Goal: Task Accomplishment & Management: Manage account settings

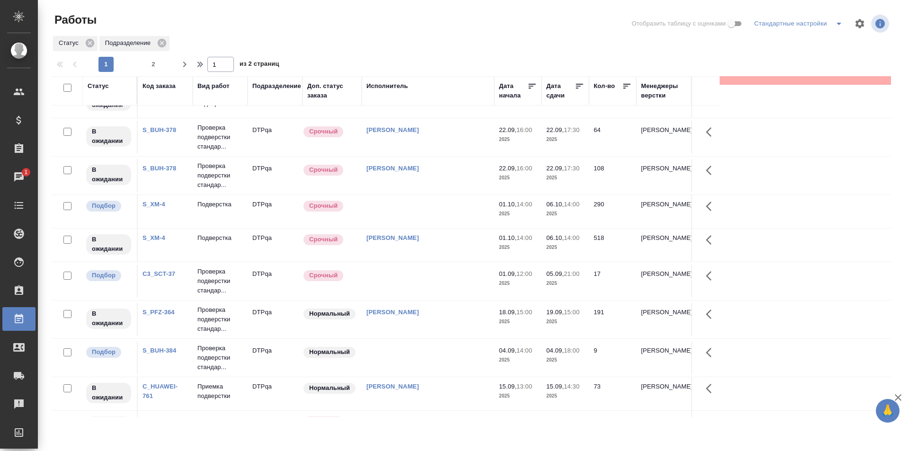
scroll to position [379, 0]
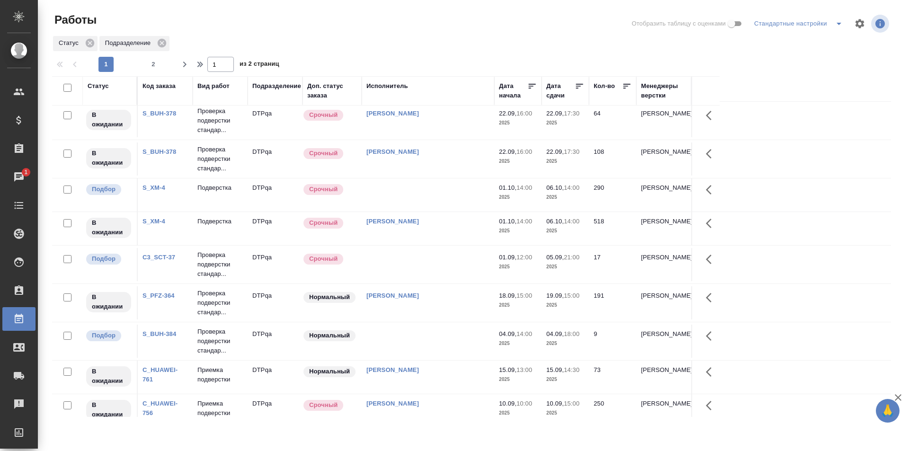
click at [428, 261] on td at bounding box center [428, 264] width 132 height 33
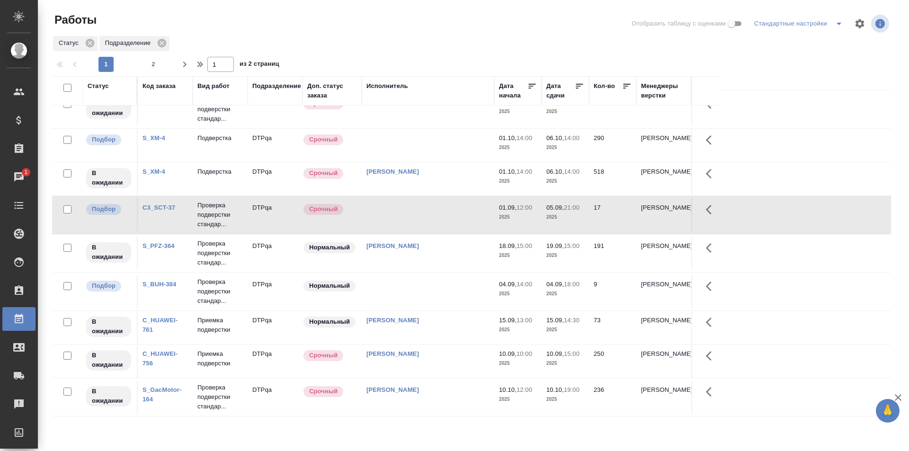
scroll to position [473, 0]
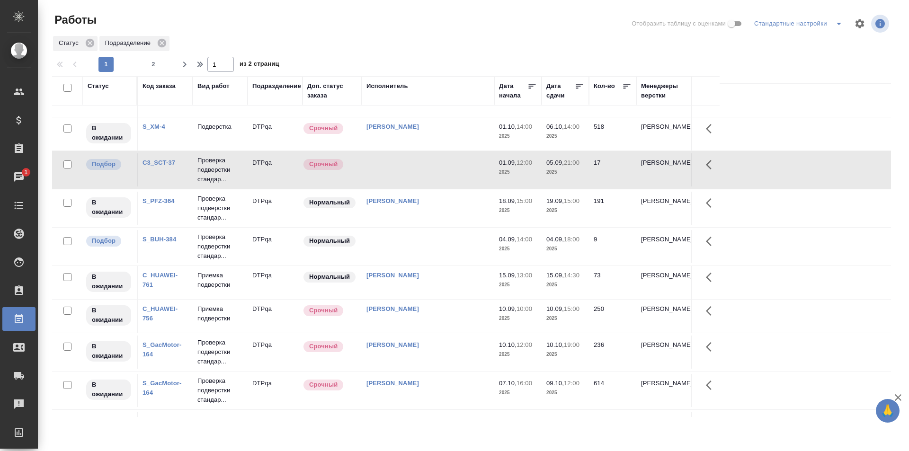
click at [429, 170] on td at bounding box center [428, 169] width 132 height 33
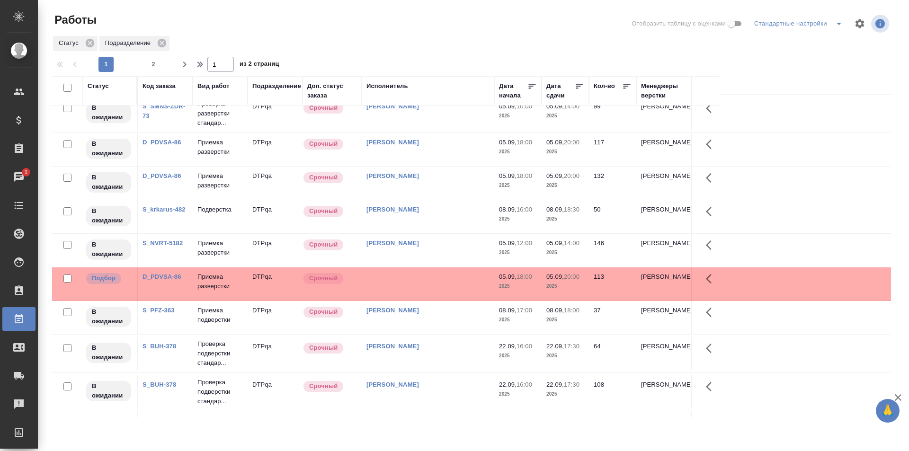
scroll to position [0, 0]
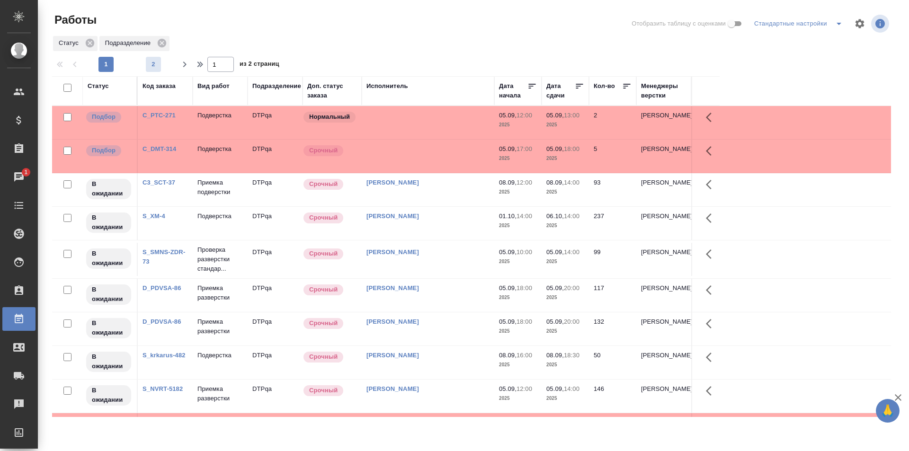
click at [153, 63] on span "2" at bounding box center [153, 64] width 15 height 9
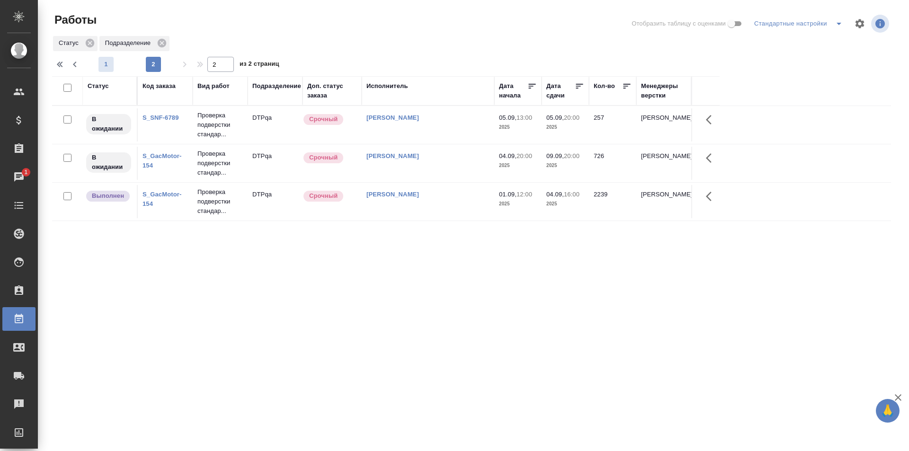
click at [109, 63] on span "1" at bounding box center [105, 64] width 15 height 9
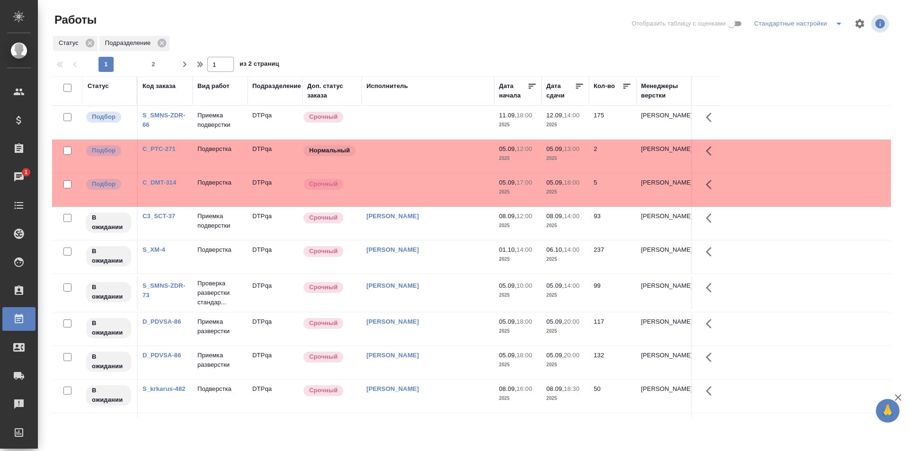
click at [419, 117] on td at bounding box center [428, 122] width 132 height 33
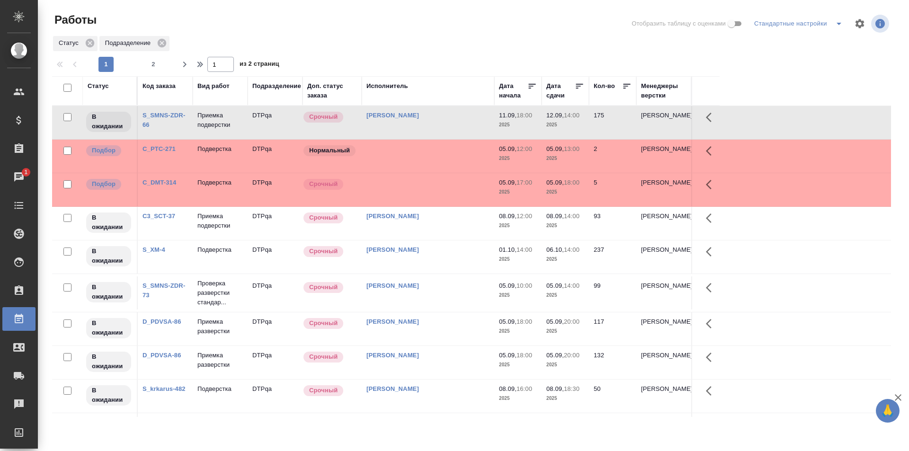
click at [153, 61] on span "2" at bounding box center [153, 64] width 15 height 9
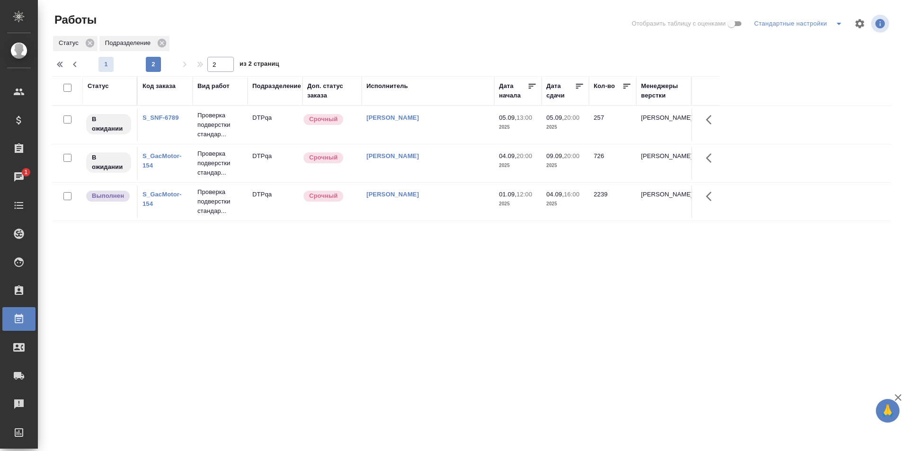
click at [108, 65] on span "1" at bounding box center [105, 64] width 15 height 9
type input "1"
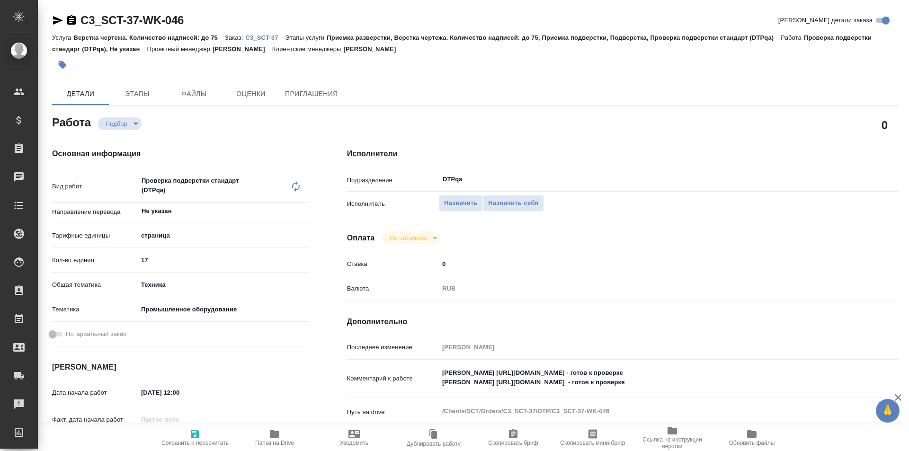
type textarea "x"
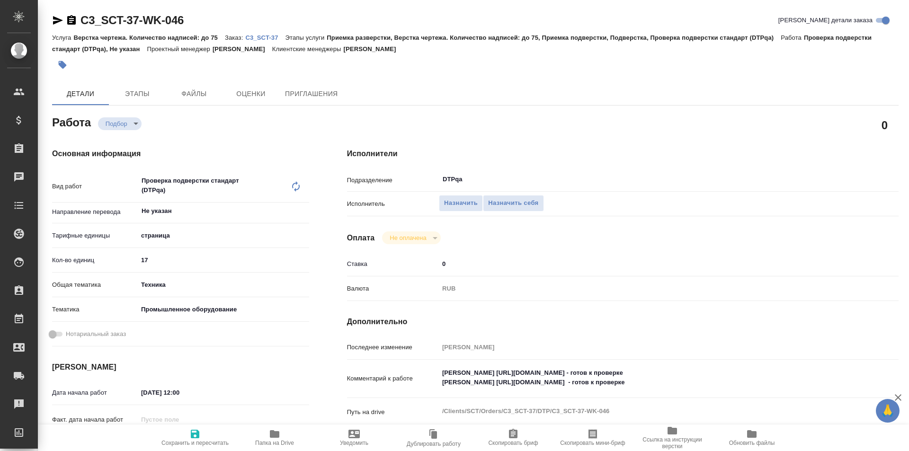
type textarea "x"
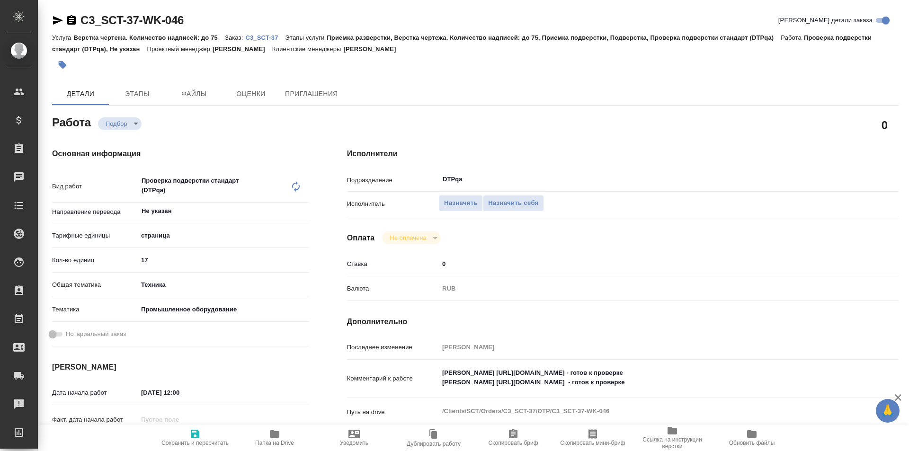
type textarea "x"
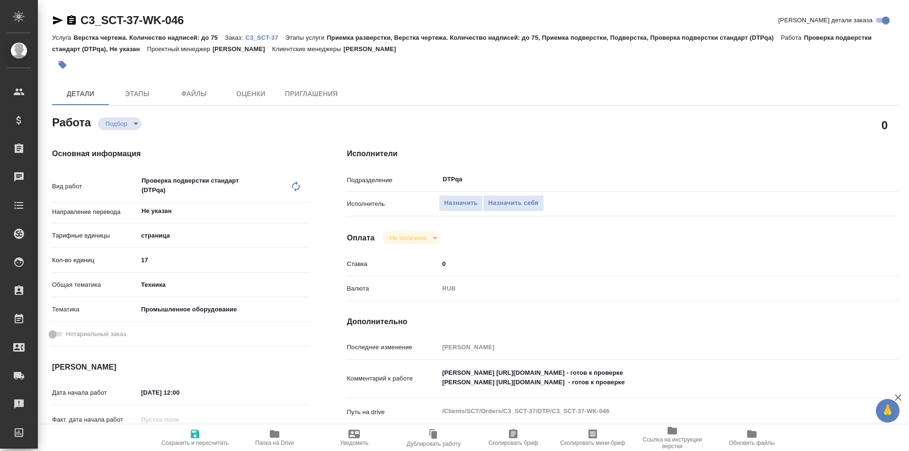
scroll to position [47, 0]
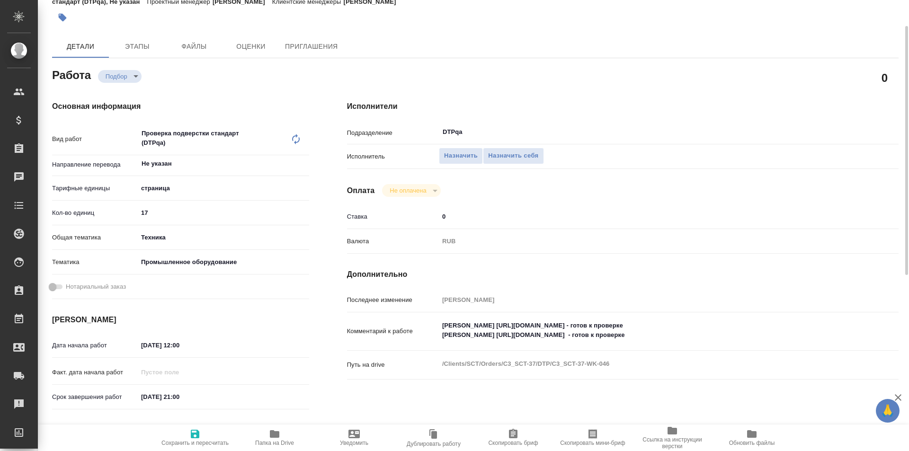
type textarea "x"
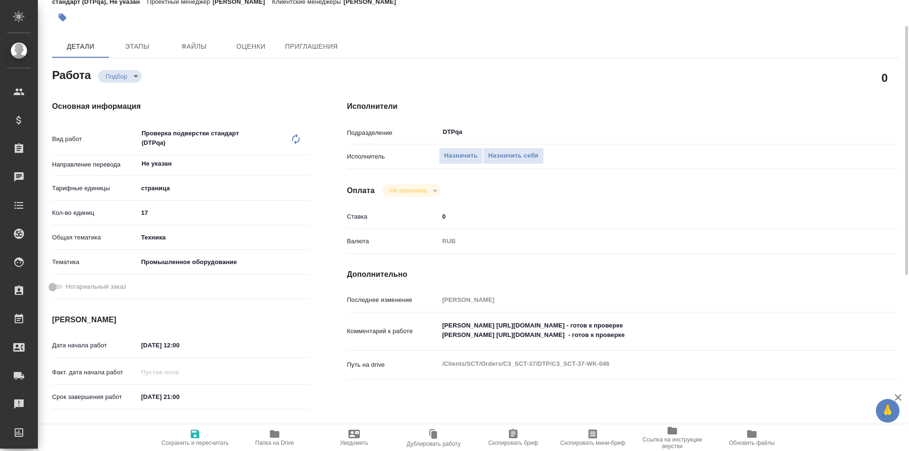
type textarea "x"
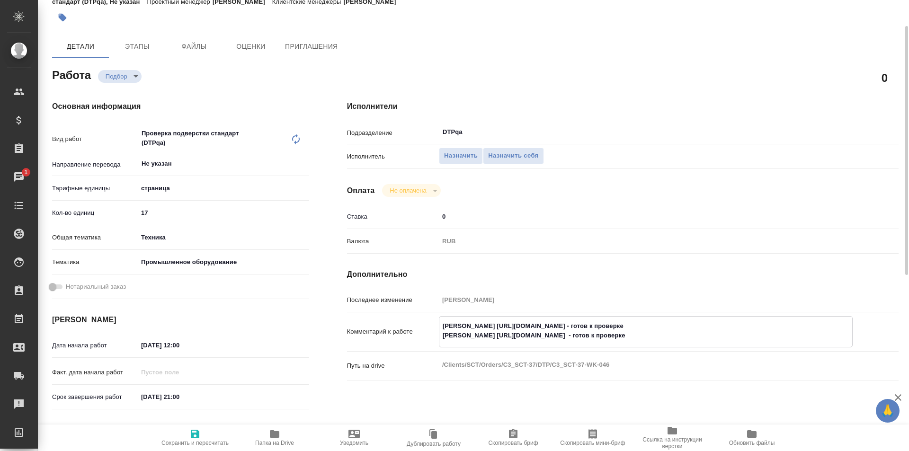
drag, startPoint x: 647, startPoint y: 335, endPoint x: 474, endPoint y: 335, distance: 173.2
click at [474, 335] on textarea "Шарина https://tera.awatera.com/Work/68aeda70ffdcefb4f90b9231/ - готов к провер…" at bounding box center [645, 331] width 413 height 26
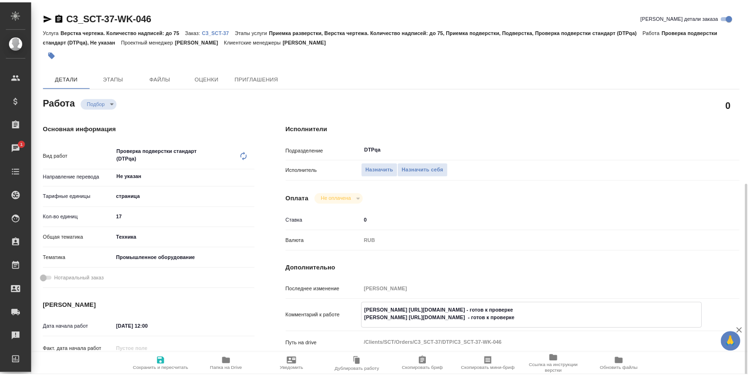
scroll to position [142, 0]
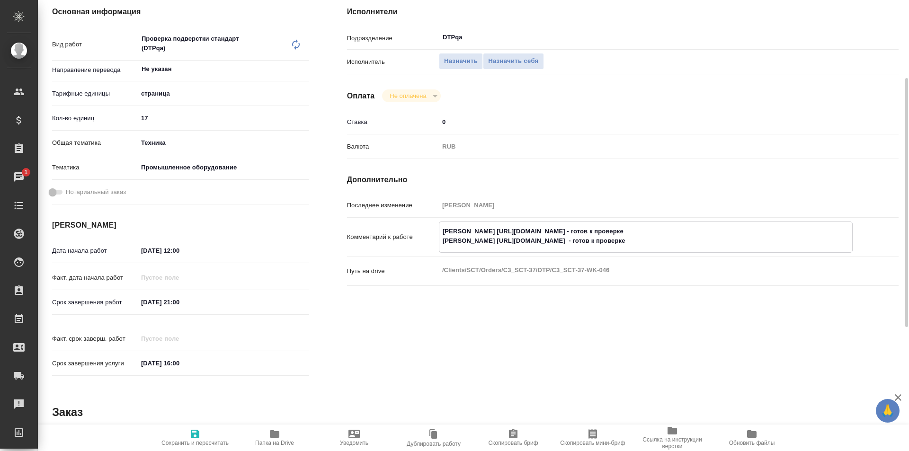
drag, startPoint x: 642, startPoint y: 230, endPoint x: 469, endPoint y: 232, distance: 172.7
click at [469, 232] on textarea "Шарина https://tera.awatera.com/Work/68aeda70ffdcefb4f90b9231/ - готов к провер…" at bounding box center [645, 236] width 413 height 26
type textarea "x"
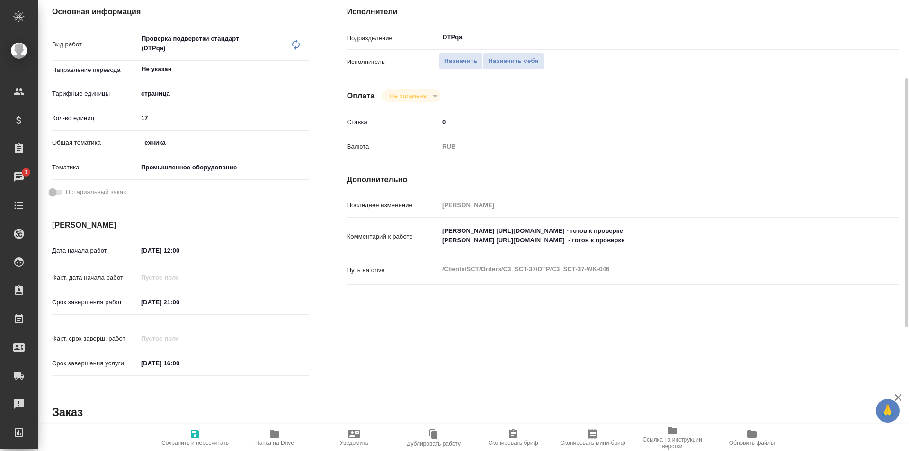
type textarea "x"
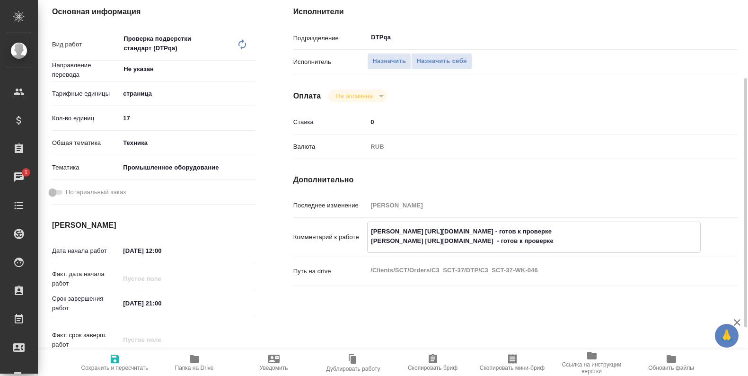
type textarea "x"
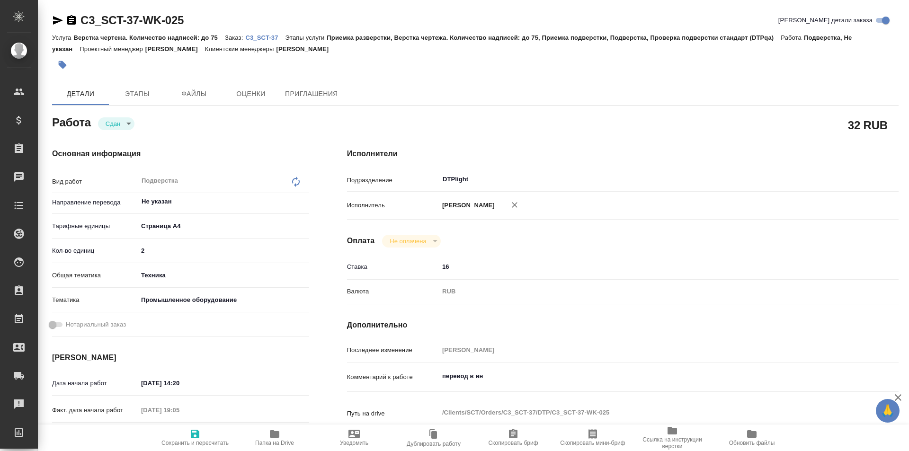
type textarea "x"
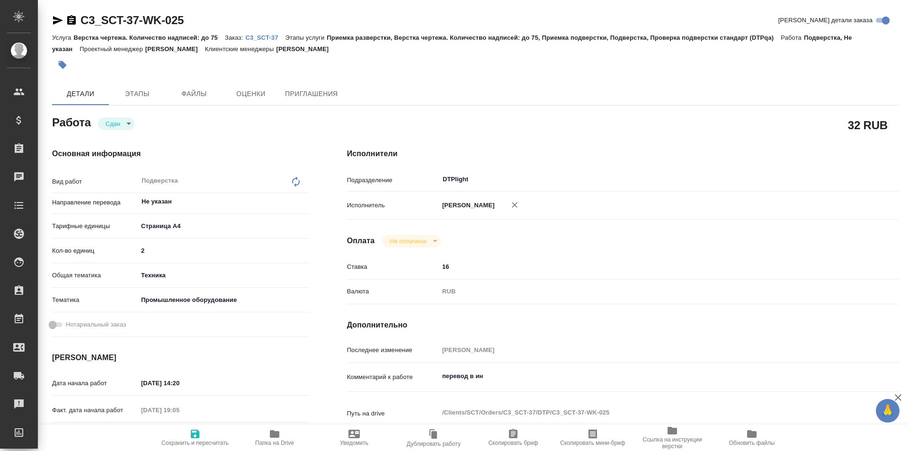
type textarea "x"
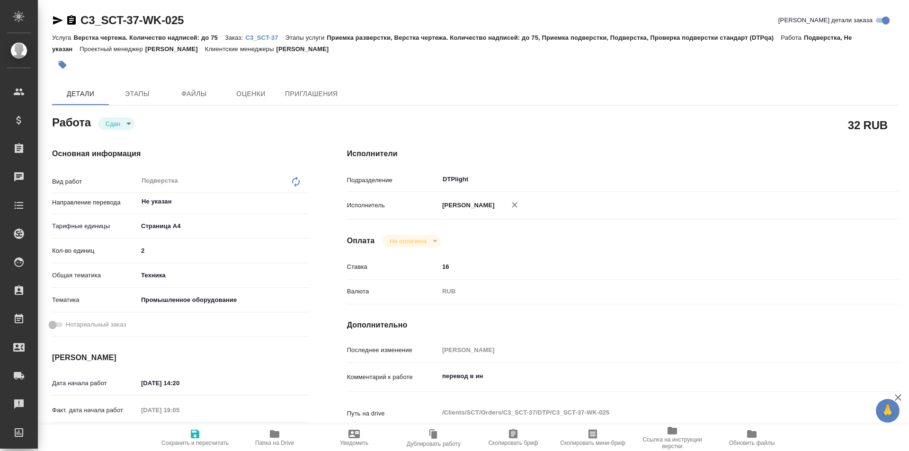
type textarea "x"
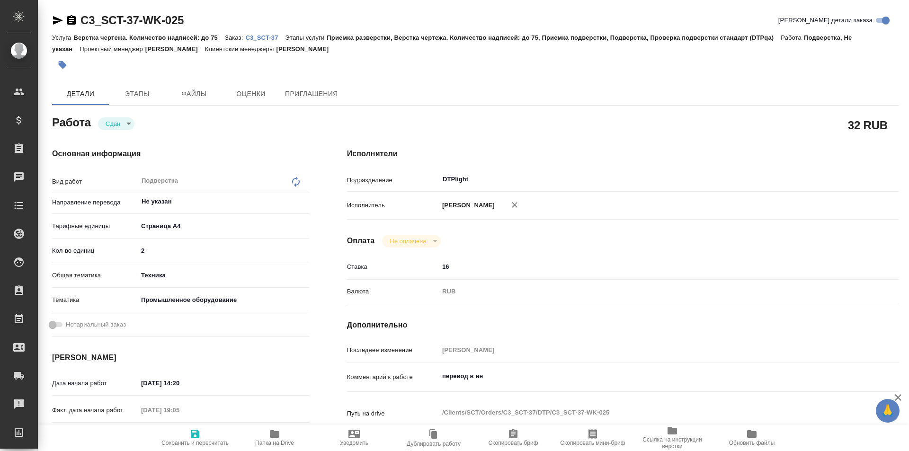
type textarea "x"
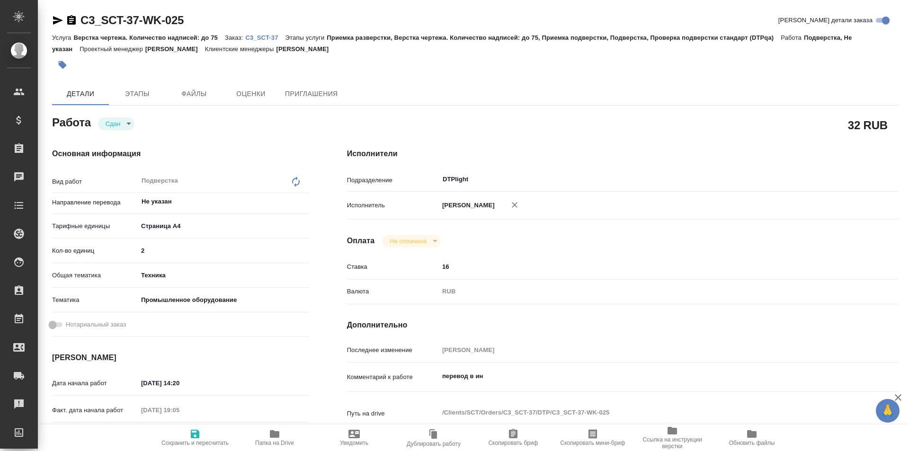
type textarea "x"
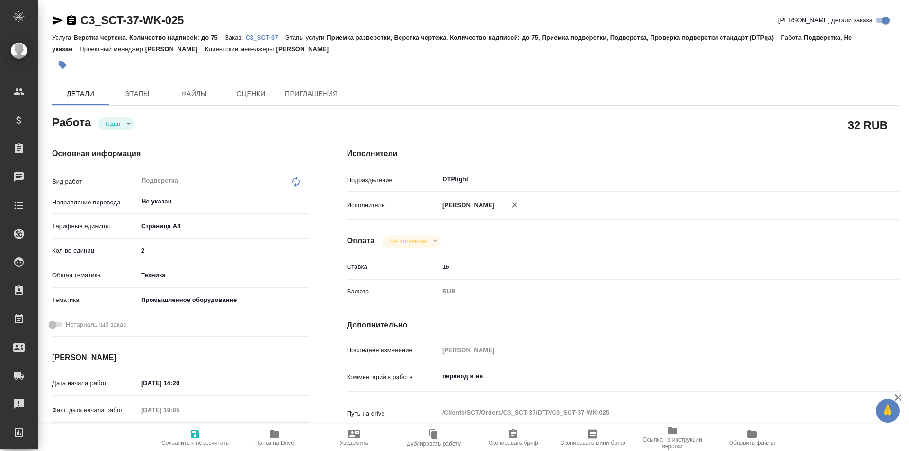
type textarea "x"
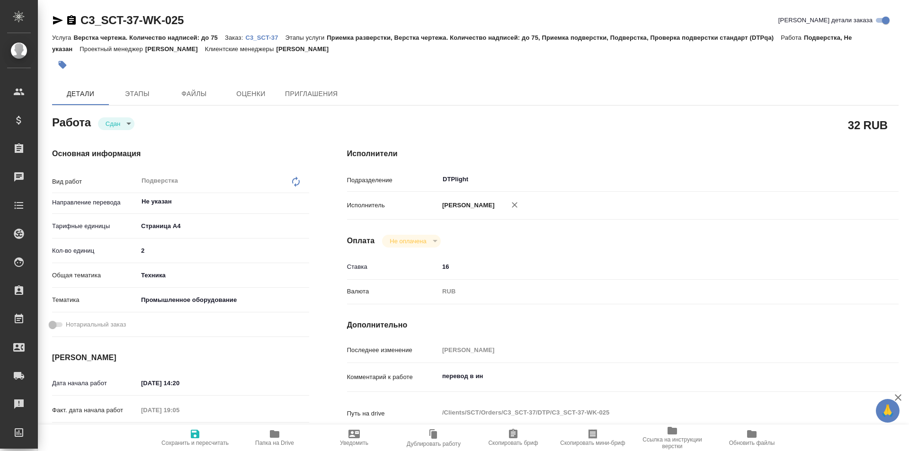
type textarea "x"
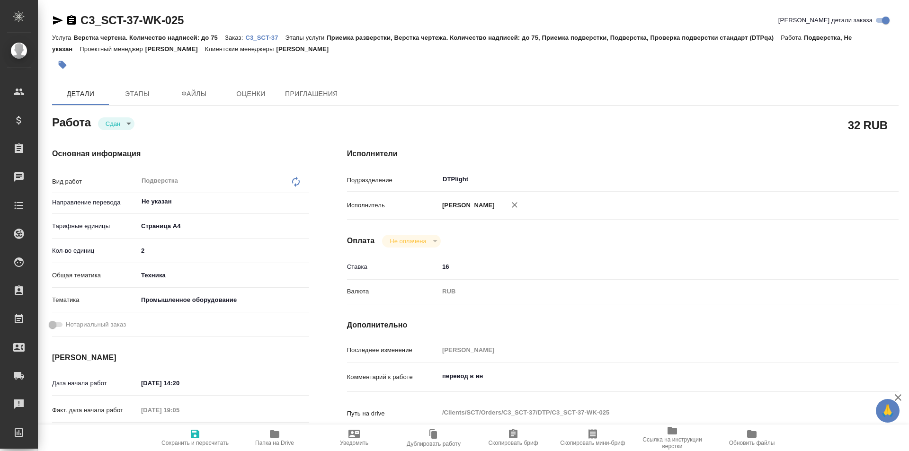
type textarea "x"
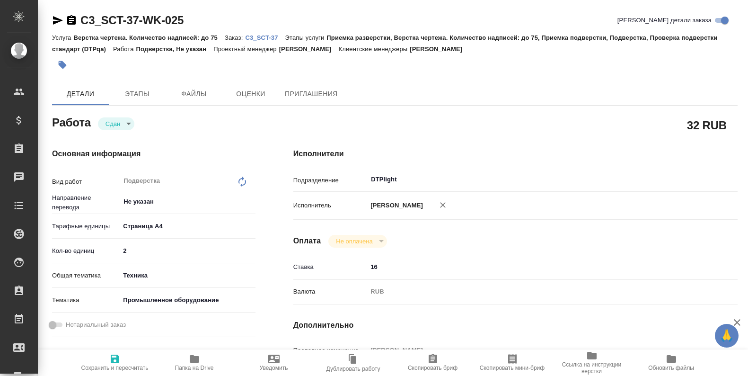
type textarea "x"
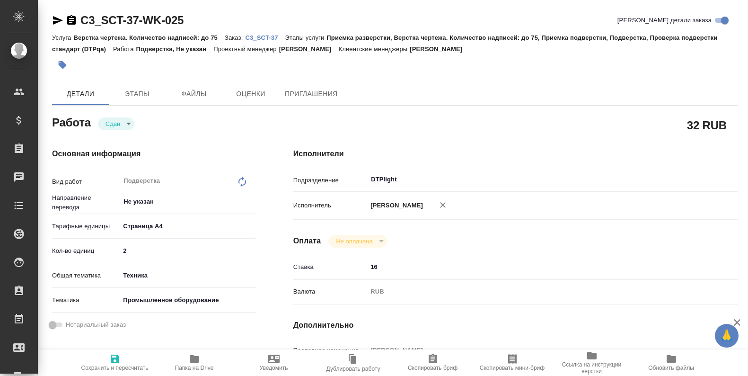
click at [189, 355] on icon "button" at bounding box center [194, 358] width 11 height 11
type textarea "x"
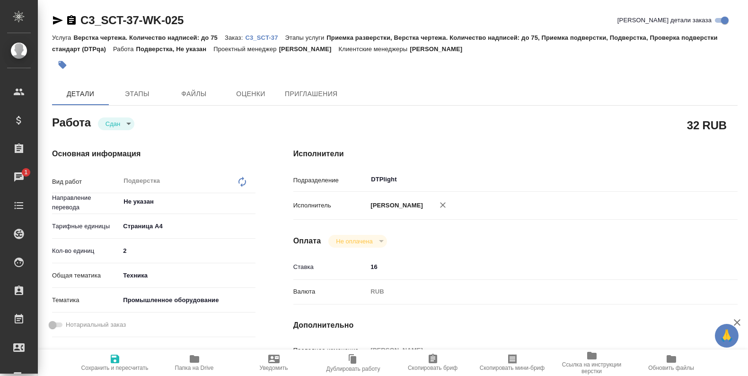
type textarea "x"
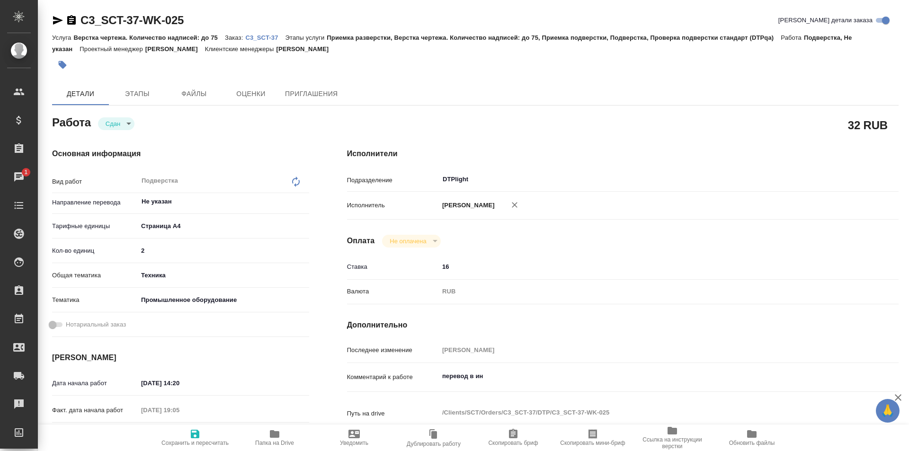
type textarea "x"
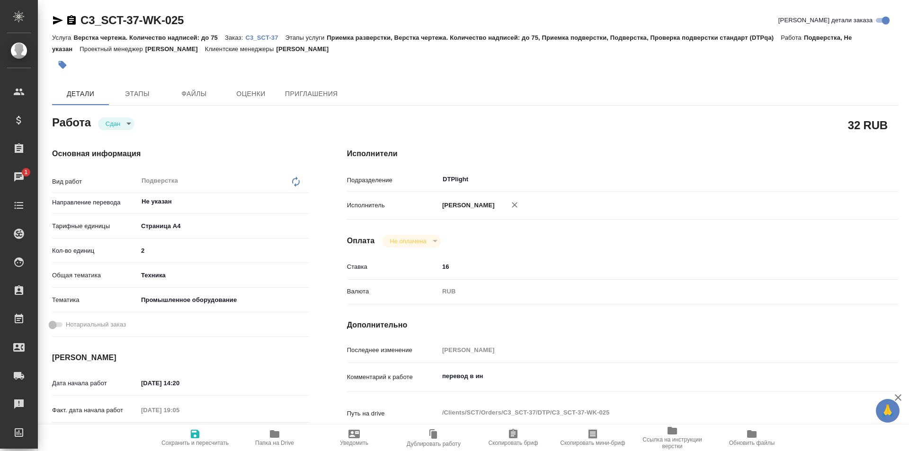
type textarea "x"
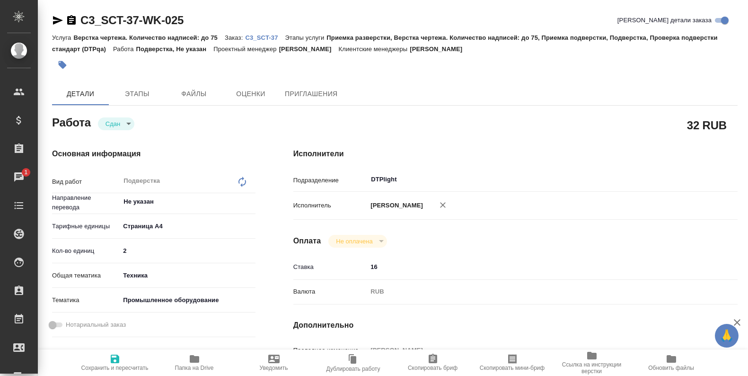
type textarea "x"
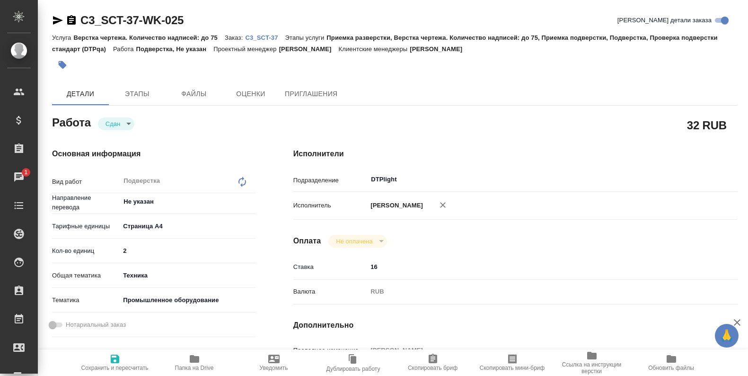
click at [196, 357] on icon "button" at bounding box center [194, 359] width 9 height 8
type textarea "x"
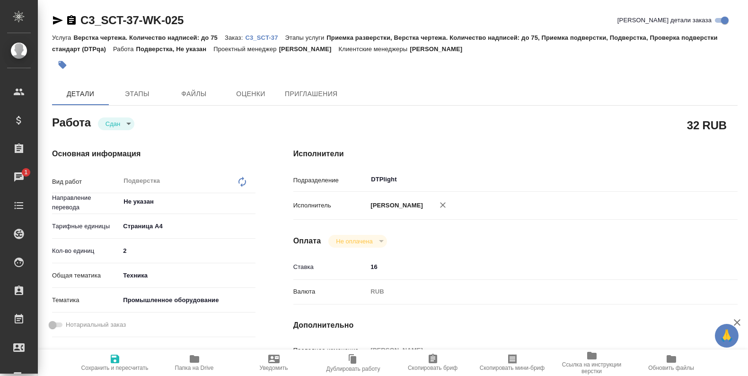
type textarea "x"
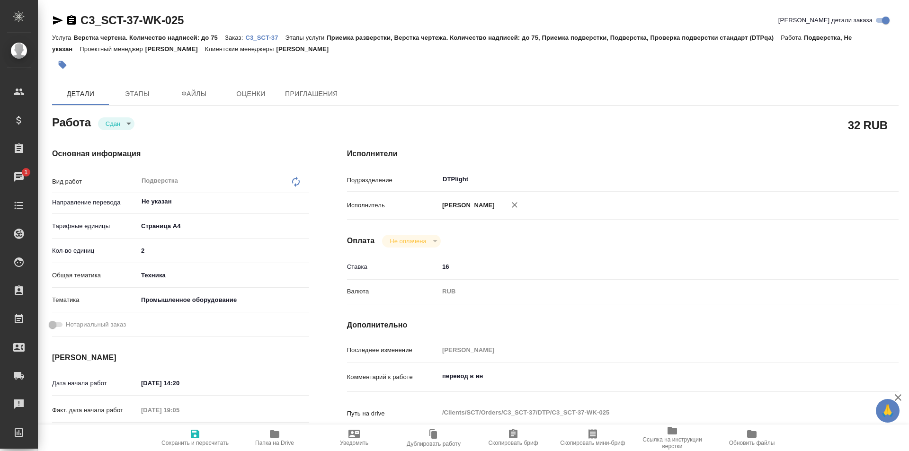
type textarea "x"
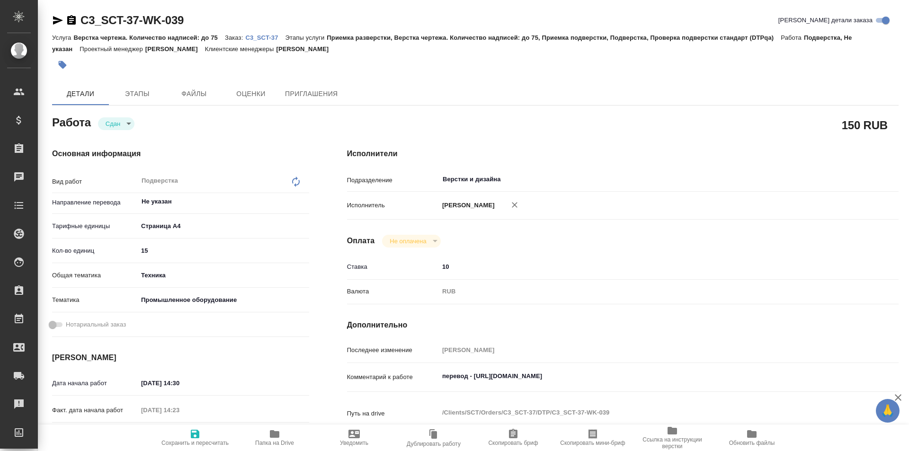
type textarea "x"
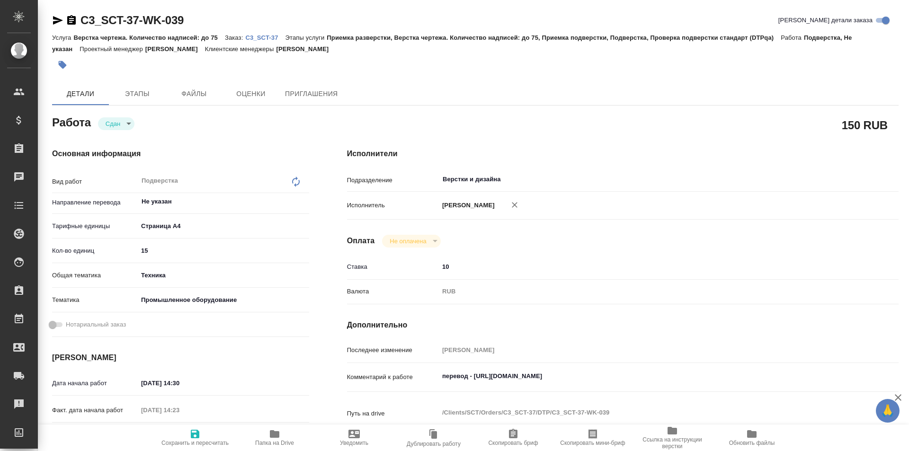
type textarea "x"
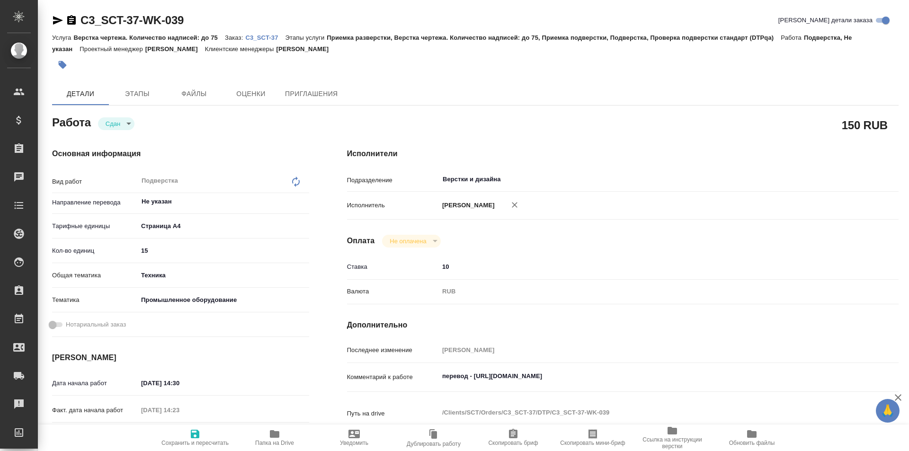
type textarea "x"
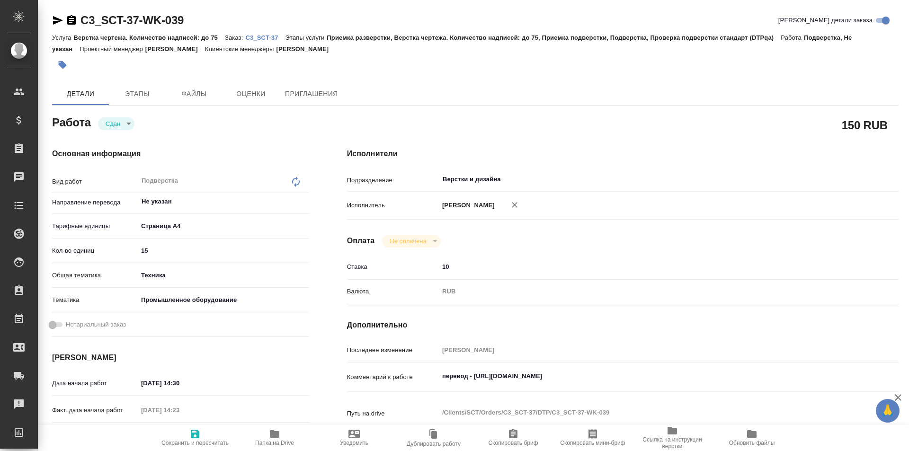
type textarea "x"
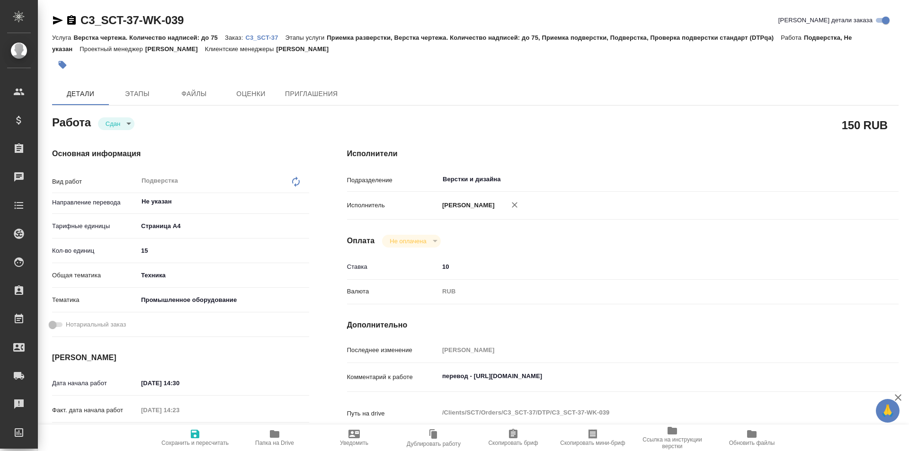
type textarea "x"
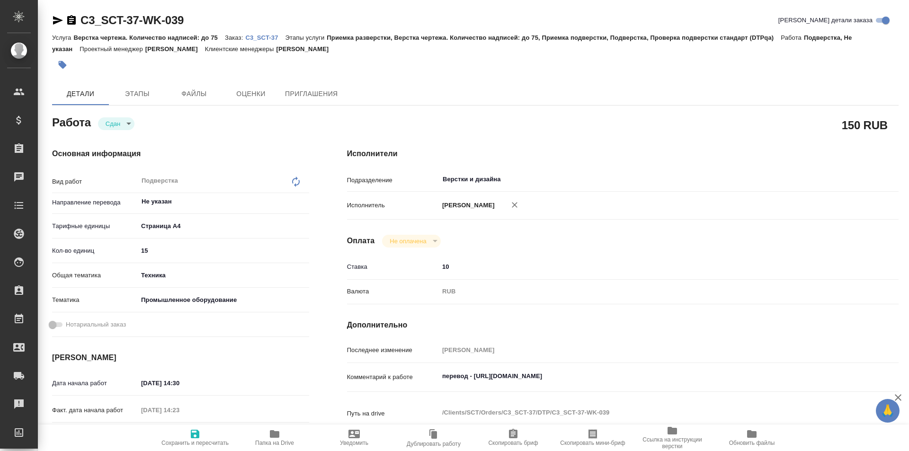
type textarea "x"
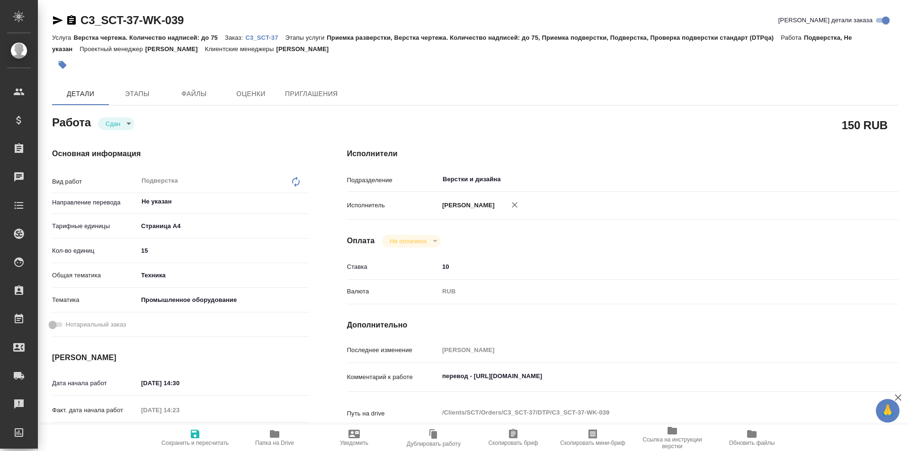
type textarea "x"
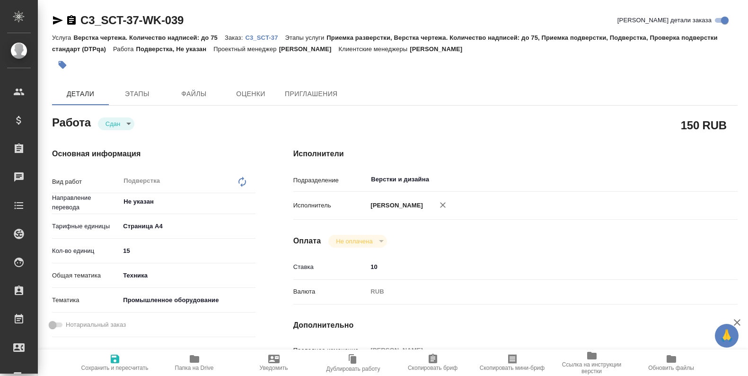
type textarea "x"
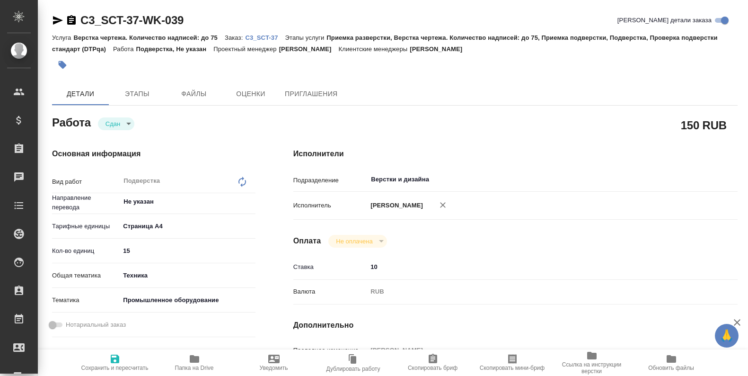
type textarea "x"
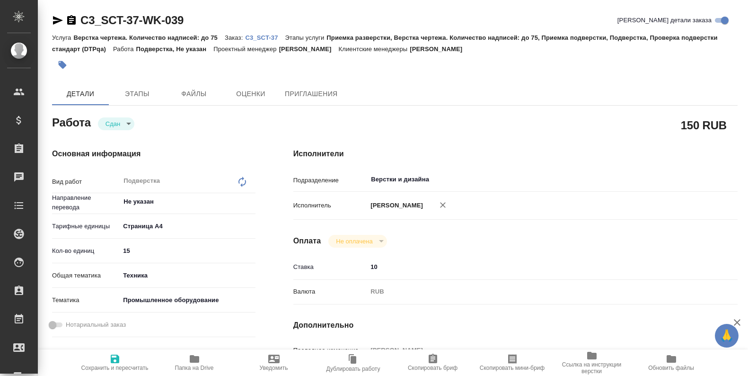
click at [197, 356] on icon "button" at bounding box center [194, 359] width 9 height 8
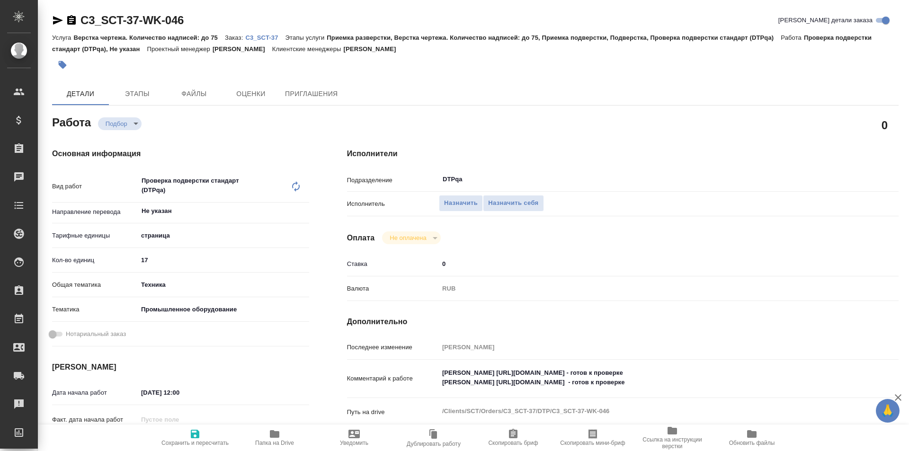
type textarea "x"
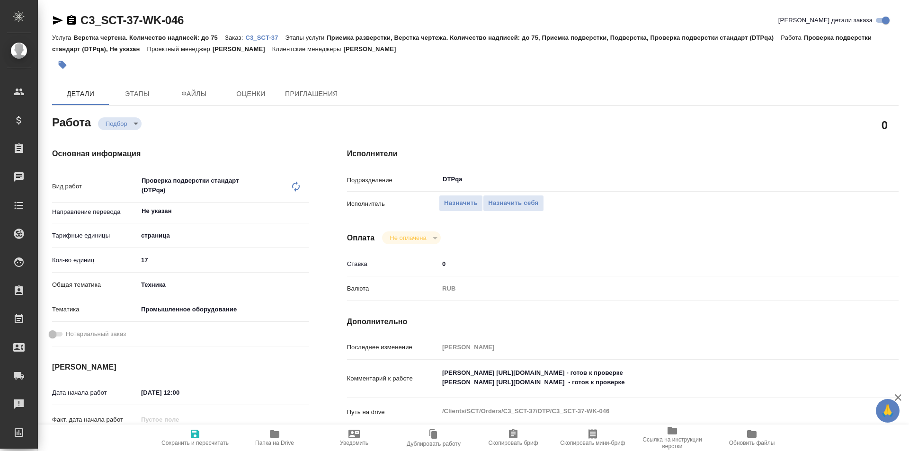
type textarea "x"
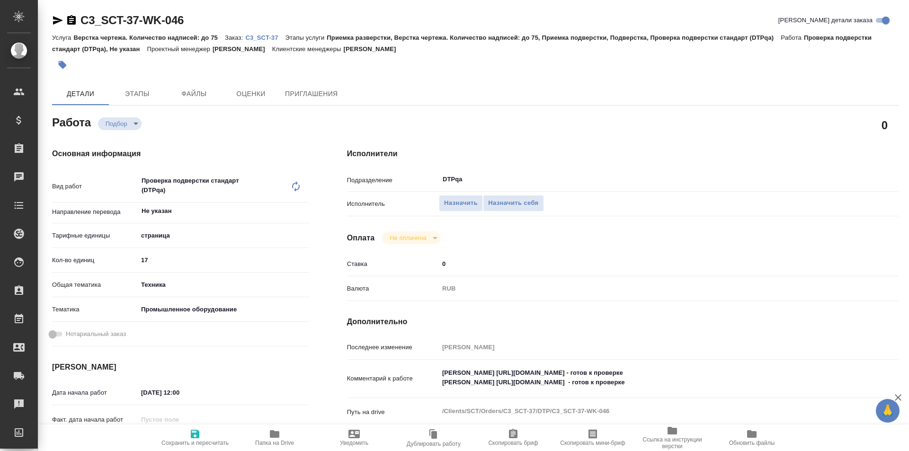
type textarea "x"
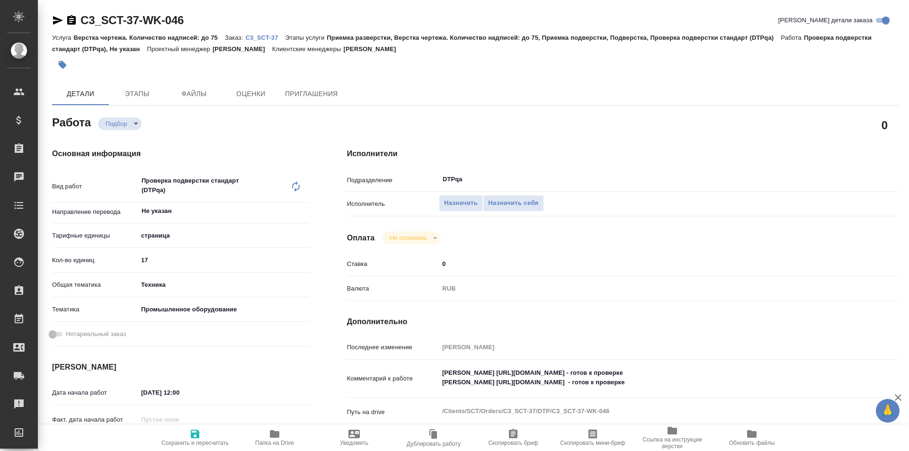
type textarea "x"
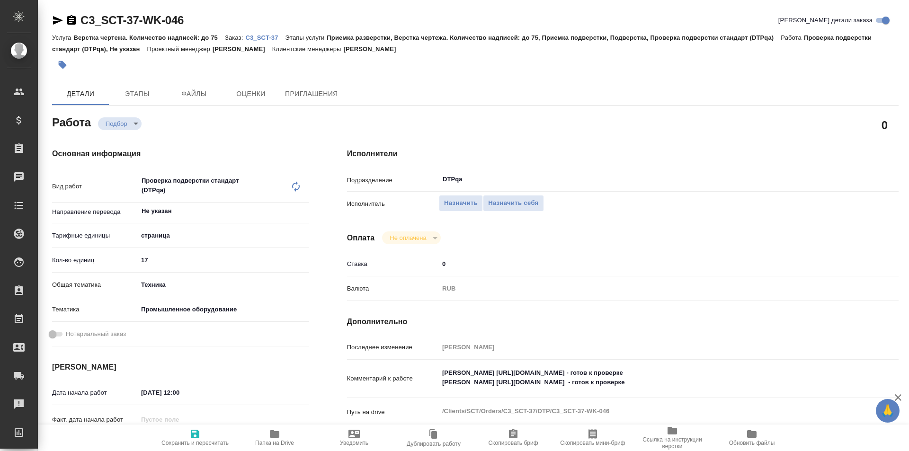
type textarea "x"
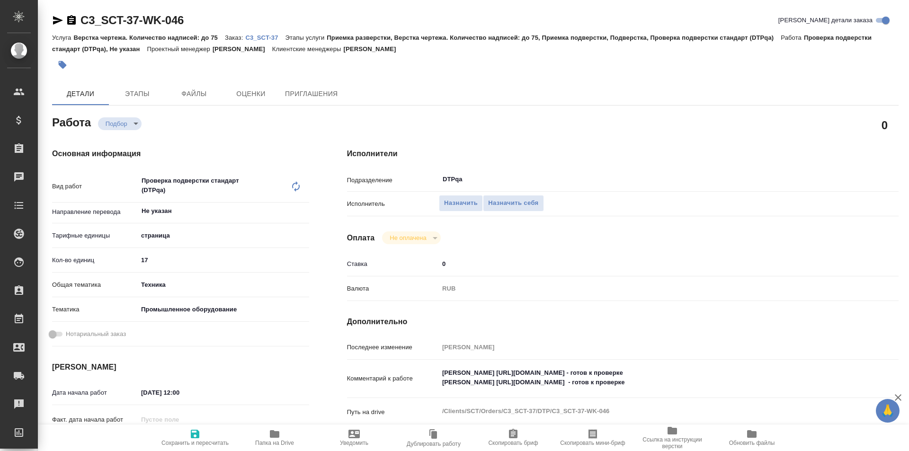
type textarea "x"
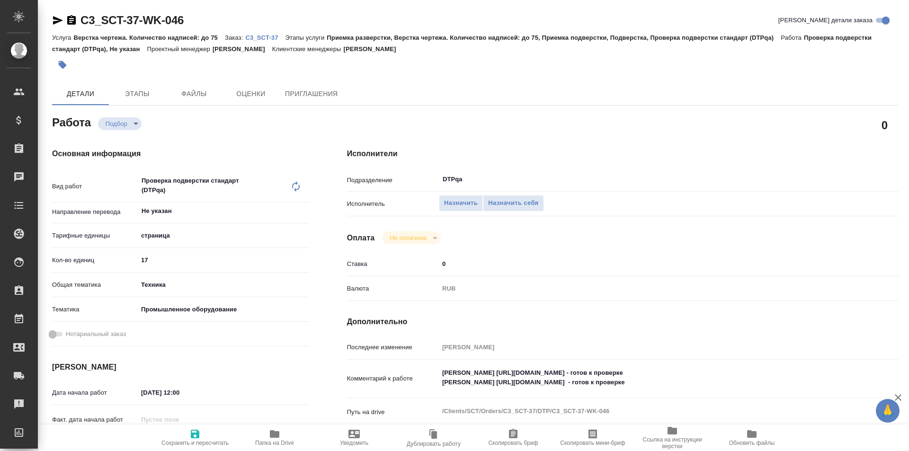
type textarea "x"
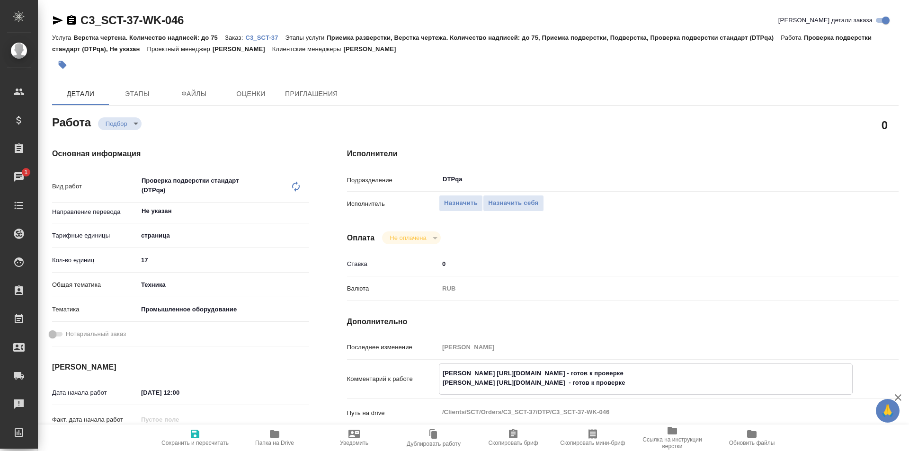
drag, startPoint x: 641, startPoint y: 371, endPoint x: 471, endPoint y: 372, distance: 169.9
click at [471, 372] on textarea "[PERSON_NAME] [URL][DOMAIN_NAME] - готов к проверке [PERSON_NAME] [URL][DOMAIN_…" at bounding box center [645, 378] width 413 height 26
drag, startPoint x: 470, startPoint y: 372, endPoint x: 642, endPoint y: 370, distance: 171.8
click at [642, 370] on textarea "[PERSON_NAME] [URL][DOMAIN_NAME] - готов к проверке [PERSON_NAME] [URL][DOMAIN_…" at bounding box center [645, 378] width 413 height 26
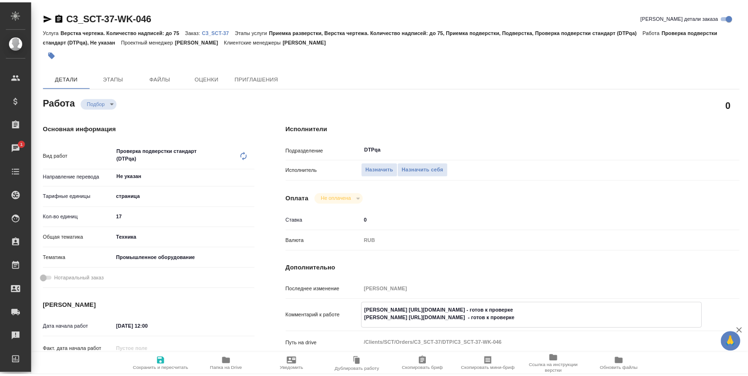
scroll to position [47, 0]
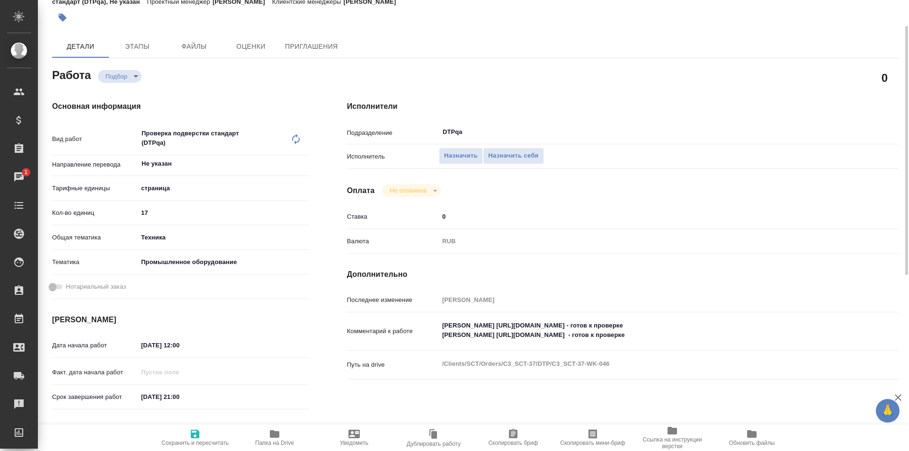
click at [698, 331] on textarea "[PERSON_NAME] [URL][DOMAIN_NAME] - готов к проверке [PERSON_NAME] [URL][DOMAIN_…" at bounding box center [646, 331] width 414 height 26
type textarea "x"
click at [502, 154] on span "Назначить себя" at bounding box center [513, 155] width 50 height 11
type textarea "x"
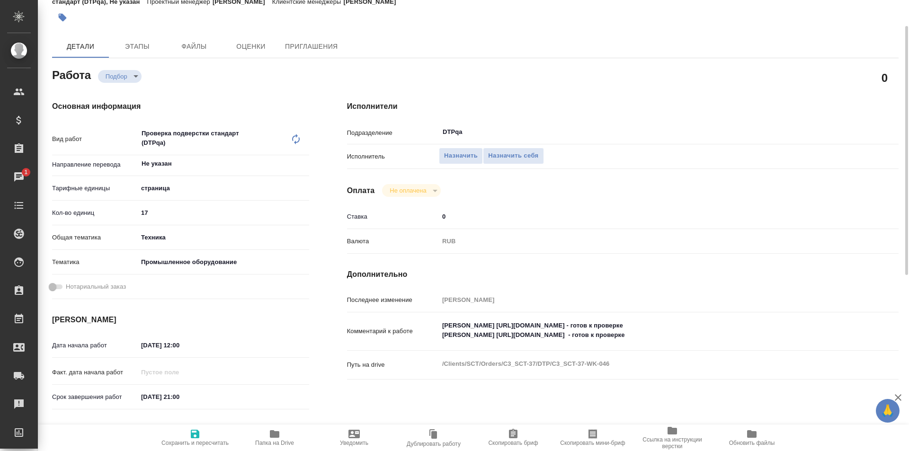
type textarea "x"
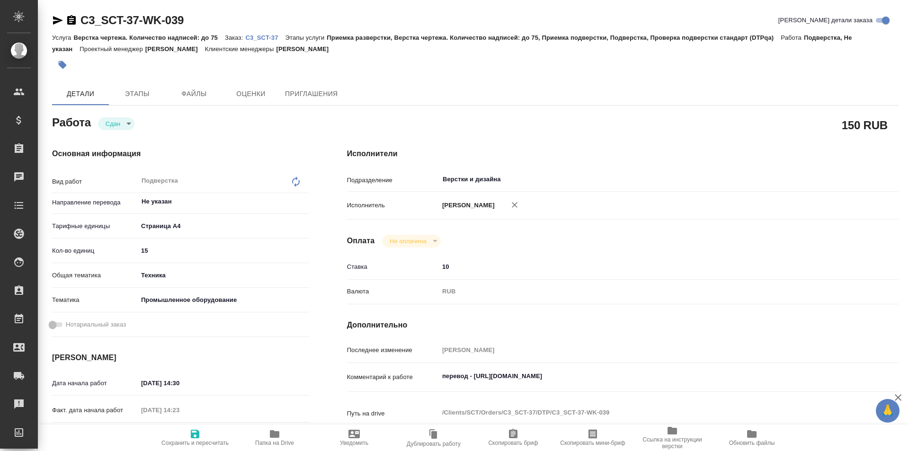
type textarea "x"
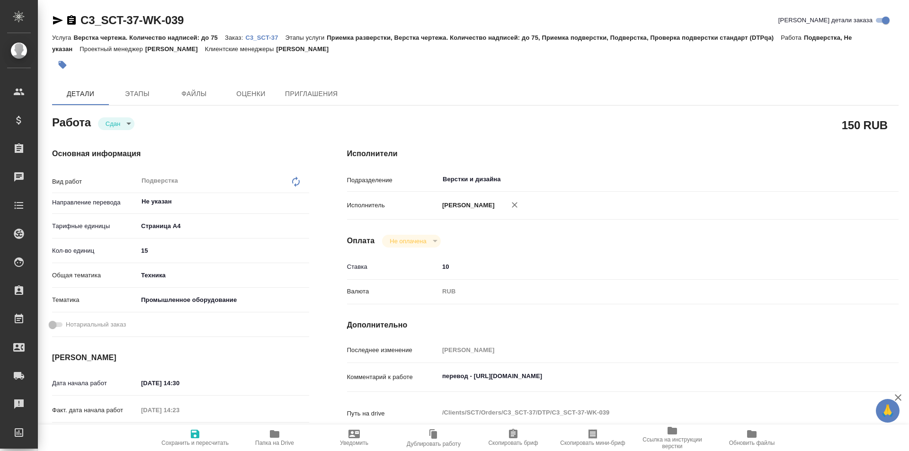
type textarea "x"
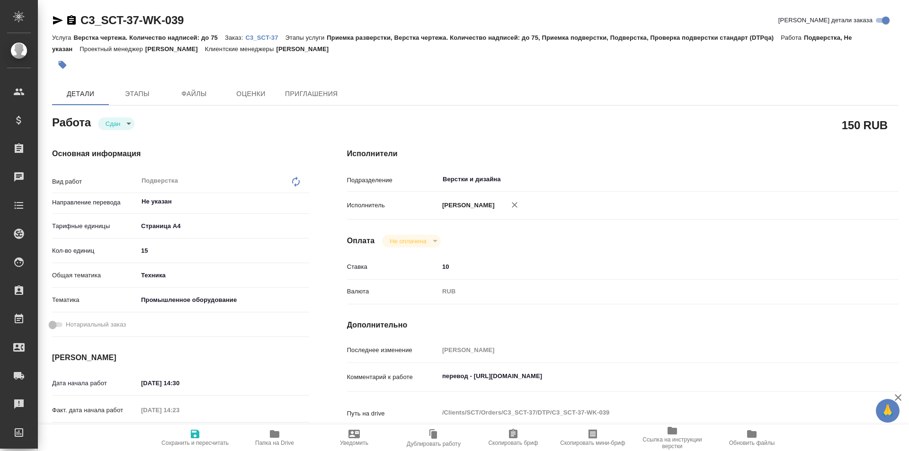
type textarea "x"
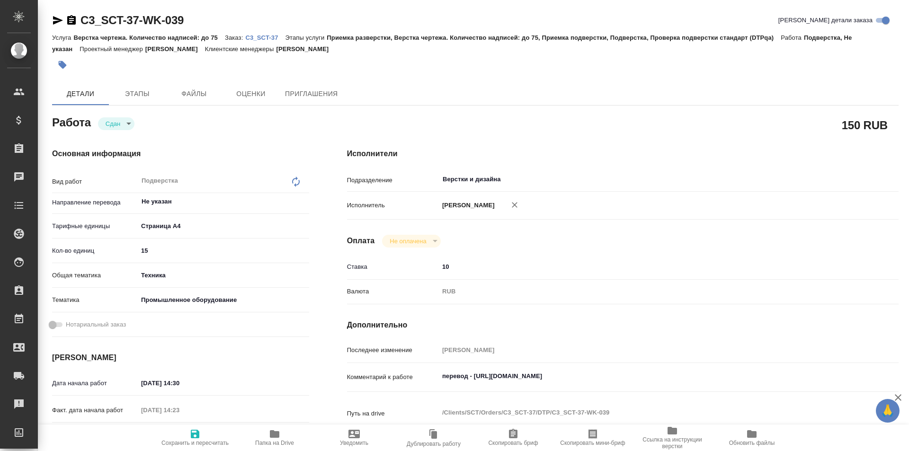
type textarea "x"
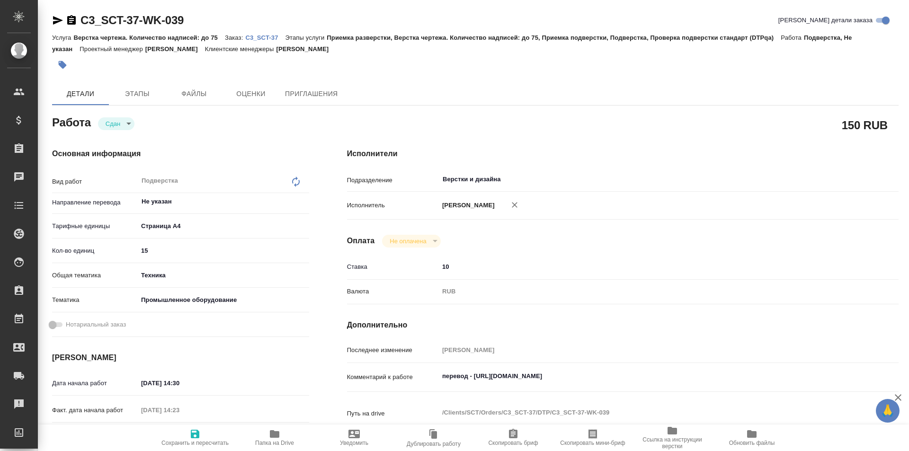
type textarea "x"
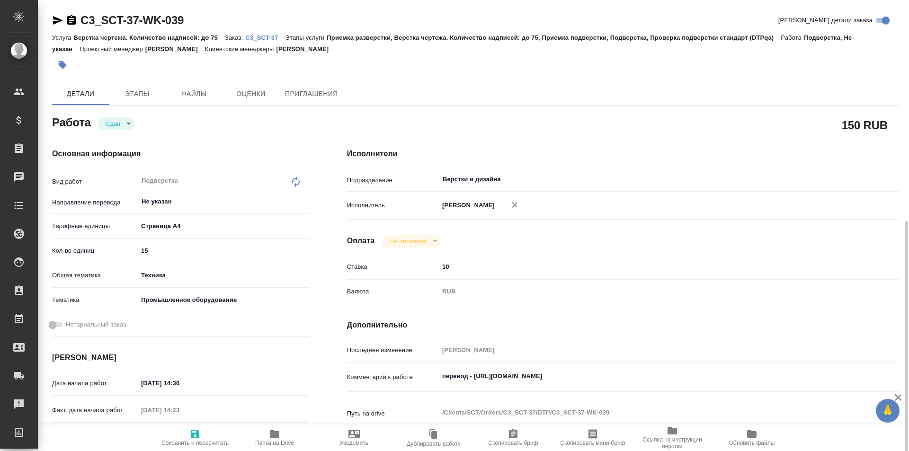
scroll to position [142, 0]
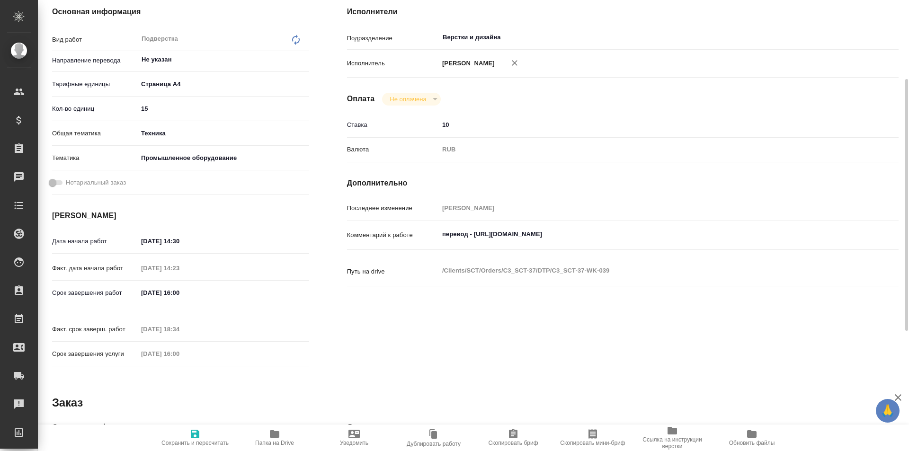
type textarea "x"
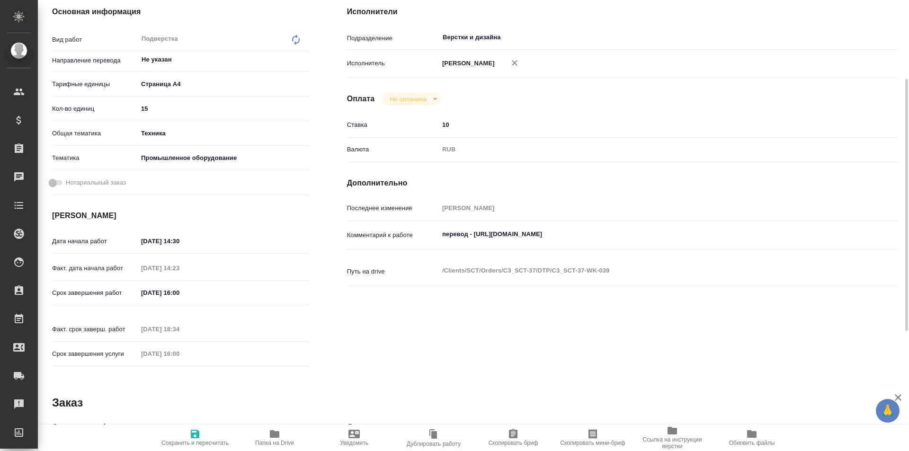
type textarea "x"
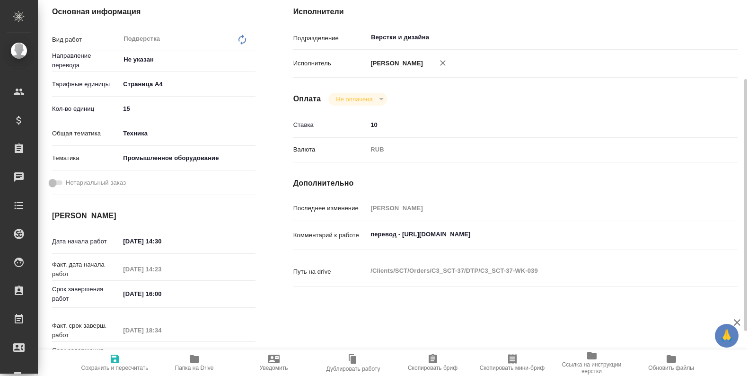
type textarea "x"
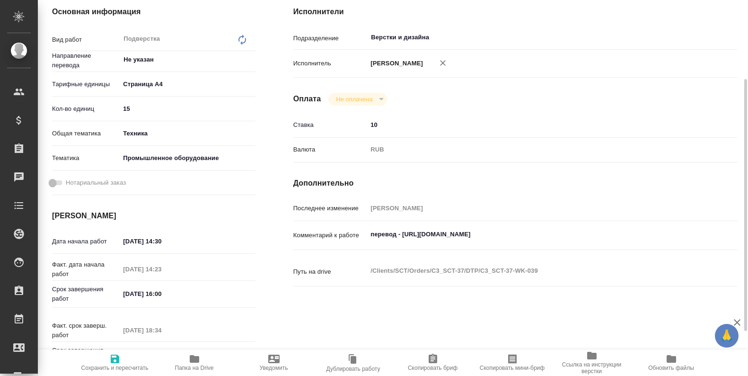
type textarea "x"
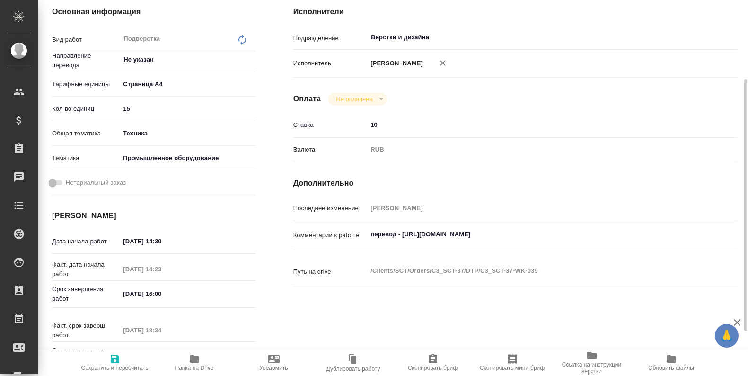
click at [195, 360] on icon "button" at bounding box center [194, 359] width 9 height 8
type textarea "x"
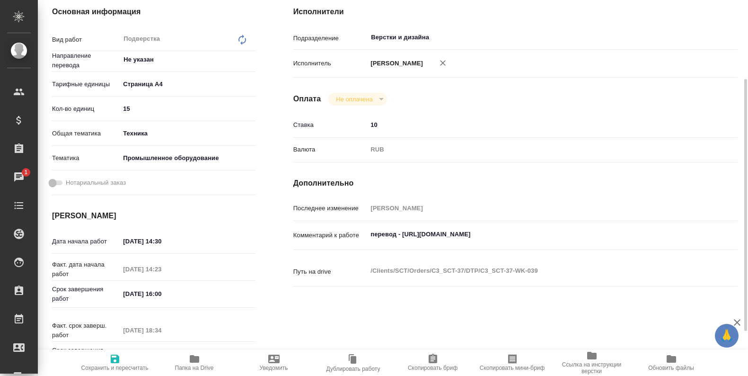
type textarea "x"
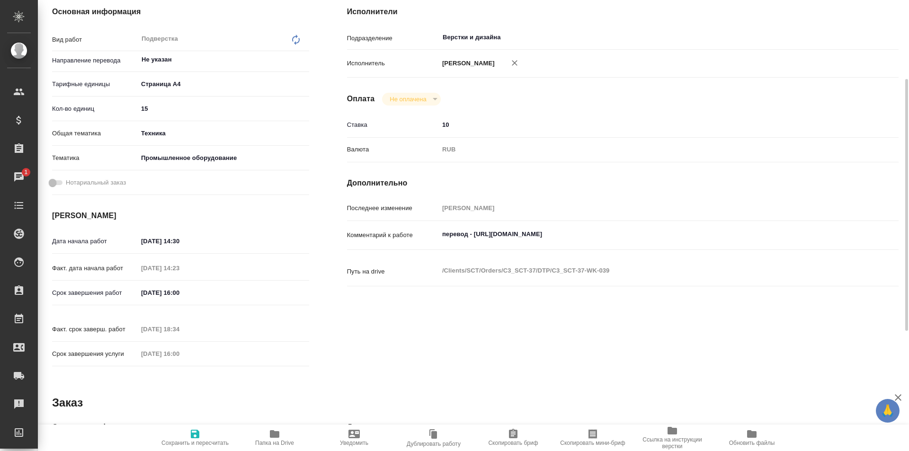
type textarea "x"
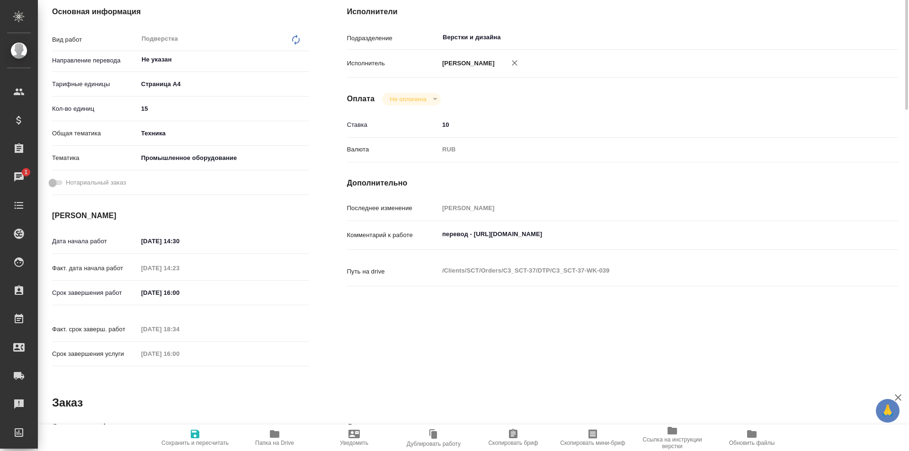
scroll to position [0, 0]
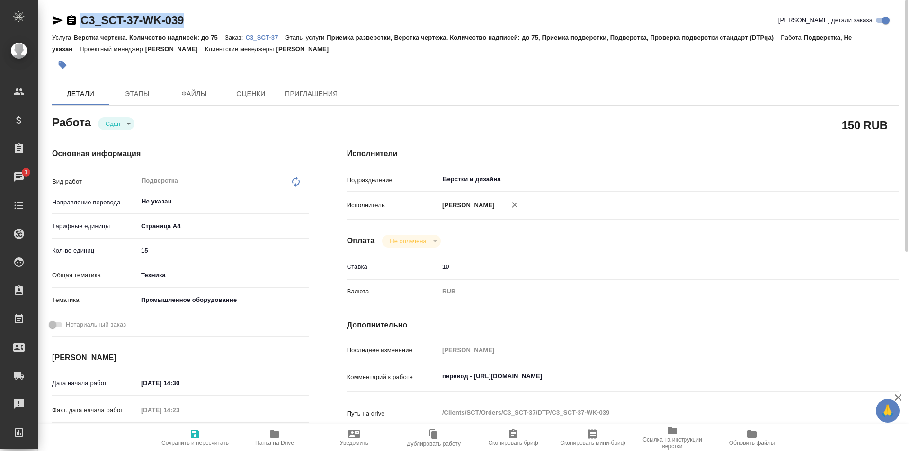
drag, startPoint x: 195, startPoint y: 18, endPoint x: 75, endPoint y: 18, distance: 119.7
click at [75, 18] on div "C3_SCT-37-WK-039 Кратко детали заказа" at bounding box center [475, 20] width 846 height 15
copy link "C3_SCT-37-WK-039"
type textarea "x"
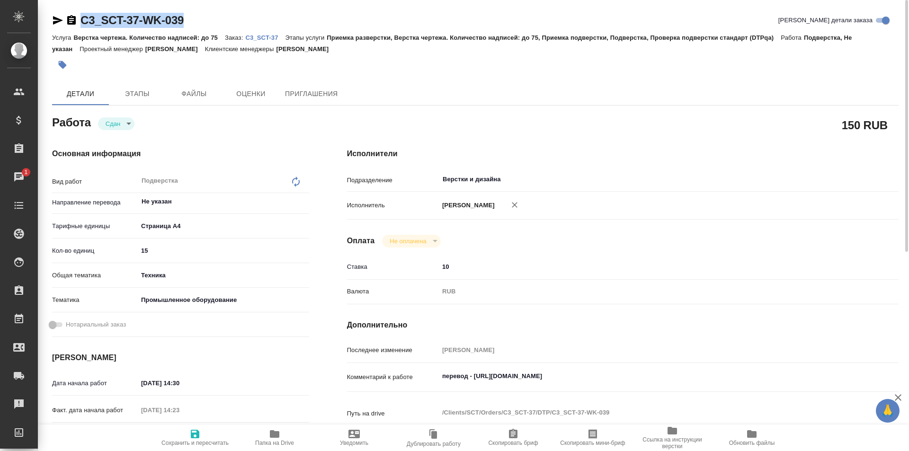
type textarea "x"
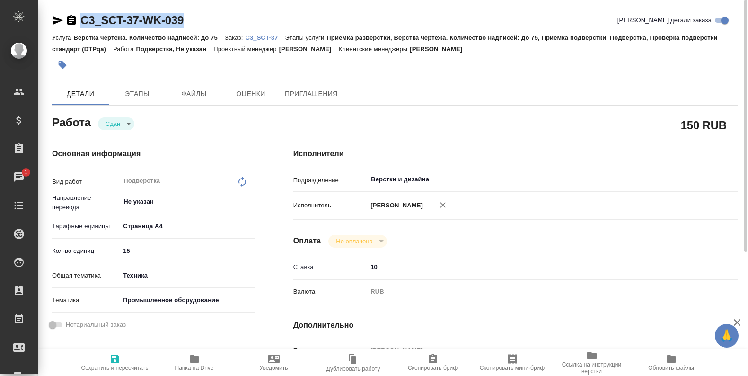
type textarea "x"
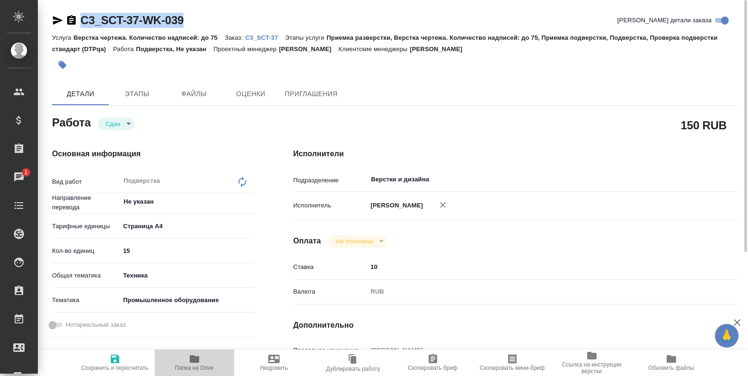
click at [196, 356] on icon "button" at bounding box center [194, 359] width 9 height 8
type textarea "x"
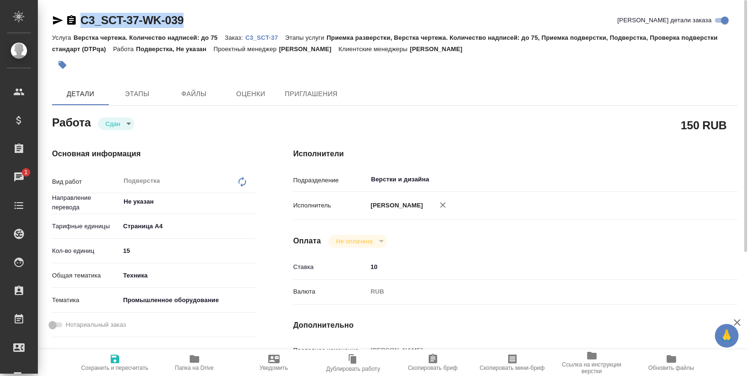
type textarea "x"
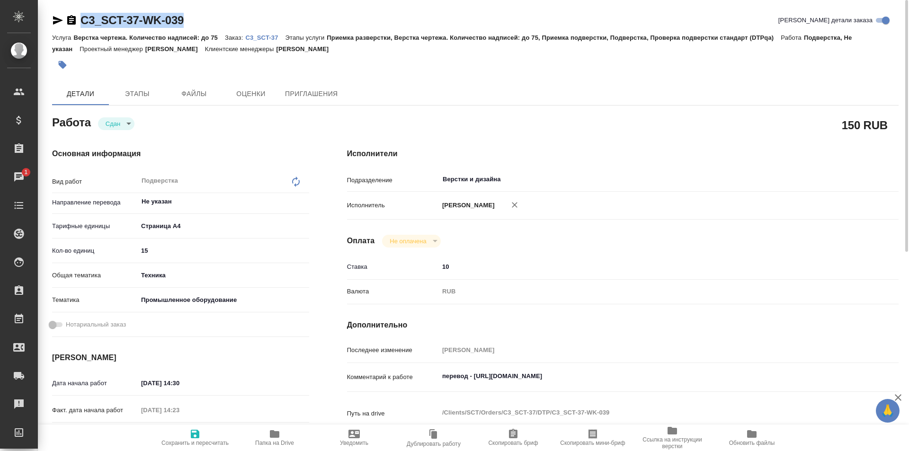
type textarea "x"
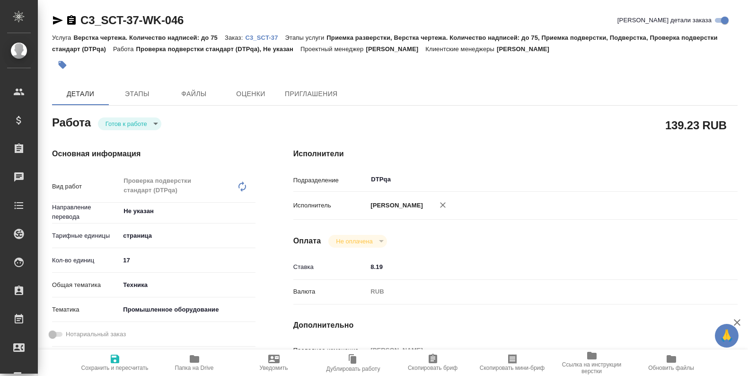
type textarea "x"
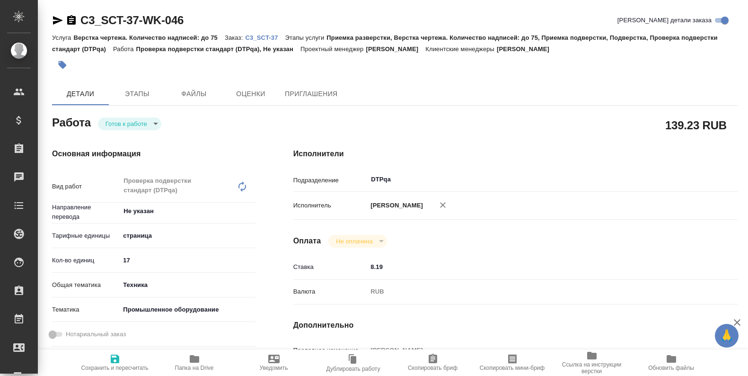
type textarea "x"
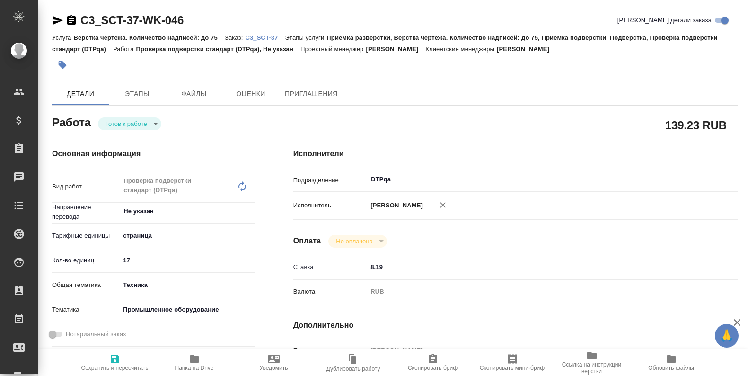
type textarea "x"
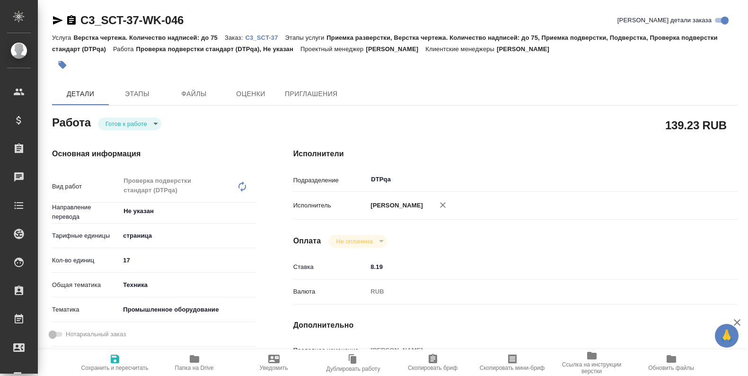
click at [114, 357] on icon "button" at bounding box center [114, 358] width 11 height 11
type textarea "x"
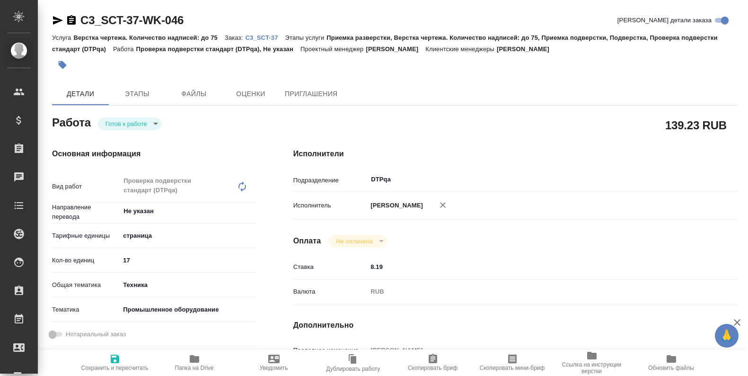
type textarea "x"
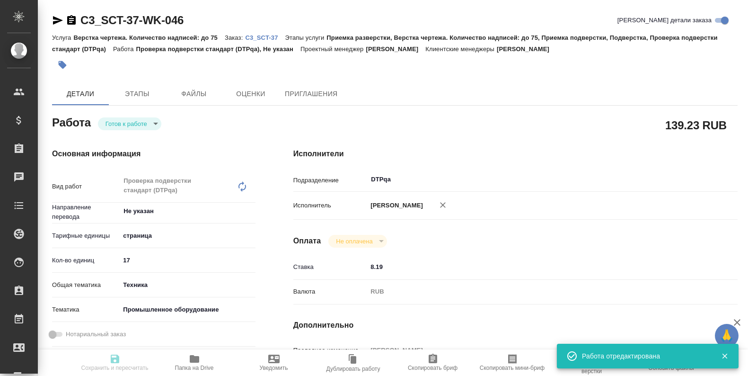
type textarea "x"
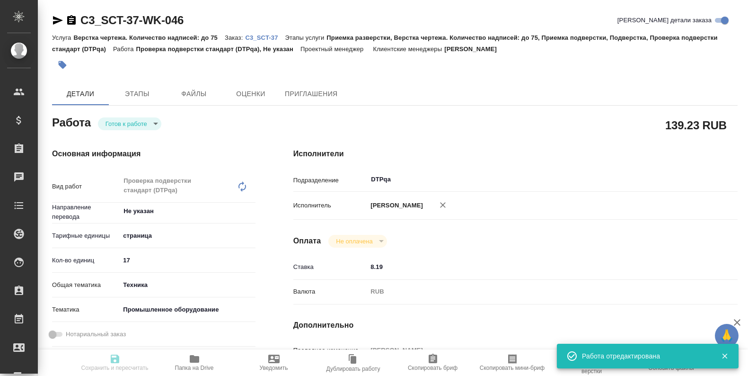
type input "readyForWork"
type textarea "Проверка подверстки стандарт (DTPqa)"
type textarea "x"
type input "Не указан"
type input "5a8b1489cc6b4906c91bfdb2"
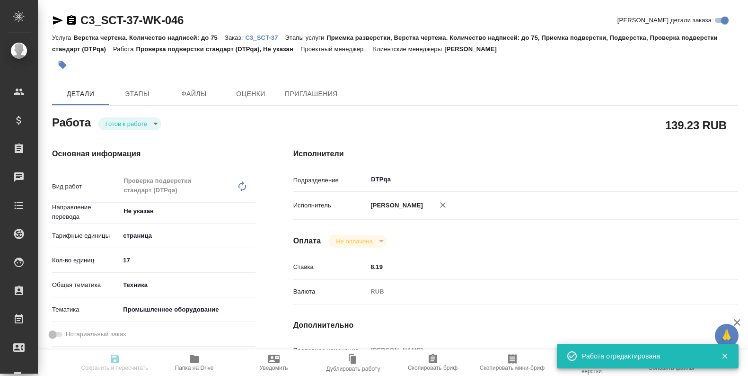
type input "17"
type input "tech"
type input "5f647205b73bc97568ca66bc"
type input "[DATE] 12:00"
type input "[DATE] 21:00"
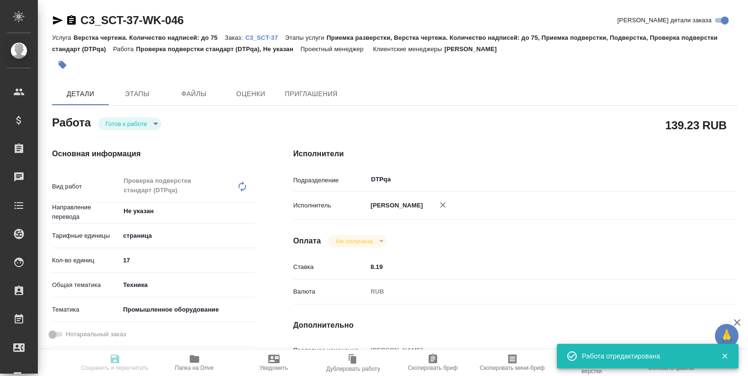
type input "[DATE] 16:00"
type input "DTPqa"
type input "notPayed"
type input "8.19"
type input "RUB"
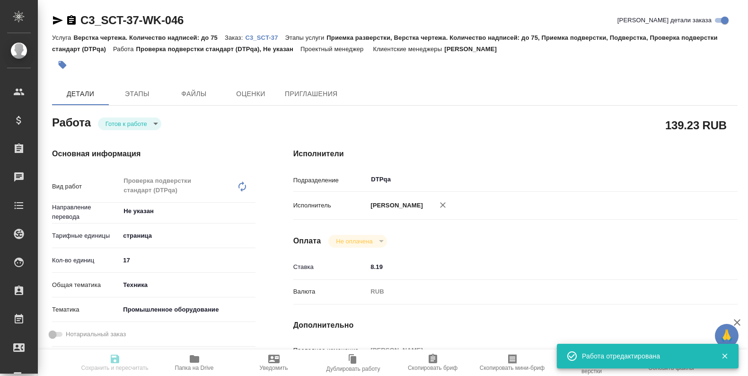
type input "[PERSON_NAME]"
type textarea "[PERSON_NAME] [URL][DOMAIN_NAME] - готов к проверке [PERSON_NAME] [URL][DOMAIN_…"
type textarea "x"
type textarea "/Clients/SCT/Orders/C3_SCT-37/DTP/C3_SCT-37-WK-046"
type textarea "x"
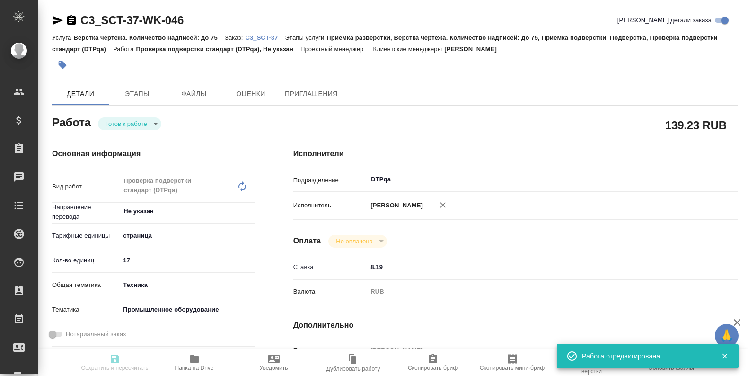
type input "C3_SCT-37"
type input "Верстка чертежа. Количество надписей: до 75"
type input "Приемка разверстки, Верстка чертежа. Количество надписей: до 75, Приемка подвер…"
type input "[PERSON_NAME]"
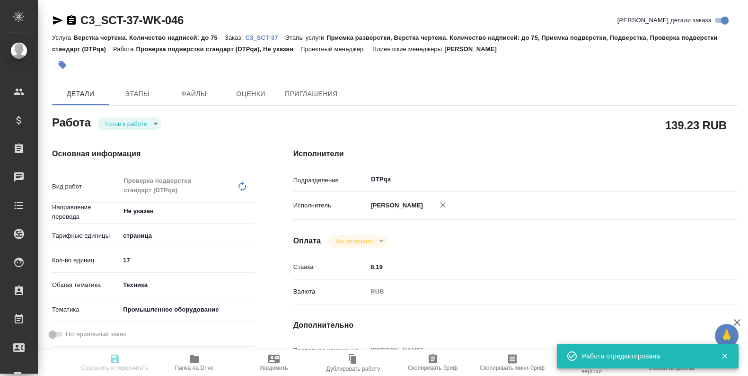
type input "/Clients/SCT/Orders/C3_SCT-37"
type textarea "x"
type textarea "в двух файлах есть русскоязычные разделы, их переводить или перенабирать не нуж…"
type textarea "x"
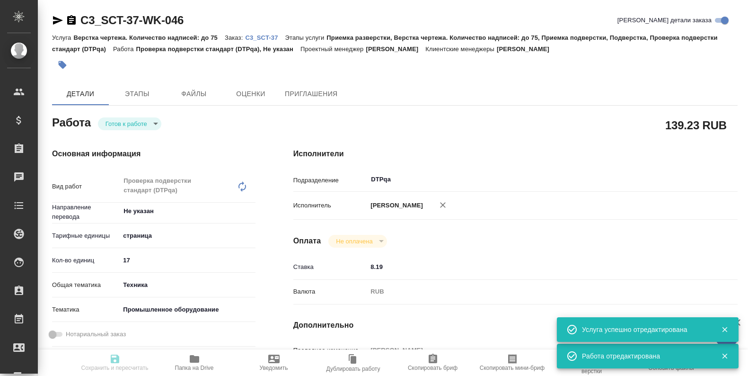
type textarea "x"
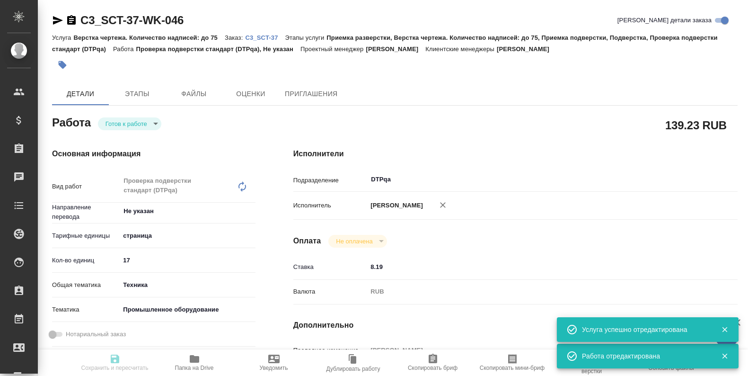
type textarea "x"
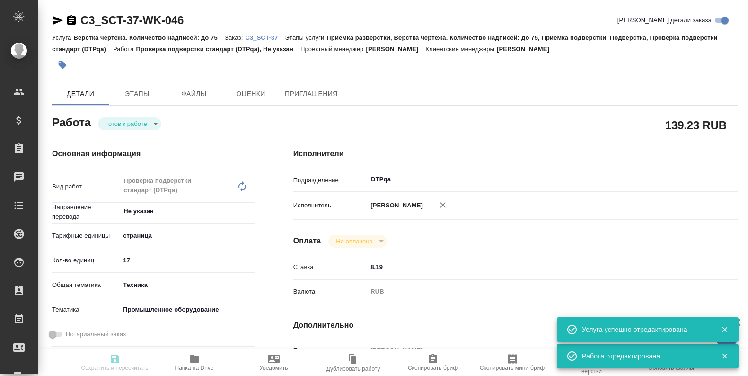
type textarea "x"
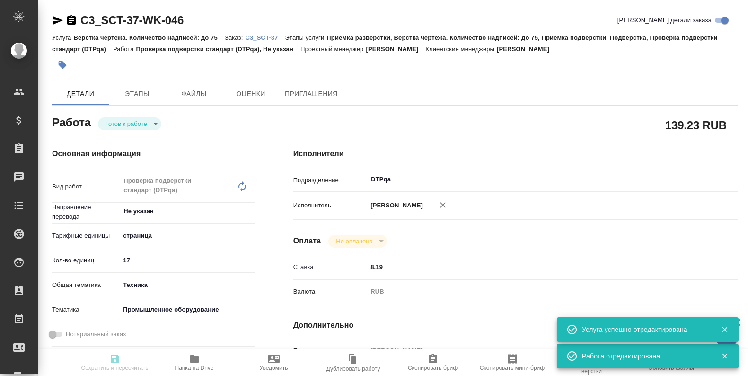
type textarea "x"
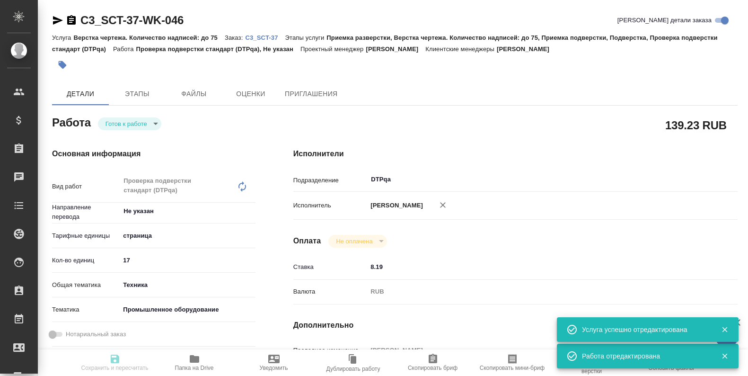
type textarea "x"
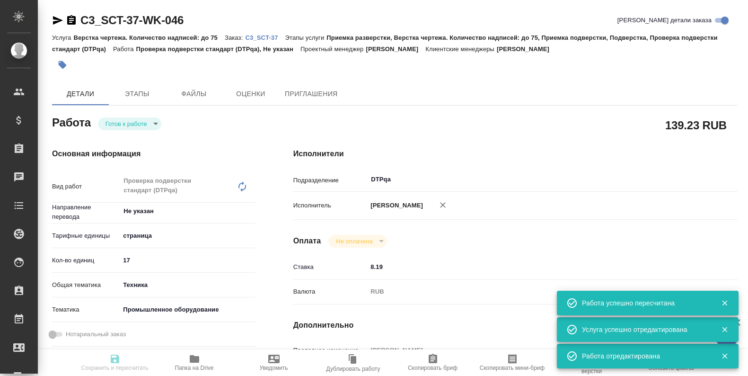
type input "readyForWork"
type textarea "Проверка подверстки стандарт (DTPqa)"
type textarea "x"
type input "Не указан"
type input "5a8b1489cc6b4906c91bfdb2"
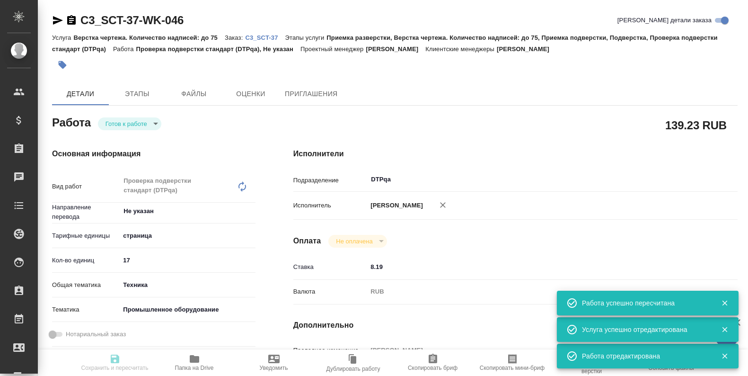
type input "17"
type input "tech"
type input "5f647205b73bc97568ca66bc"
type input "[DATE] 12:00"
type input "[DATE] 21:00"
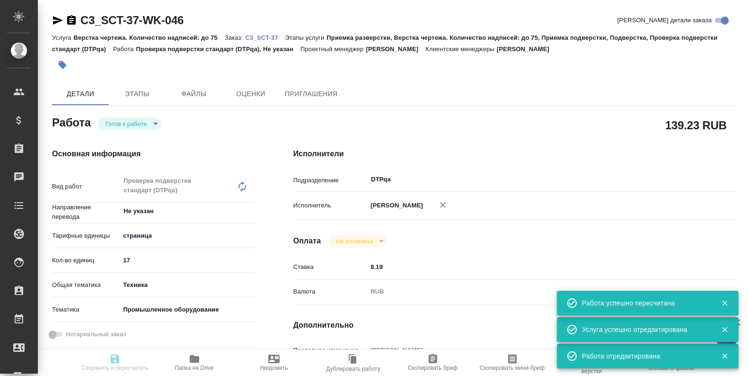
type input "[DATE] 16:00"
type input "DTPqa"
type input "notPayed"
type input "8.19"
type input "RUB"
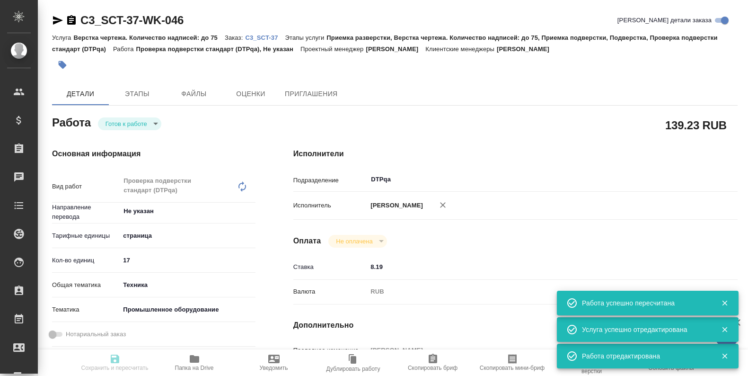
type input "[PERSON_NAME]"
type textarea "[PERSON_NAME] [URL][DOMAIN_NAME] - готов к проверке [PERSON_NAME] [URL][DOMAIN_…"
type textarea "x"
type textarea "/Clients/SCT/Orders/C3_SCT-37/DTP/C3_SCT-37-WK-046"
type textarea "x"
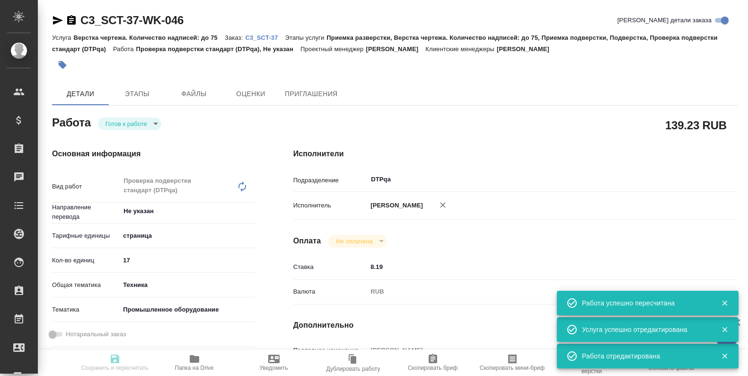
type input "C3_SCT-37"
type input "Верстка чертежа. Количество надписей: до 75"
type input "Приемка разверстки, Верстка чертежа. Количество надписей: до 75, Приемка подвер…"
type input "[PERSON_NAME]"
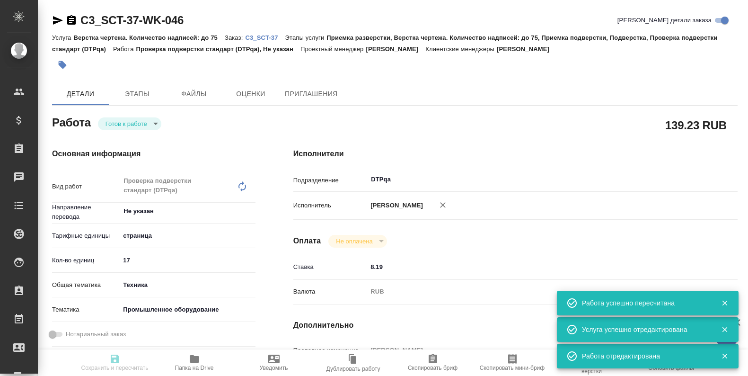
type input "/Clients/SCT/Orders/C3_SCT-37"
type textarea "x"
type textarea "в двух файлах есть русскоязычные разделы, их переводить или перенабирать не нуж…"
type textarea "x"
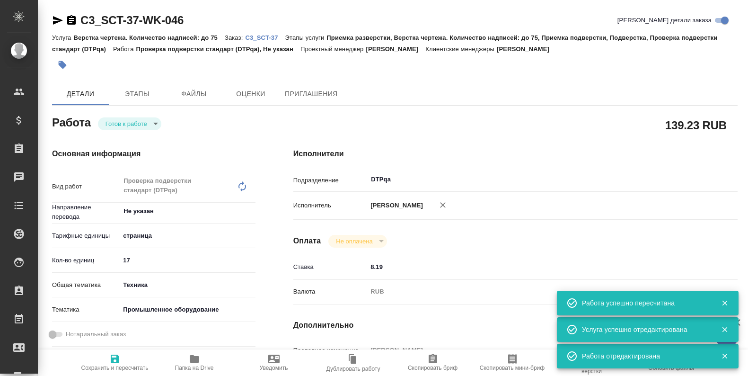
type textarea "x"
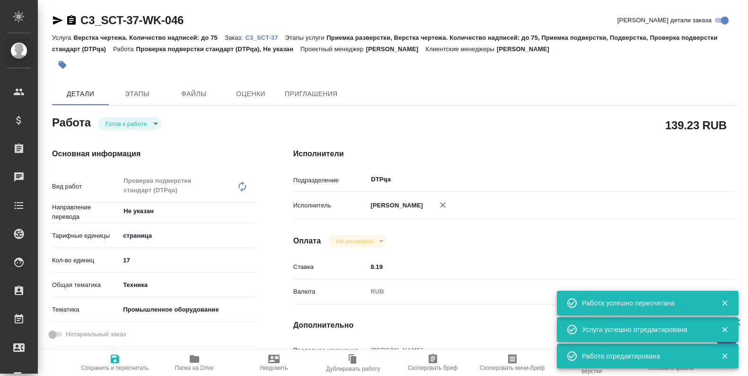
type textarea "x"
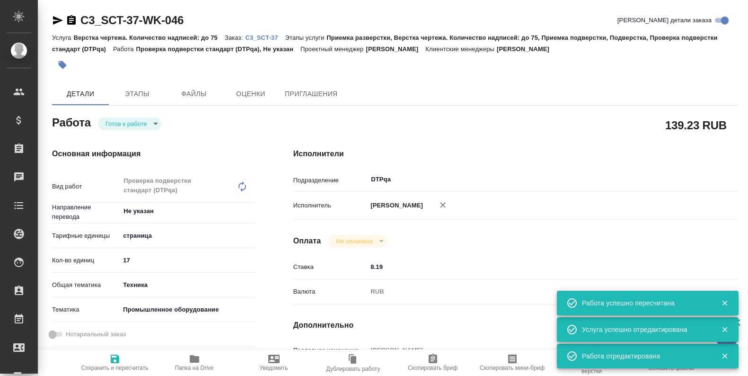
type textarea "x"
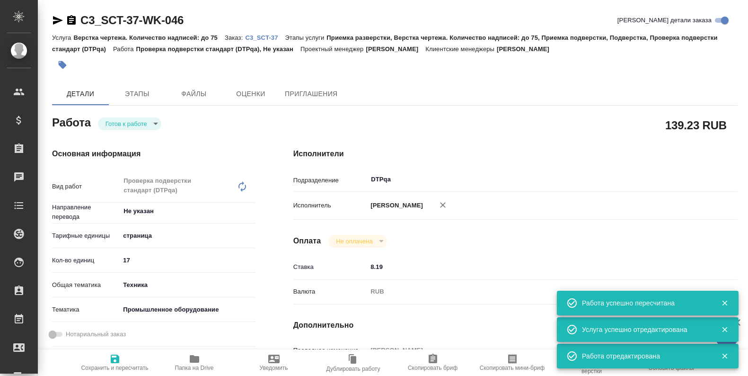
type textarea "x"
click at [147, 122] on body "🙏 .cls-1 fill:#fff; AWATERA Ismagilova [PERSON_NAME] Спецификации Заказы Чаты T…" at bounding box center [374, 188] width 748 height 376
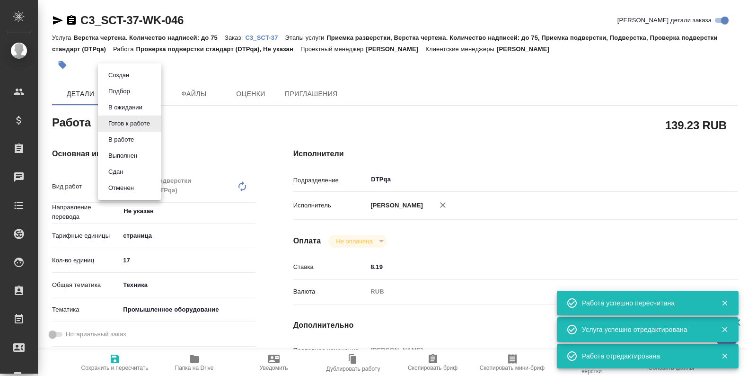
type textarea "x"
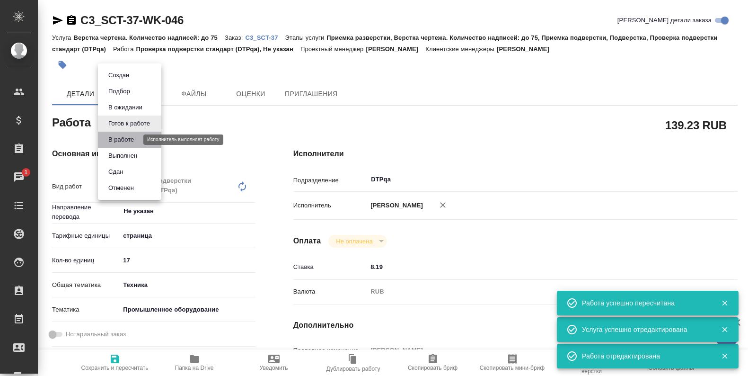
click at [128, 139] on button "В работе" at bounding box center [121, 139] width 31 height 10
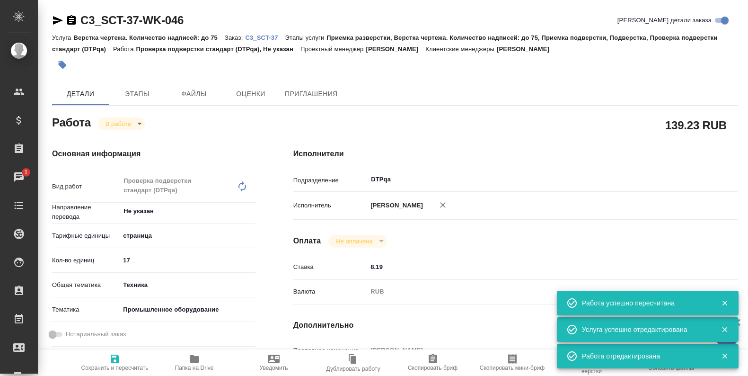
type textarea "x"
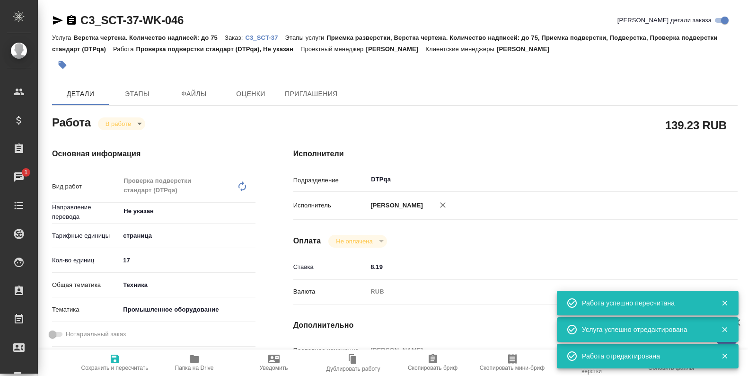
type textarea "x"
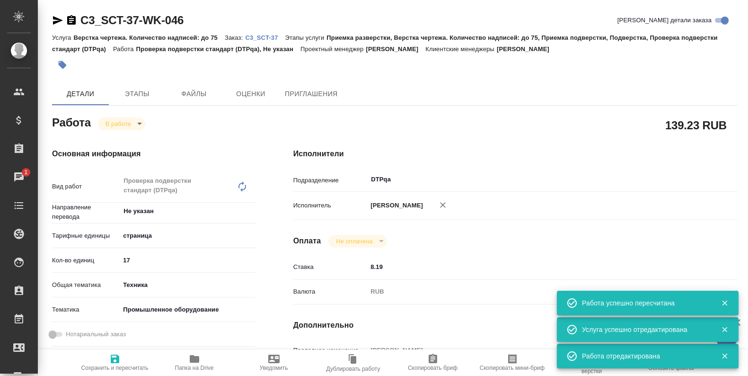
type textarea "x"
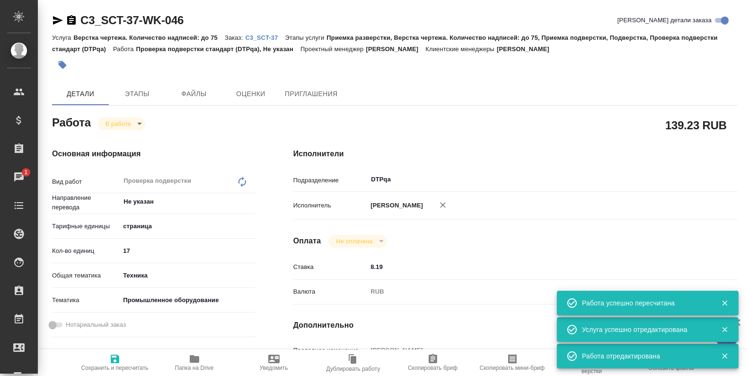
type textarea "x"
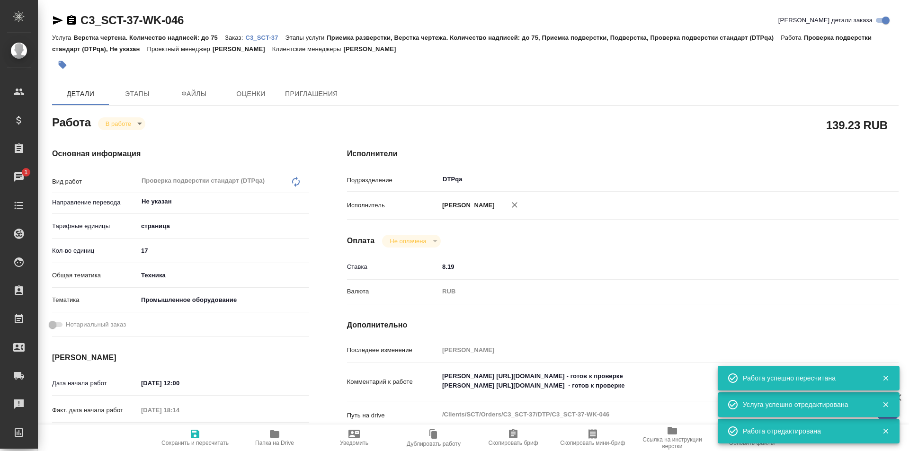
type textarea "x"
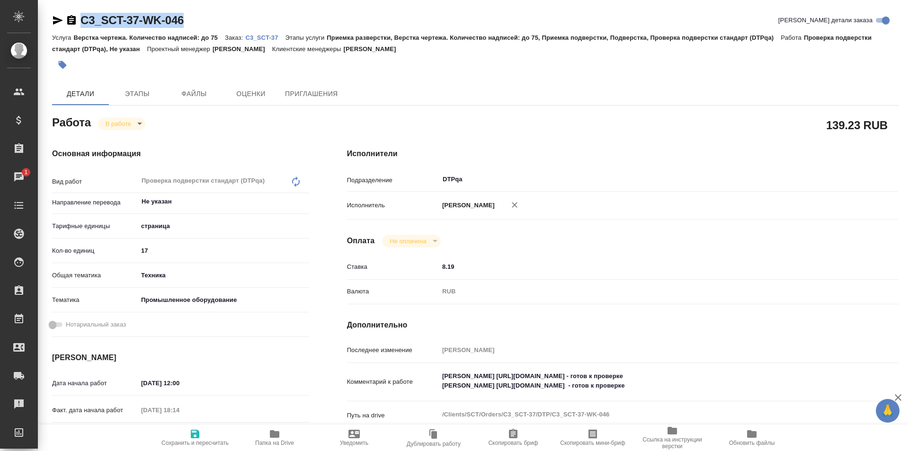
drag, startPoint x: 192, startPoint y: 20, endPoint x: 75, endPoint y: 20, distance: 117.4
click at [75, 20] on div "C3_SCT-37-WK-046 Кратко детали заказа" at bounding box center [475, 20] width 846 height 15
copy link "C3_SCT-37-WK-046"
type textarea "x"
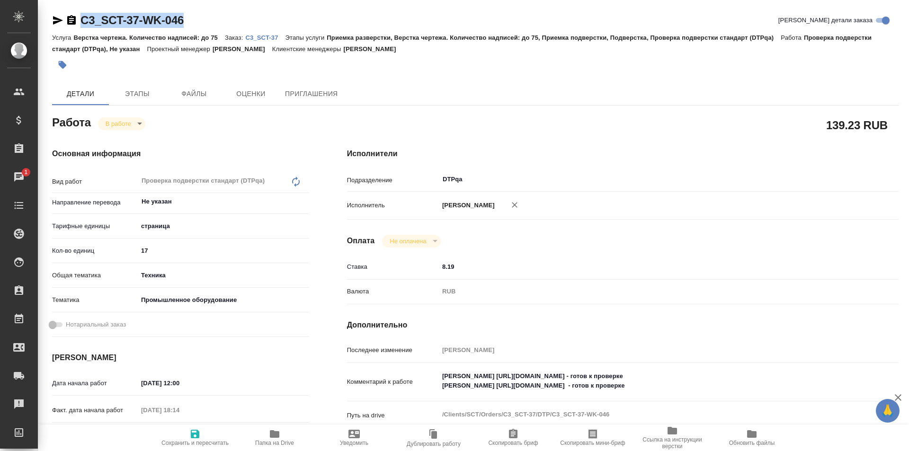
type textarea "x"
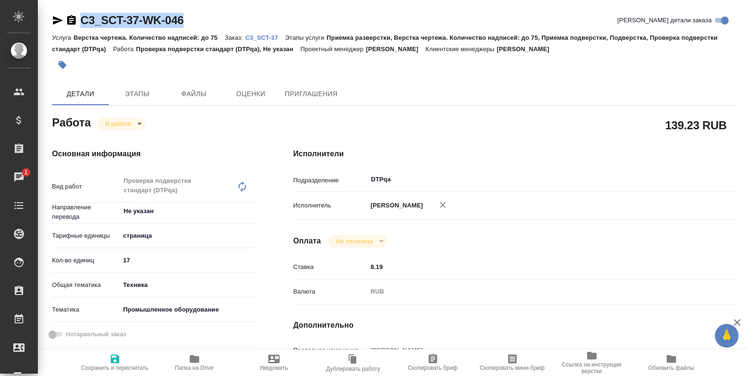
type textarea "x"
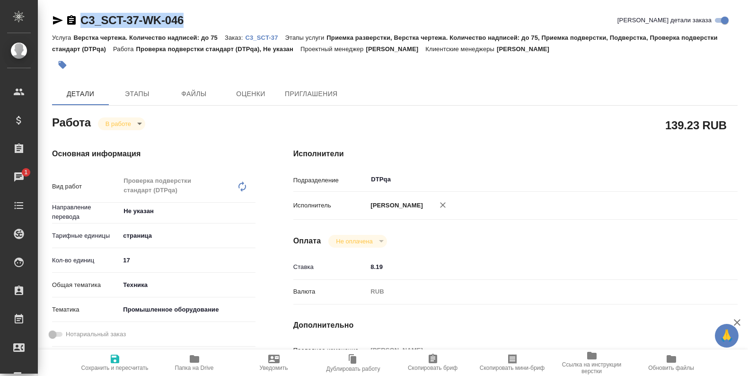
click at [197, 359] on icon "button" at bounding box center [194, 359] width 9 height 8
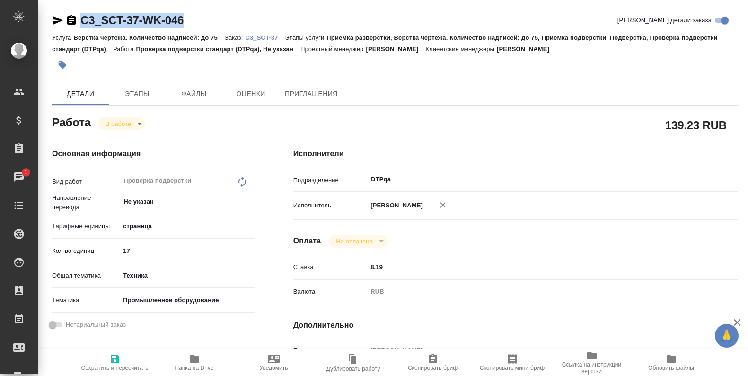
type textarea "x"
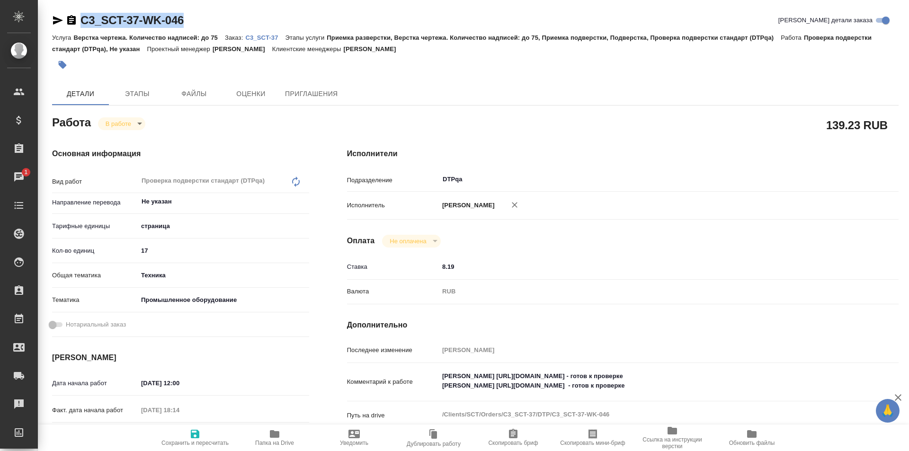
type textarea "x"
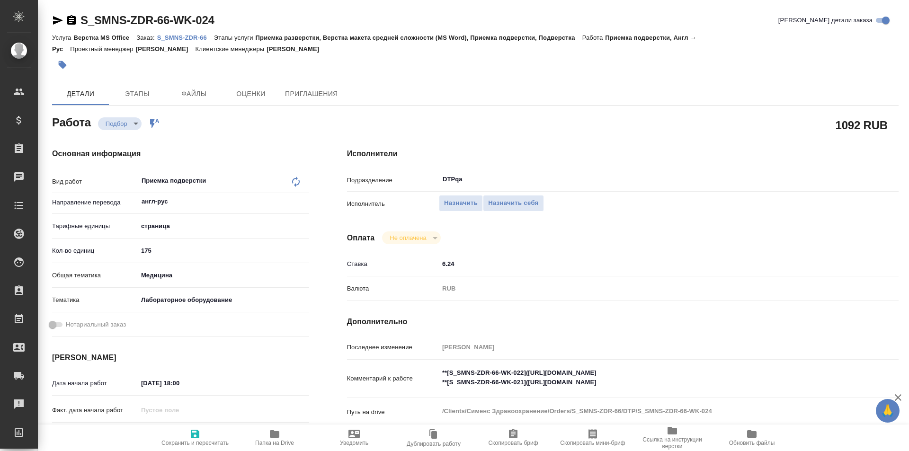
type textarea "x"
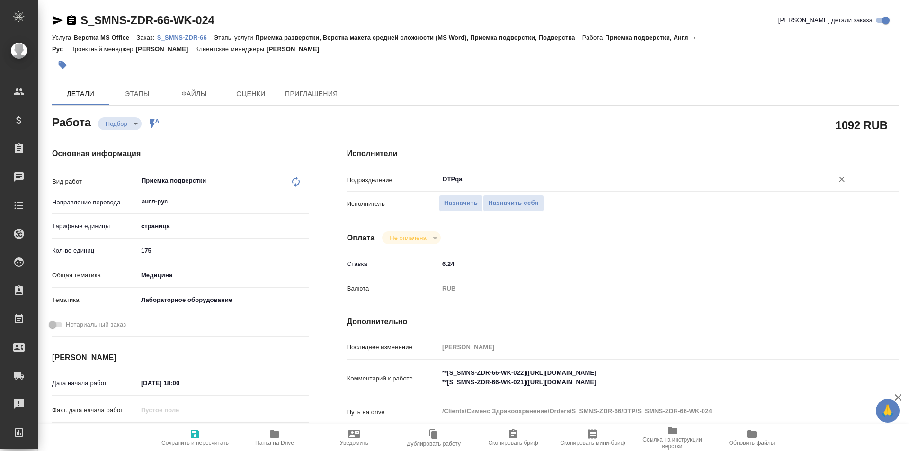
type textarea "x"
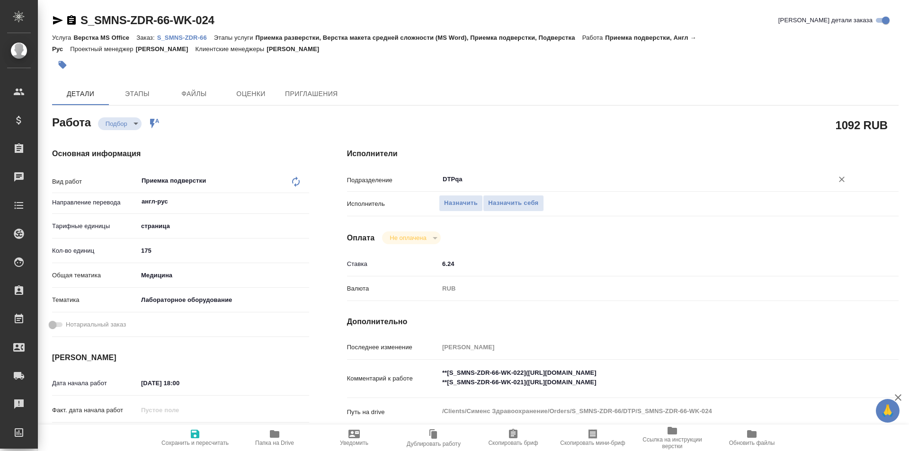
type textarea "x"
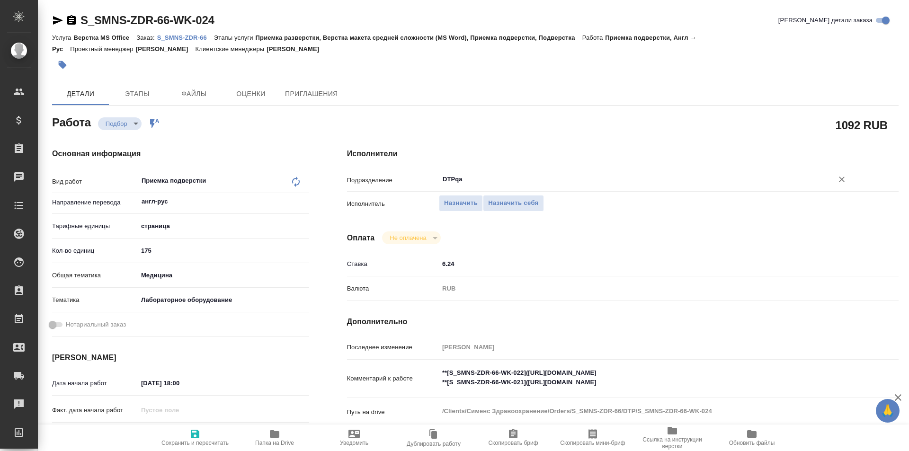
type textarea "x"
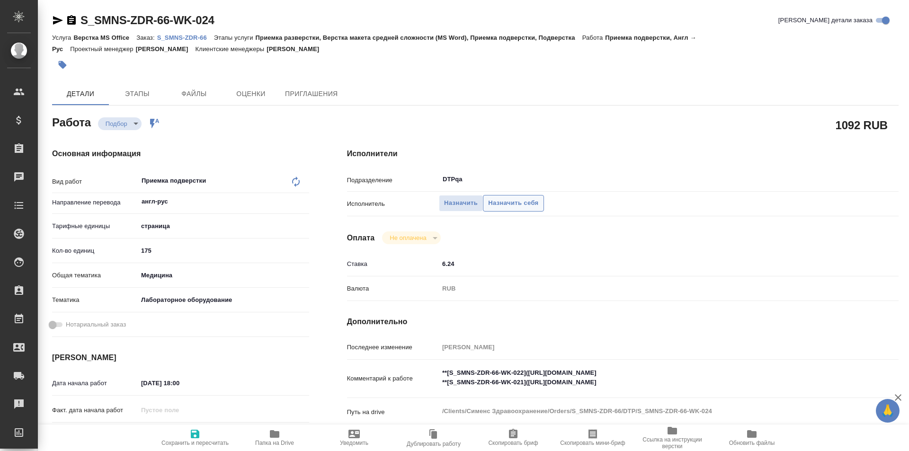
type textarea "x"
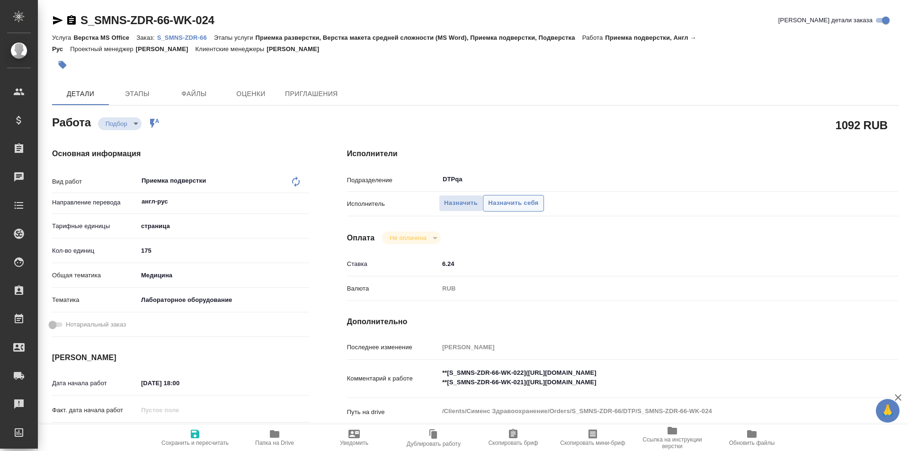
type textarea "x"
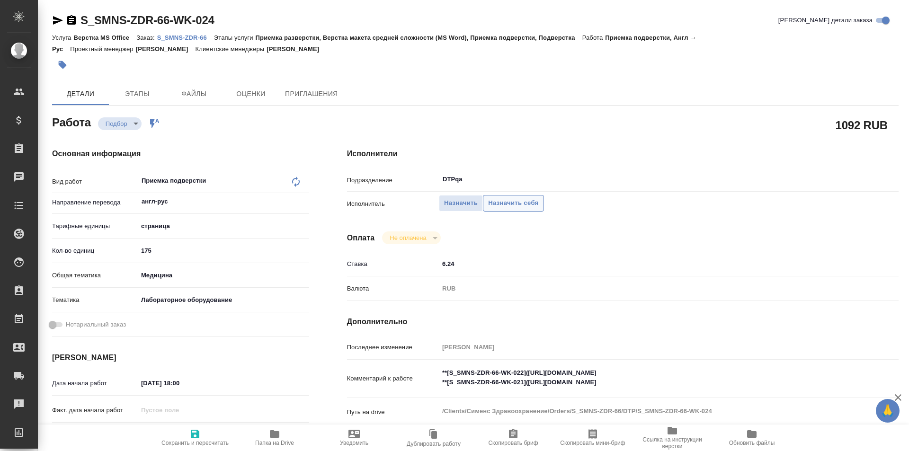
click at [518, 202] on span "Назначить себя" at bounding box center [513, 203] width 50 height 11
type textarea "x"
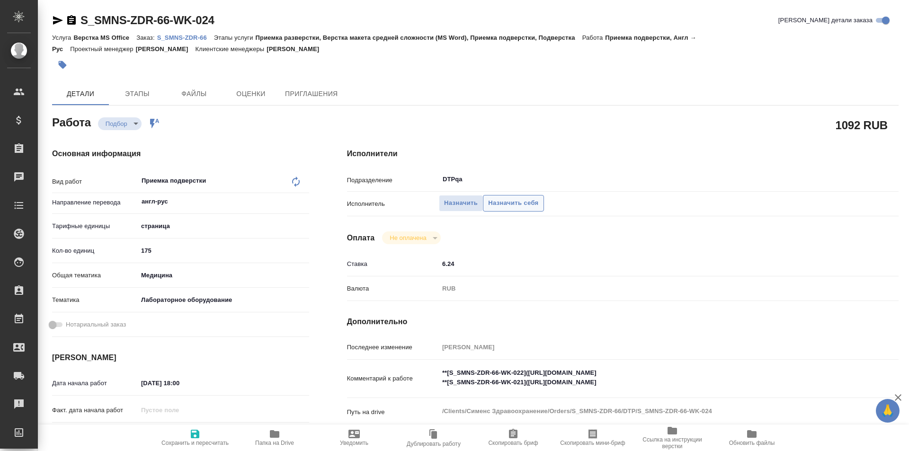
type textarea "x"
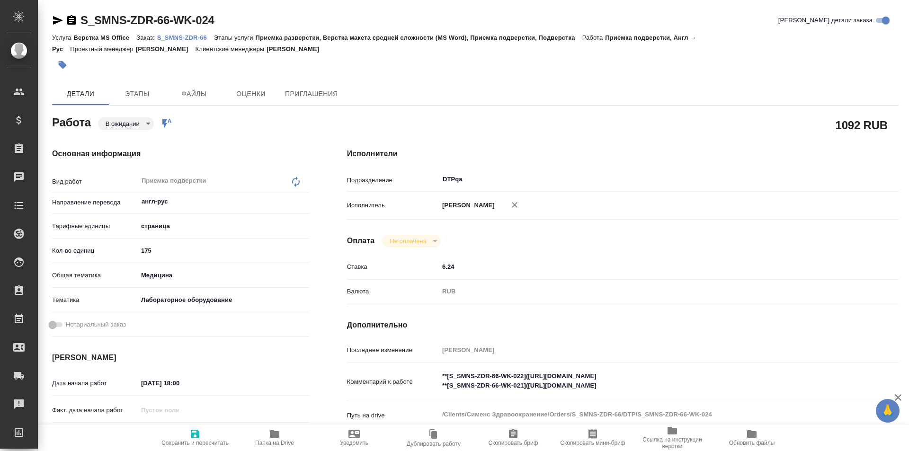
type textarea "x"
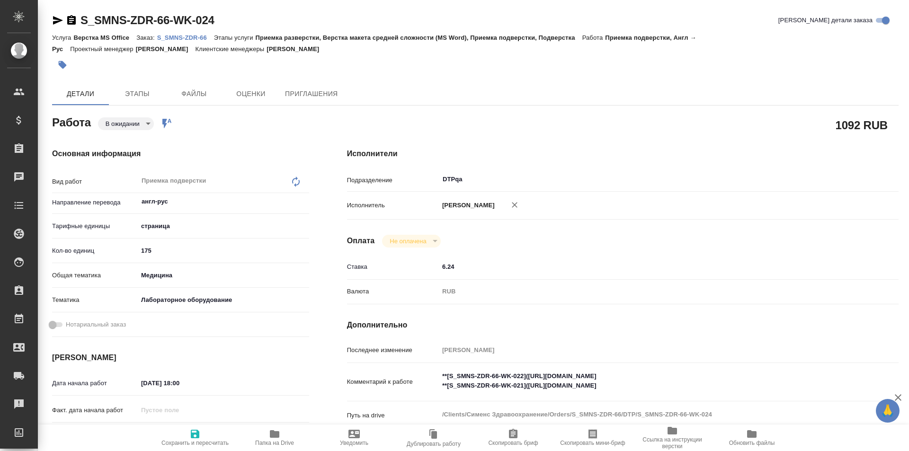
type textarea "x"
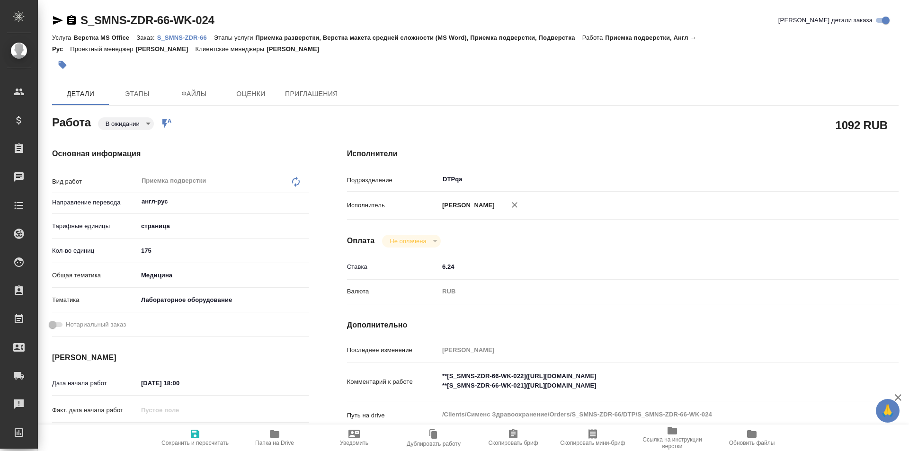
type textarea "x"
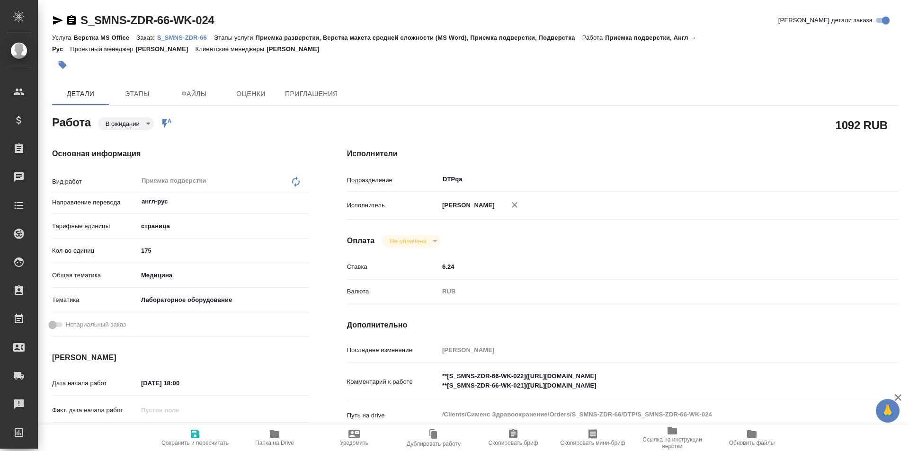
type textarea "x"
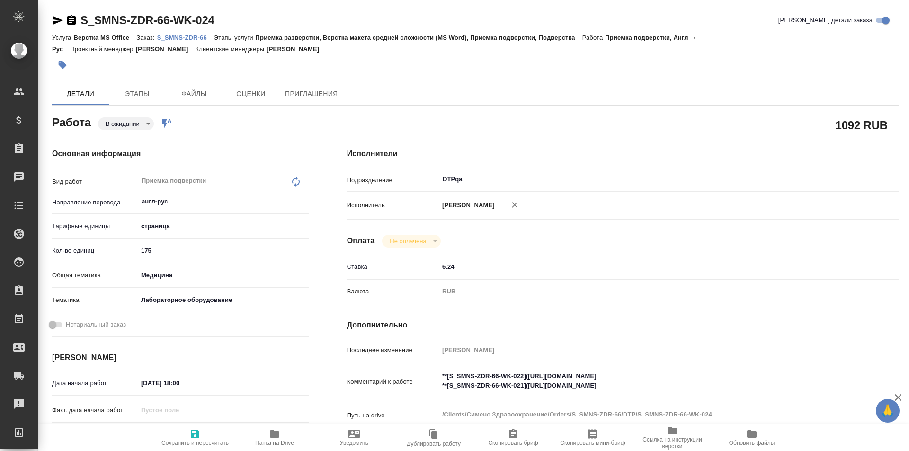
type textarea "x"
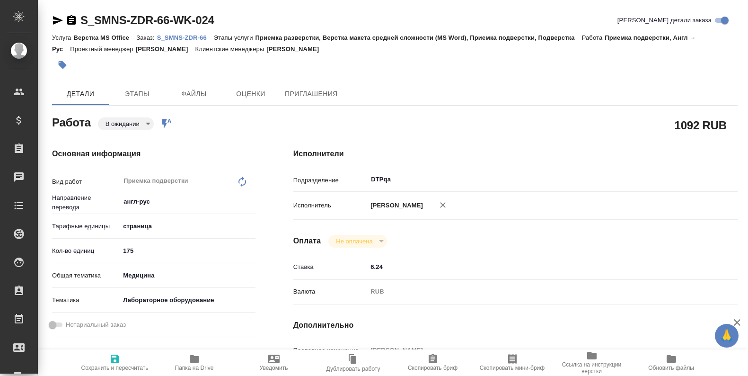
type textarea "x"
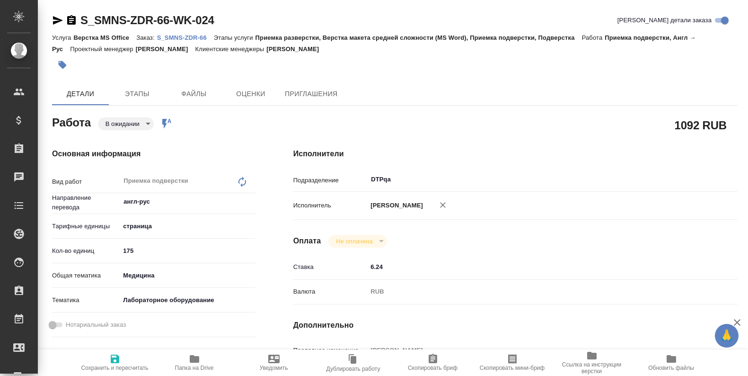
click at [115, 362] on icon "button" at bounding box center [115, 358] width 9 height 9
type textarea "x"
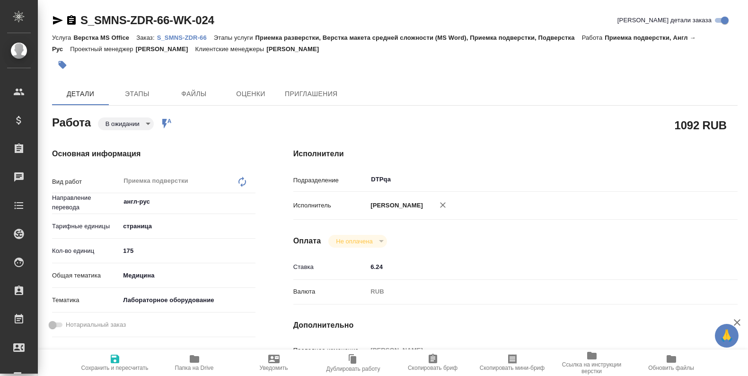
type textarea "x"
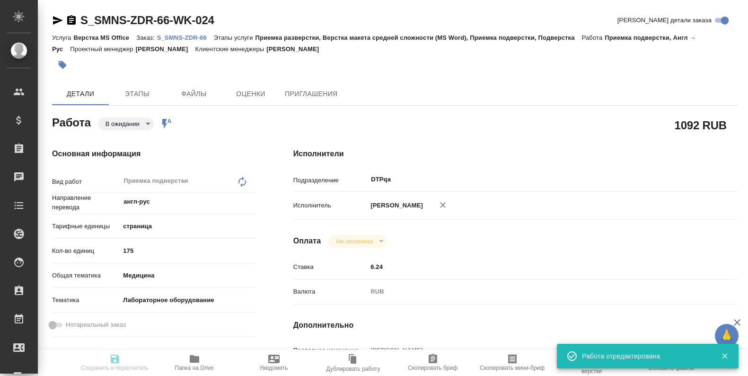
type textarea "x"
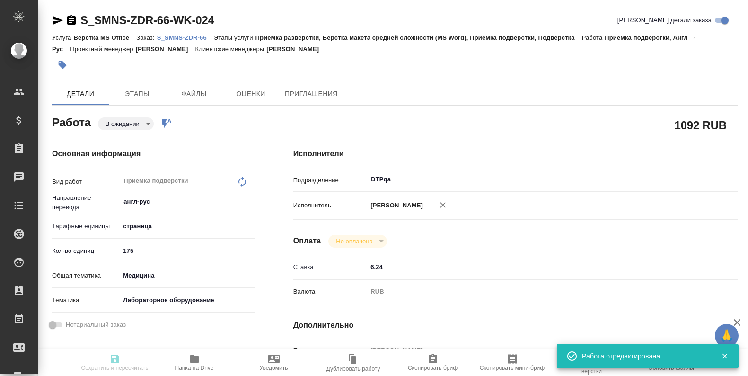
type input "pending"
type textarea "Приемка подверстки"
type textarea "x"
type input "англ-рус"
type input "5a8b1489cc6b4906c91bfdb2"
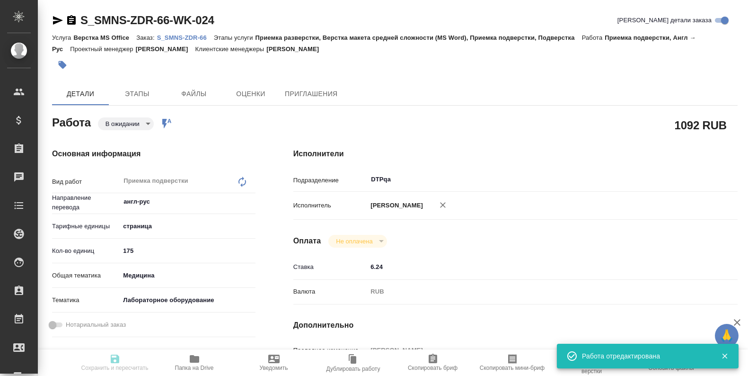
type input "175"
type input "med"
type input "6149830c2b7be24903fd7a80"
type input "11.09.2025 18:00"
type input "12.09.2025 14:00"
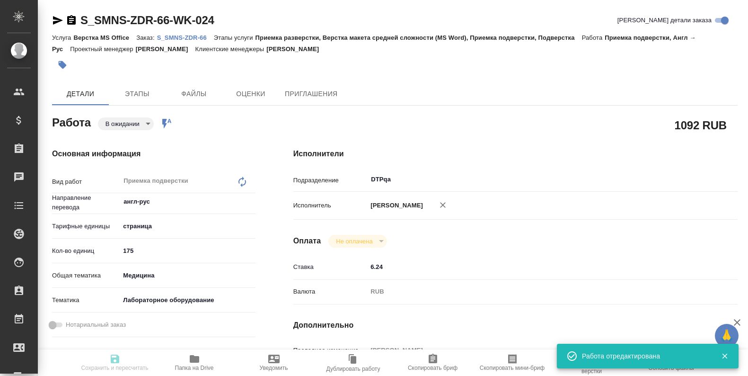
type input "12.09.2025 18:00"
type input "DTPqa"
type input "notPayed"
type input "6.24"
type input "RUB"
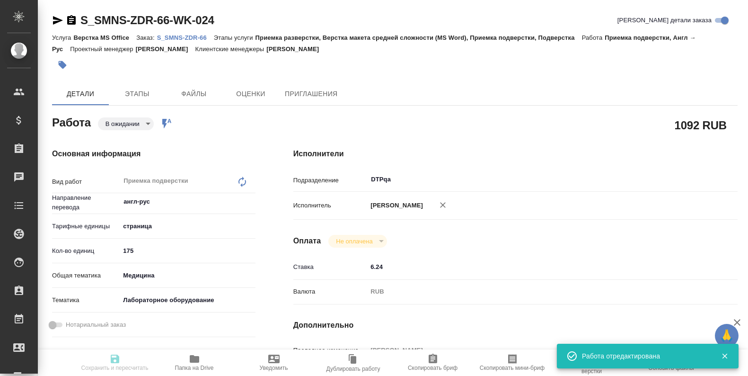
type input "[PERSON_NAME]"
type textarea "**[S_SMNS-ZDR-66-WK-022](https://tera.awatera.com/Work/689f529a432c05d5d7737ff5…"
type textarea "x"
type textarea "/Clients/Сименс Здравоохранение/Orders/S_SMNS-ZDR-66/DTP/S_SMNS-ZDR-66-WK-024"
type textarea "x"
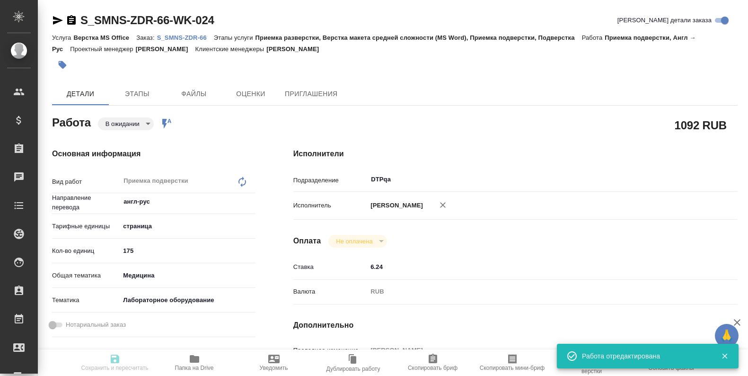
type input "S_SMNS-ZDR-66"
type input "СЗЦБ-014934"
type input "Верстка MS Office"
type input "Приемка разверстки, Верстка макета средней сложности (MS Word), Приемка подверс…"
type input "Никифорова Валерия"
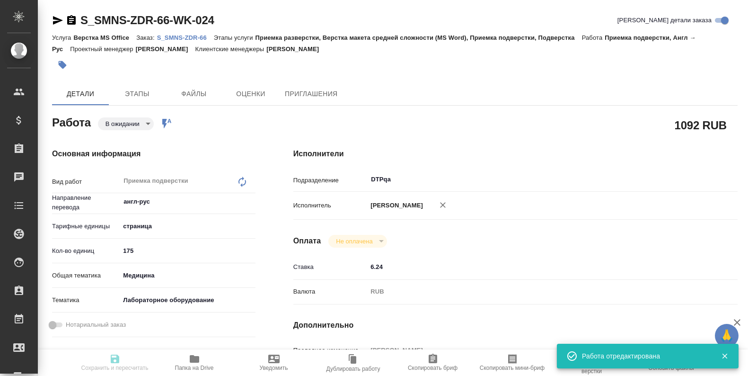
type input "[PERSON_NAME]"
type input "/Clients/Сименс Здравоохранение/Orders/S_SMNS-ZDR-66"
type textarea "x"
type textarea "перевод с английского Обратите внимание в названии некоторых файлов указано с к…"
type textarea "x"
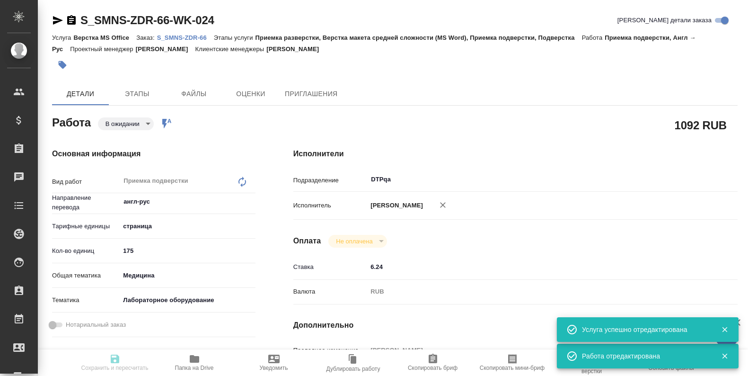
type textarea "x"
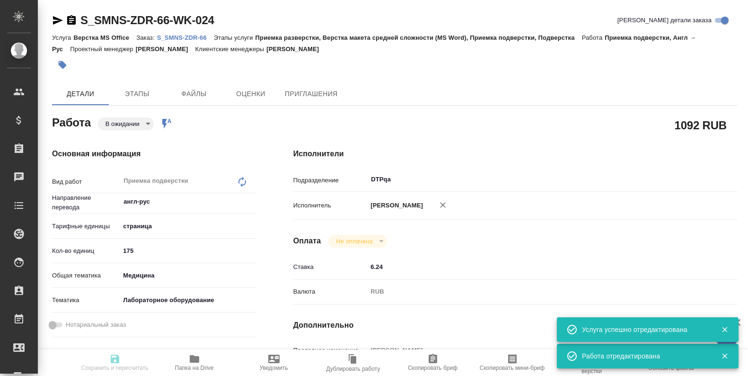
type textarea "x"
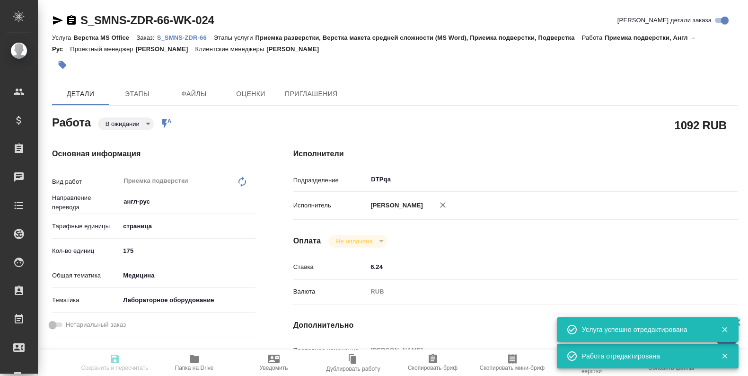
type textarea "x"
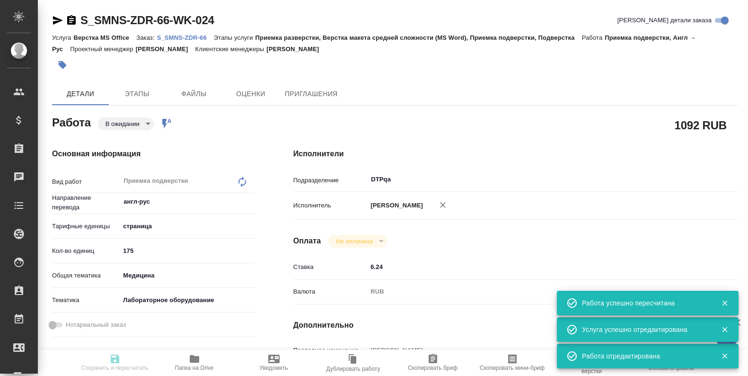
type input "pending"
type textarea "Приемка подверстки"
type textarea "x"
type input "англ-рус"
type input "5a8b1489cc6b4906c91bfdb2"
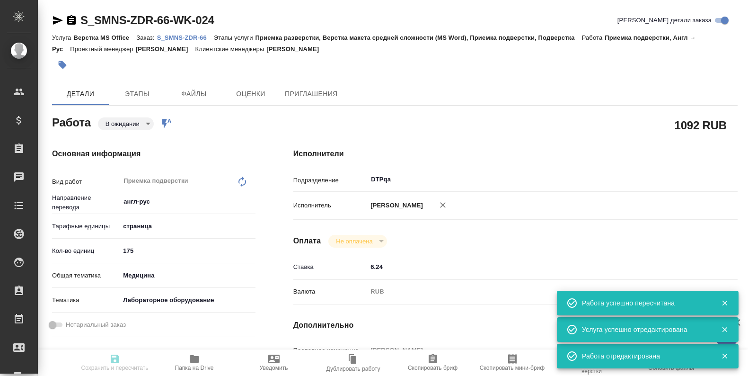
type input "175"
type input "med"
type input "6149830c2b7be24903fd7a80"
type input "11.09.2025 18:00"
type input "12.09.2025 14:00"
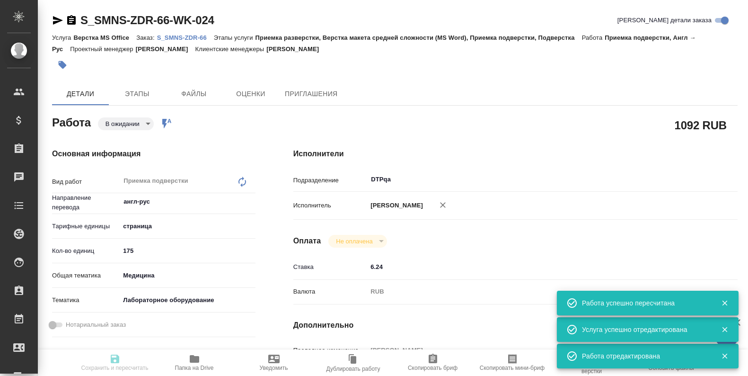
type input "12.09.2025 18:00"
type input "DTPqa"
type input "notPayed"
type input "6.24"
type input "RUB"
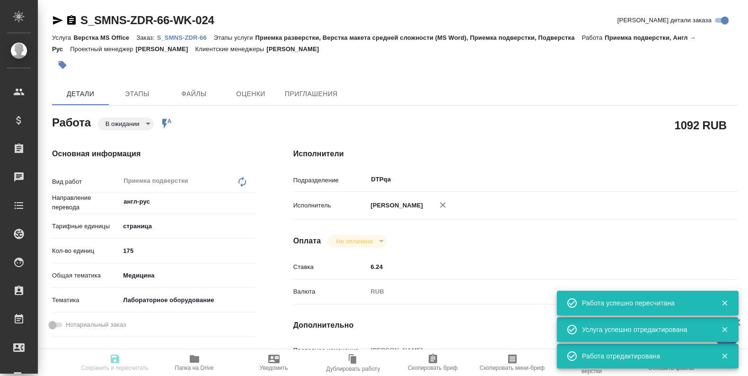
type input "Исмагилова Диана"
type textarea "**[S_SMNS-ZDR-66-WK-022](https://tera.awatera.com/Work/689f529a432c05d5d7737ff5…"
type textarea "x"
type textarea "/Clients/Сименс Здравоохранение/Orders/S_SMNS-ZDR-66/DTP/S_SMNS-ZDR-66-WK-024"
type textarea "x"
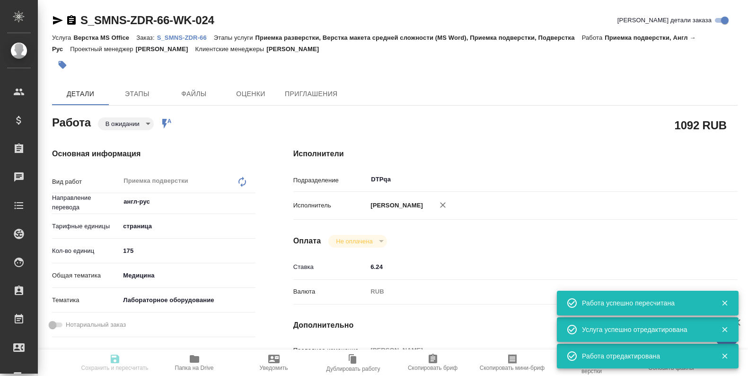
type input "S_SMNS-ZDR-66"
type input "СЗЦБ-014934"
type input "Верстка MS Office"
type input "Приемка разверстки, Верстка макета средней сложности (MS Word), Приемка подверс…"
type input "Никифорова Валерия"
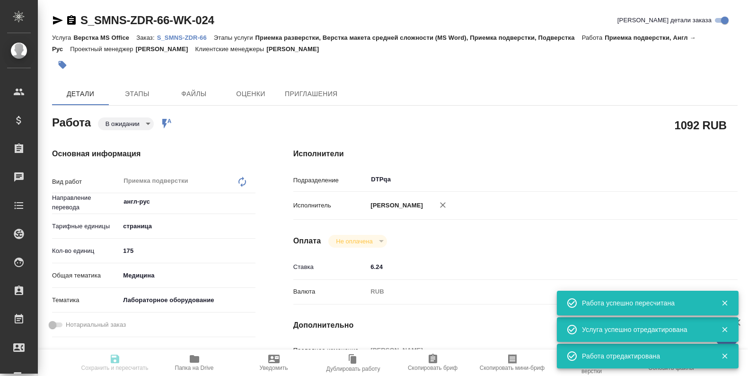
type input "Петрова Валерия"
type input "/Clients/Сименс Здравоохранение/Orders/S_SMNS-ZDR-66"
type textarea "x"
type textarea "перевод с английского Обратите внимание в названии некоторых файлов указано с к…"
type textarea "x"
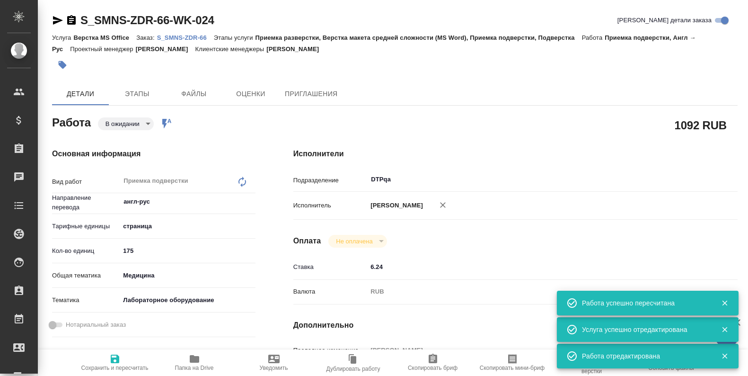
type textarea "x"
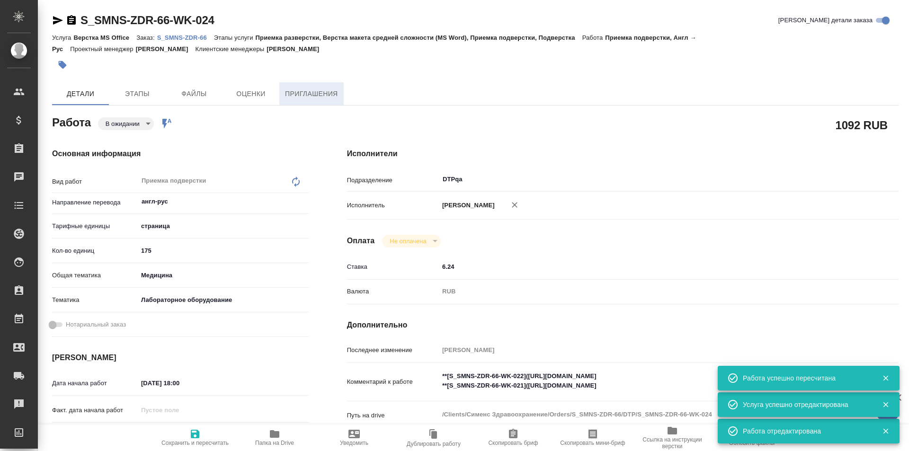
type textarea "x"
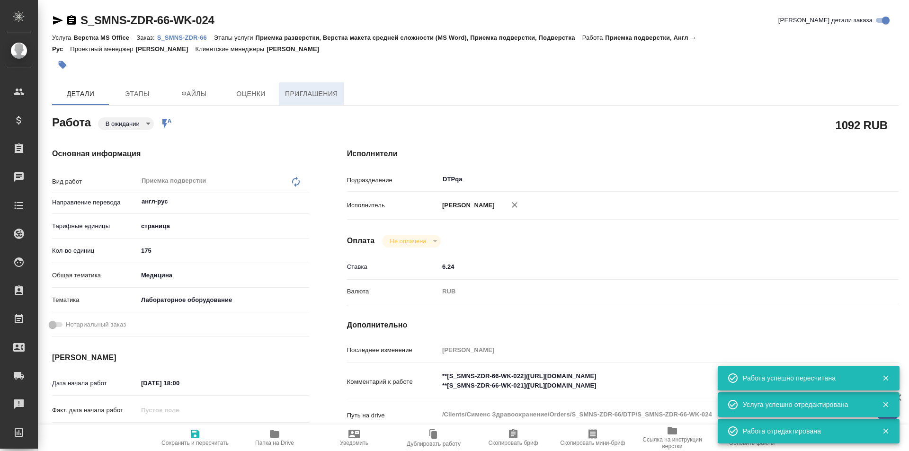
type textarea "x"
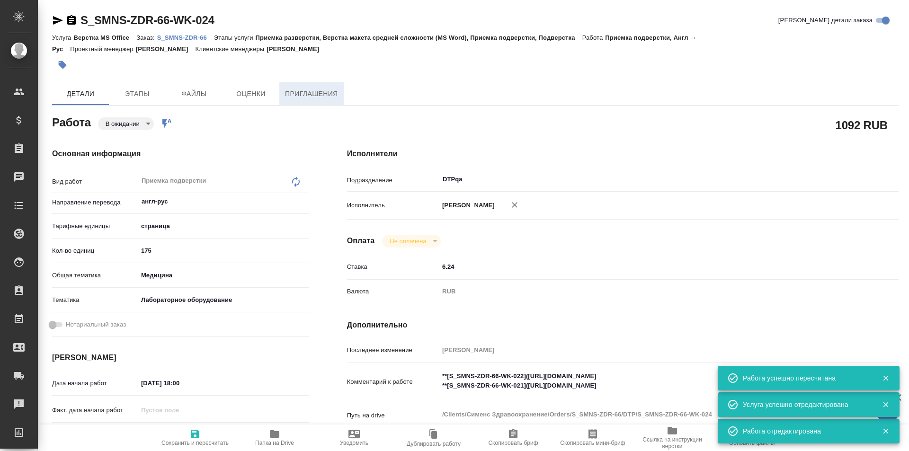
type textarea "x"
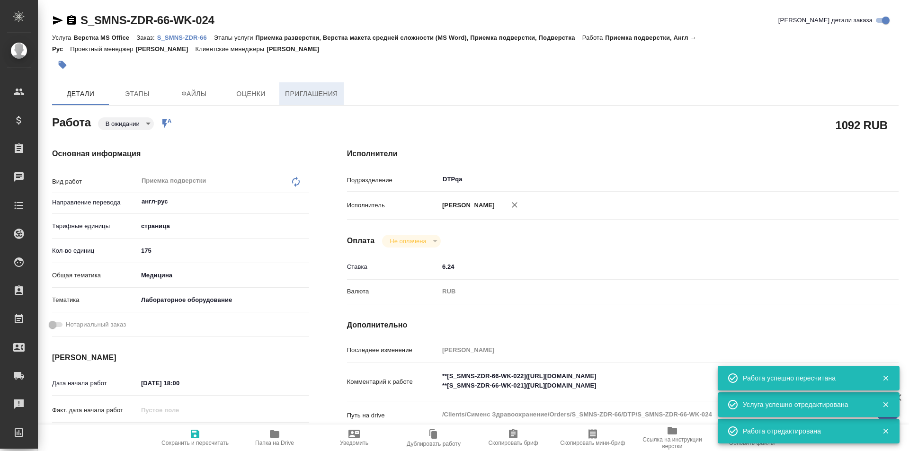
type textarea "x"
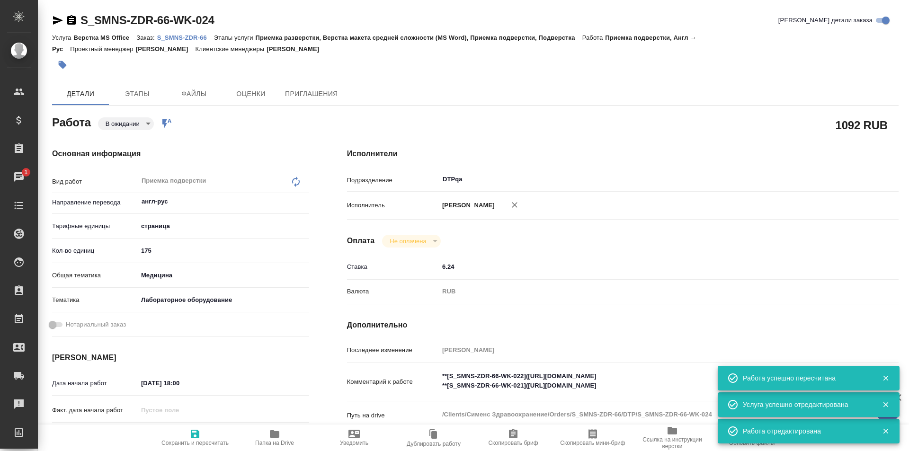
type textarea "x"
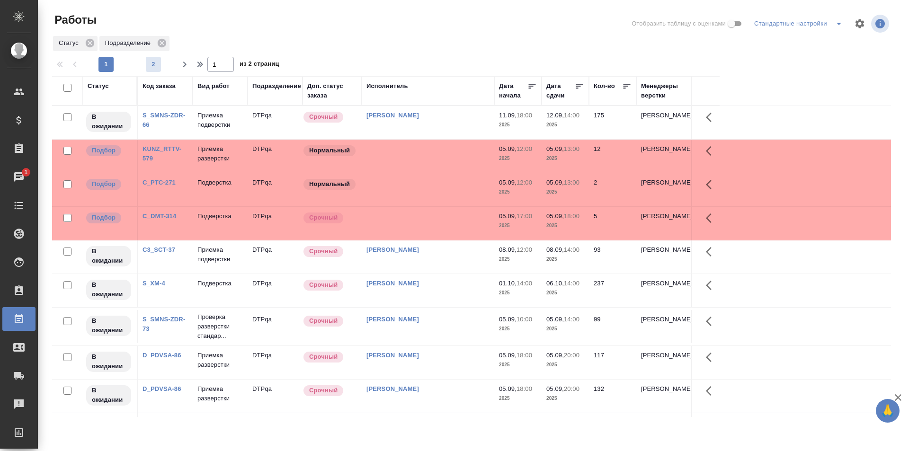
click at [154, 64] on span "2" at bounding box center [153, 64] width 15 height 9
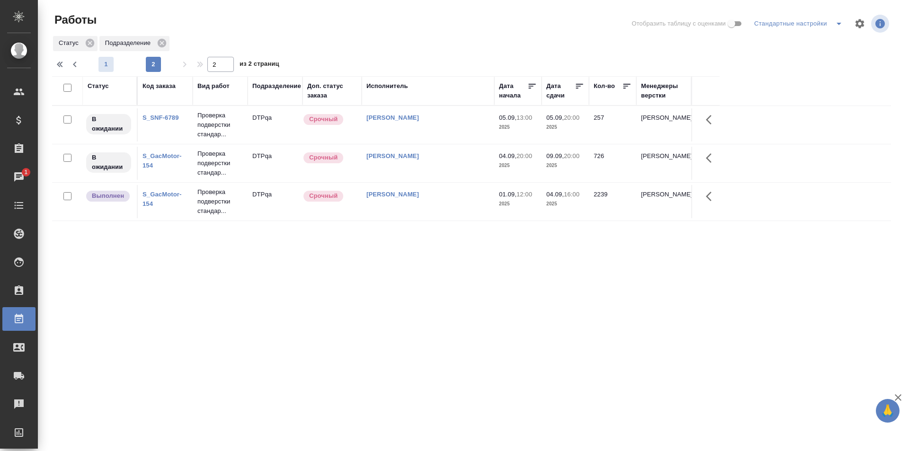
click at [103, 65] on span "1" at bounding box center [105, 64] width 15 height 9
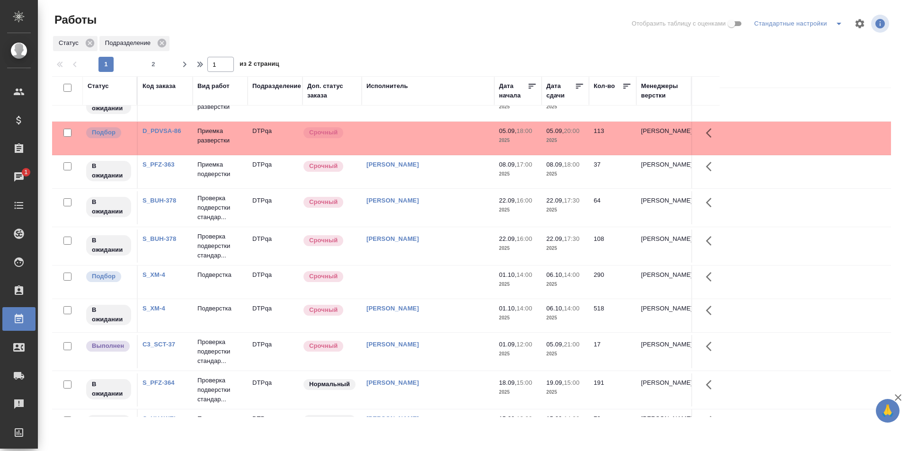
scroll to position [373, 0]
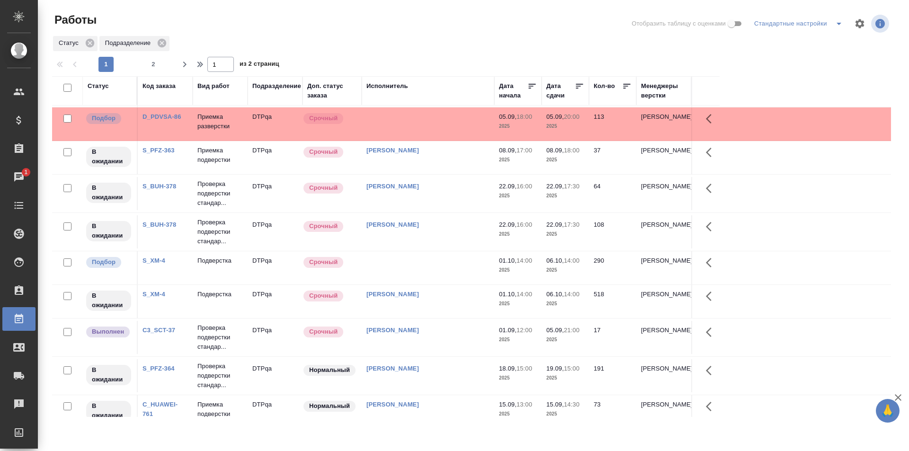
click at [438, 337] on td "[PERSON_NAME]" at bounding box center [428, 337] width 132 height 33
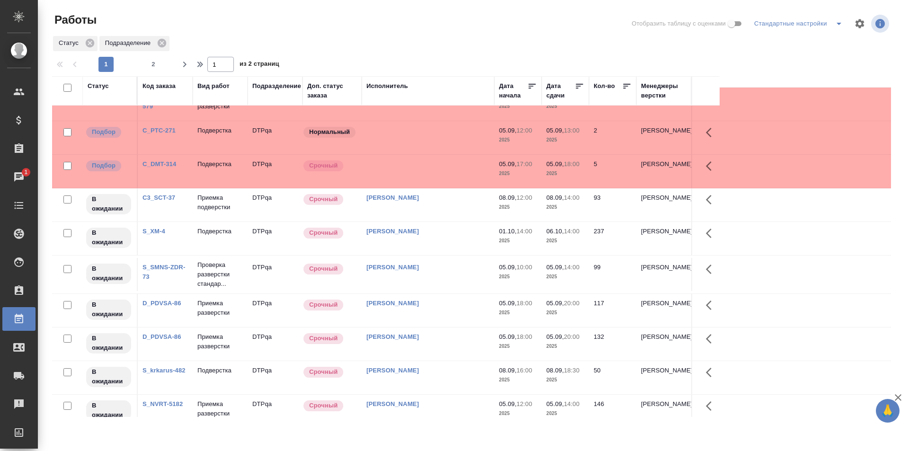
scroll to position [0, 0]
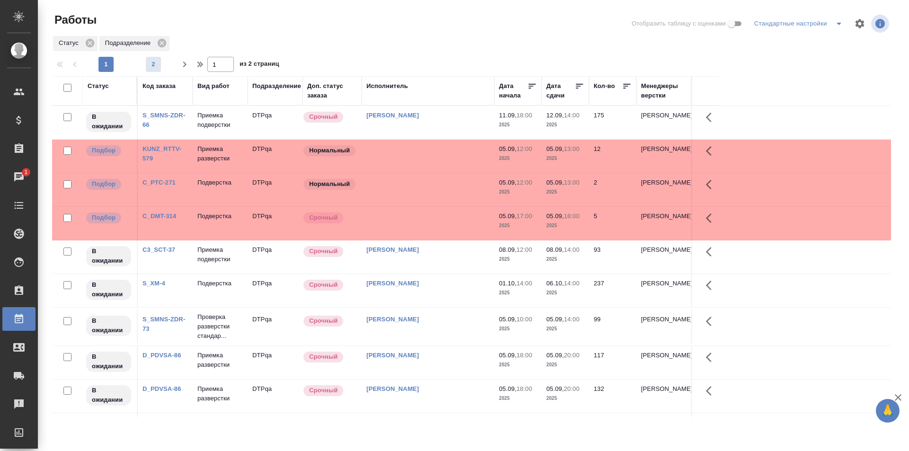
click at [154, 68] on span "2" at bounding box center [153, 64] width 15 height 9
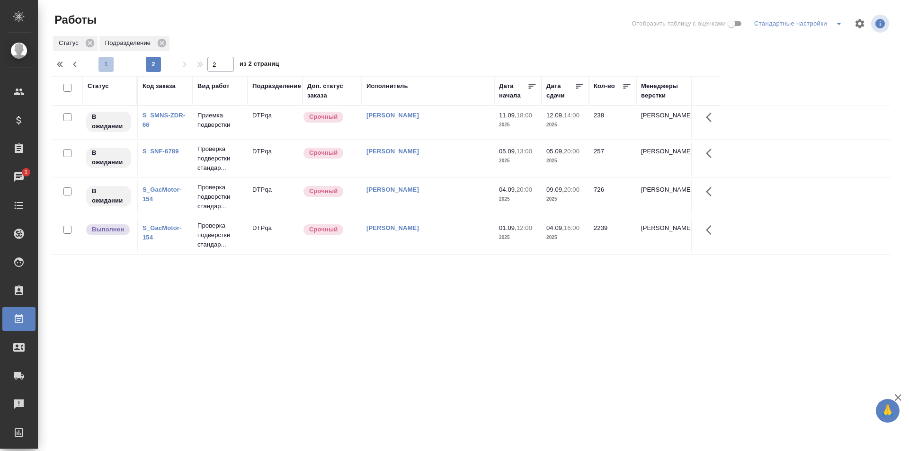
click at [106, 64] on span "1" at bounding box center [105, 64] width 15 height 9
type input "1"
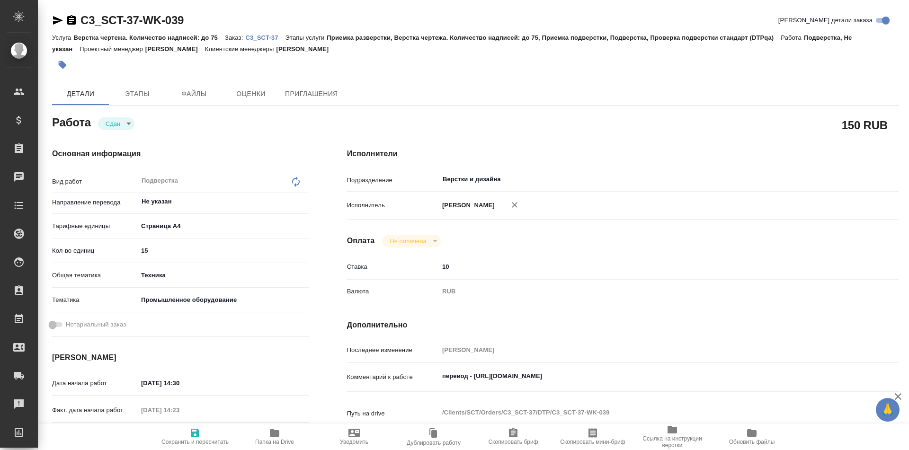
type textarea "x"
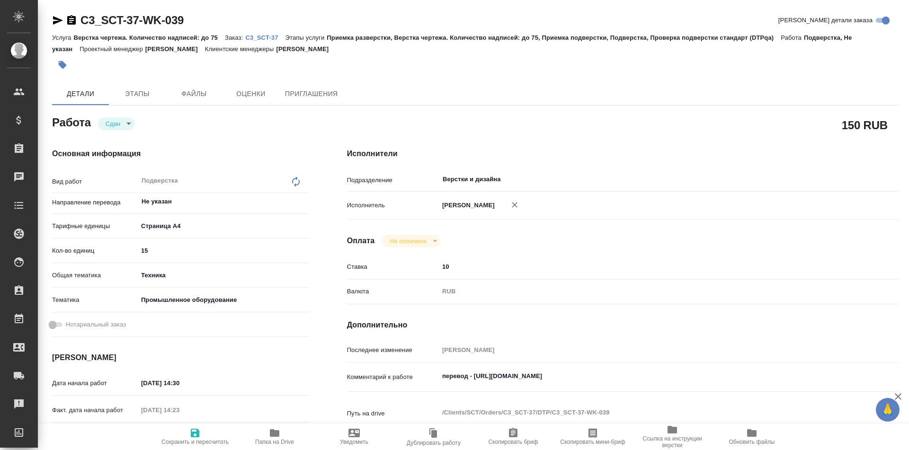
type textarea "x"
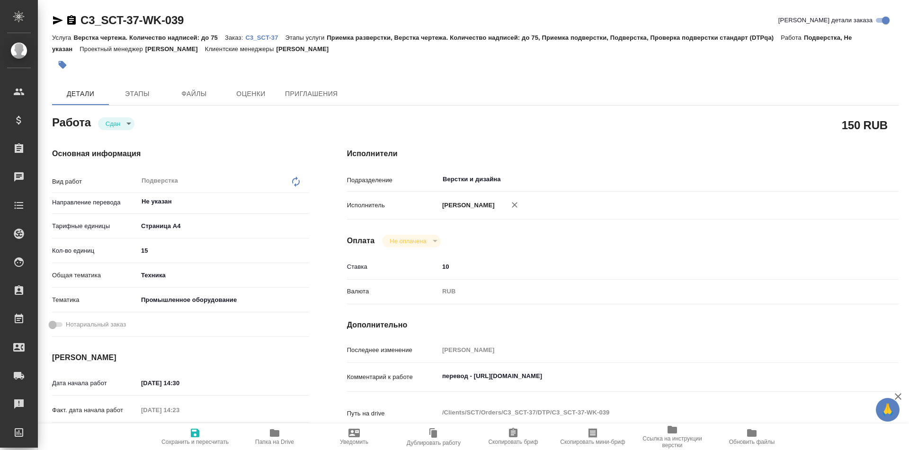
type textarea "x"
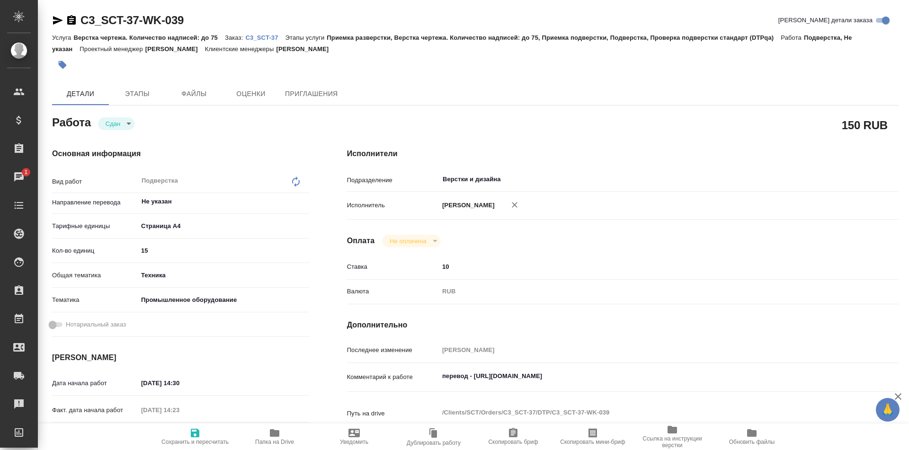
type textarea "x"
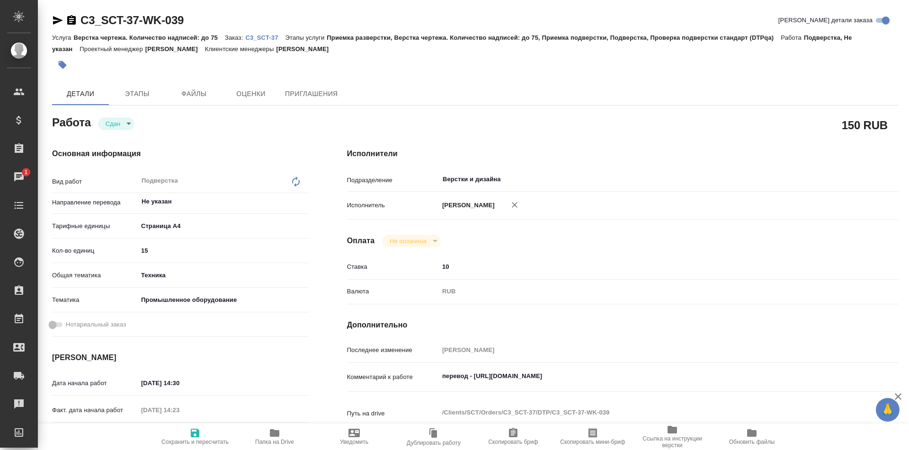
type textarea "x"
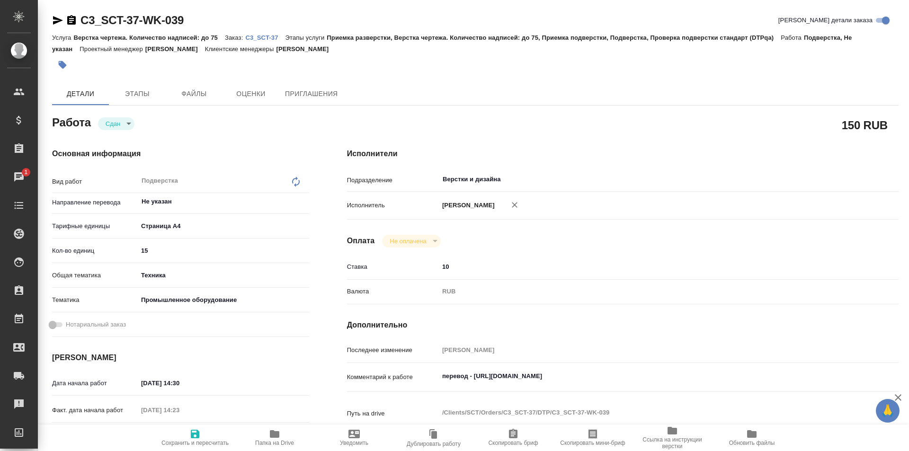
type textarea "x"
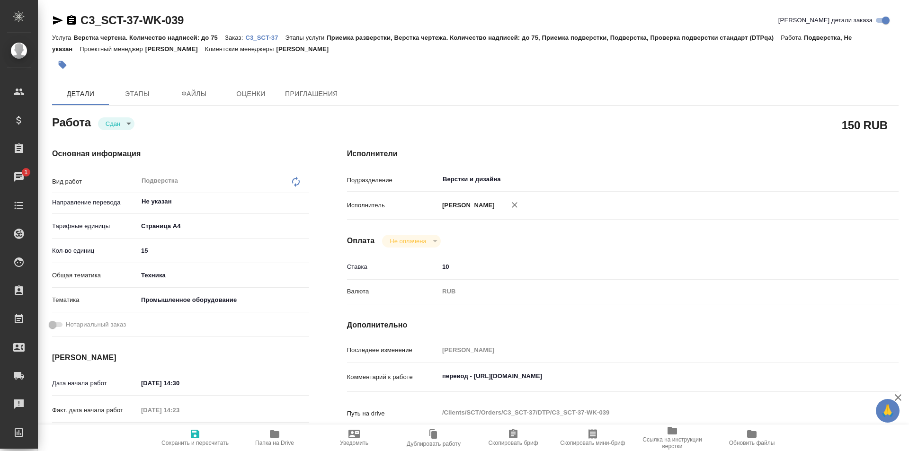
type textarea "x"
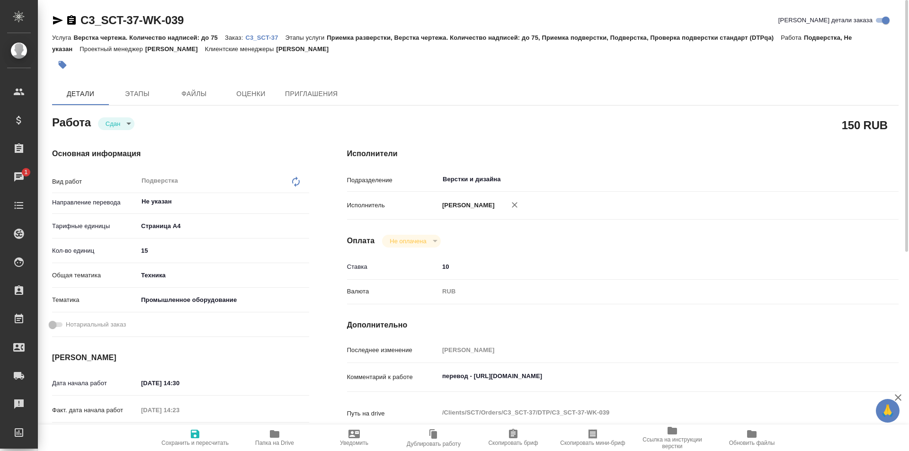
click at [255, 39] on p "C3_SCT-37" at bounding box center [265, 37] width 40 height 7
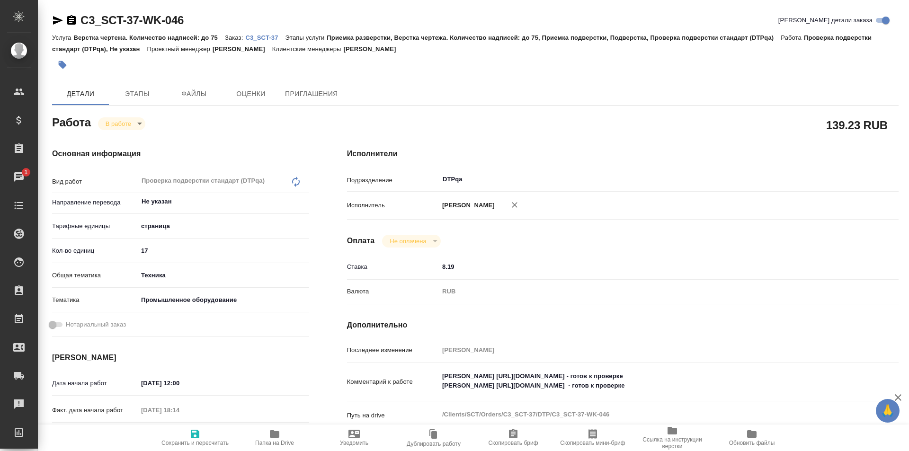
click at [727, 386] on textarea "[PERSON_NAME] [URL][DOMAIN_NAME] - готов к проверке [PERSON_NAME] [URL][DOMAIN_…" at bounding box center [646, 381] width 414 height 26
paste textarea "[URL][DOMAIN_NAME]"
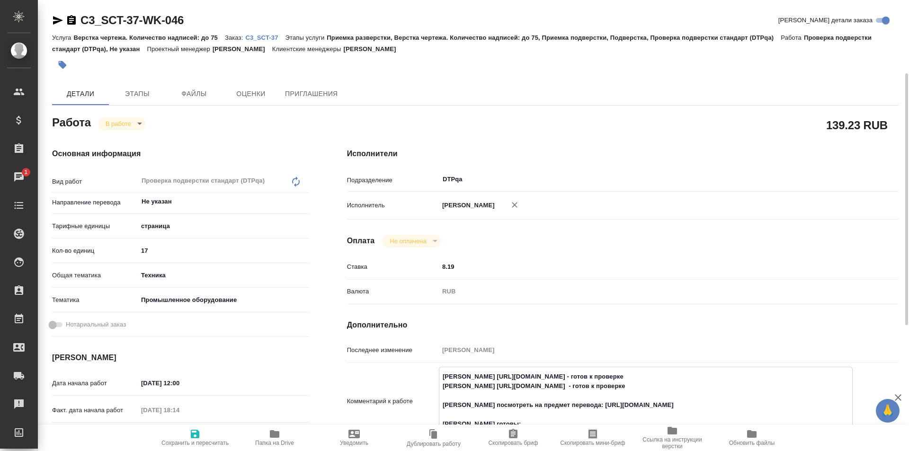
scroll to position [142, 0]
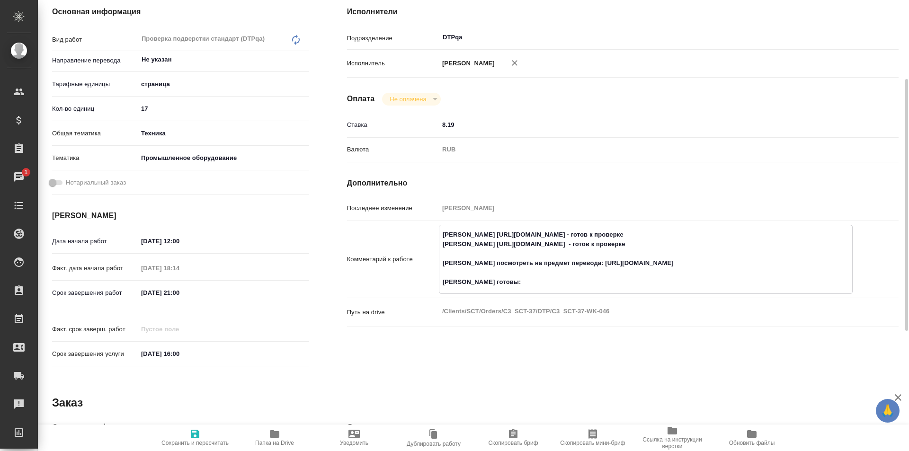
paste textarea "[URL][DOMAIN_NAME]"
type textarea "[PERSON_NAME] [URL][DOMAIN_NAME] - готов к проверке [PERSON_NAME] [URL][DOMAIN_…"
click at [199, 432] on icon "button" at bounding box center [195, 434] width 9 height 9
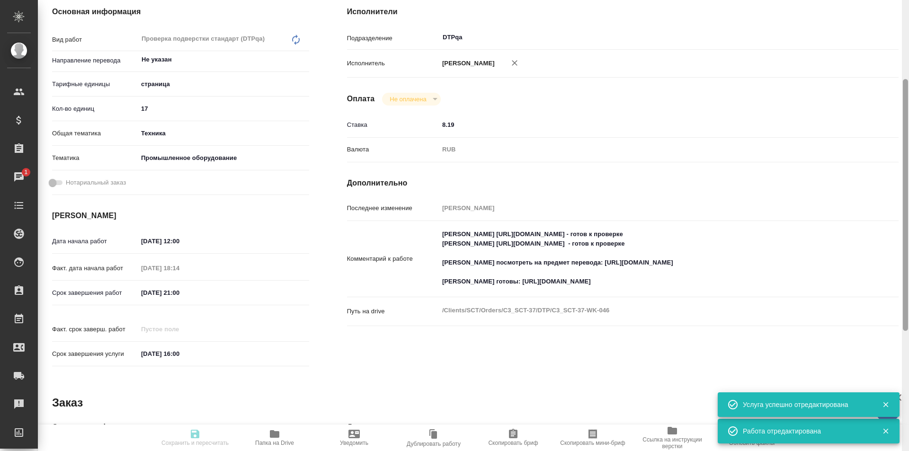
type input "inProgress"
type input "Не указан"
type input "5a8b1489cc6b4906c91bfdb2"
type input "17"
type input "tech"
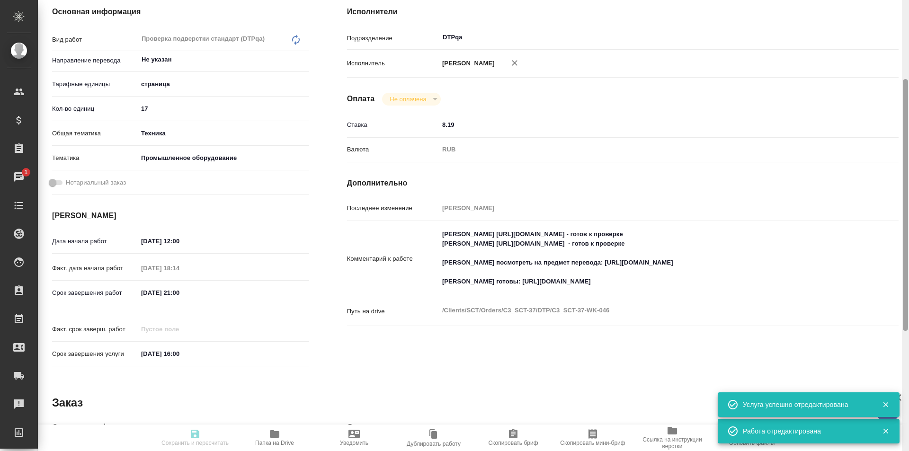
type input "5f647205b73bc97568ca66bc"
type input "[DATE] 12:00"
type input "[DATE] 18:14"
type input "[DATE] 21:00"
type input "[DATE] 16:00"
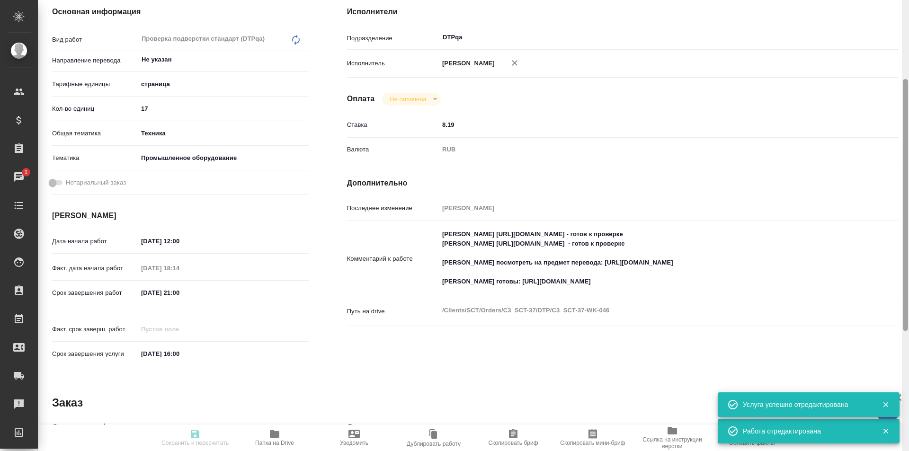
type input "DTPqa"
type input "notPayed"
type input "8.19"
type input "RUB"
type input "Исмагилова Диана"
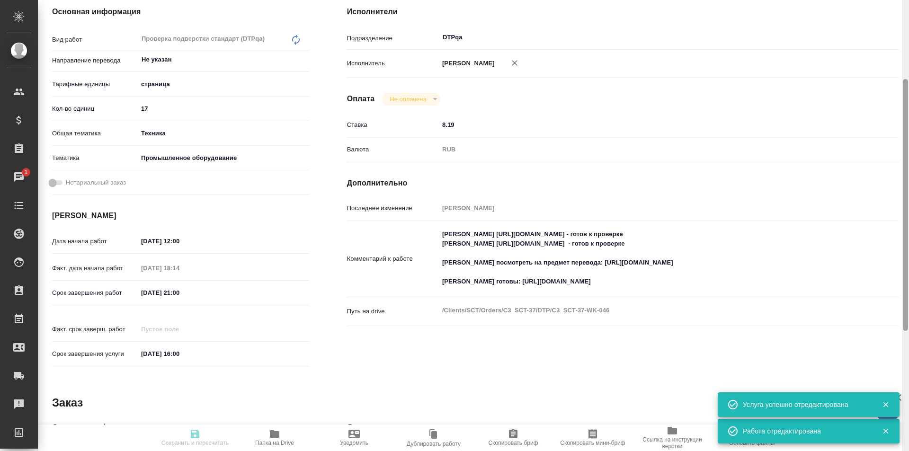
type input "C3_SCT-37"
type input "Верстка чертежа. Количество надписей: до 75"
type input "Приемка разверстки, Верстка чертежа. Количество надписей: до 75, Приемка подвер…"
type input "[PERSON_NAME]"
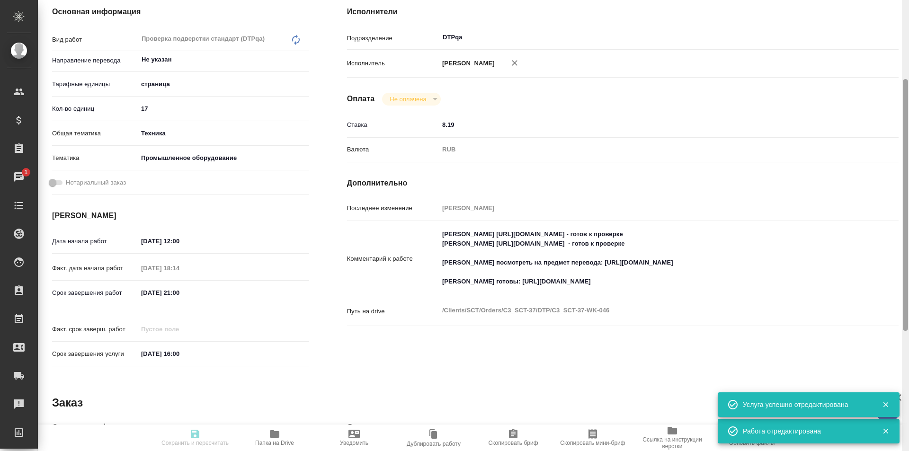
type input "/Clients/SCT/Orders/C3_SCT-37"
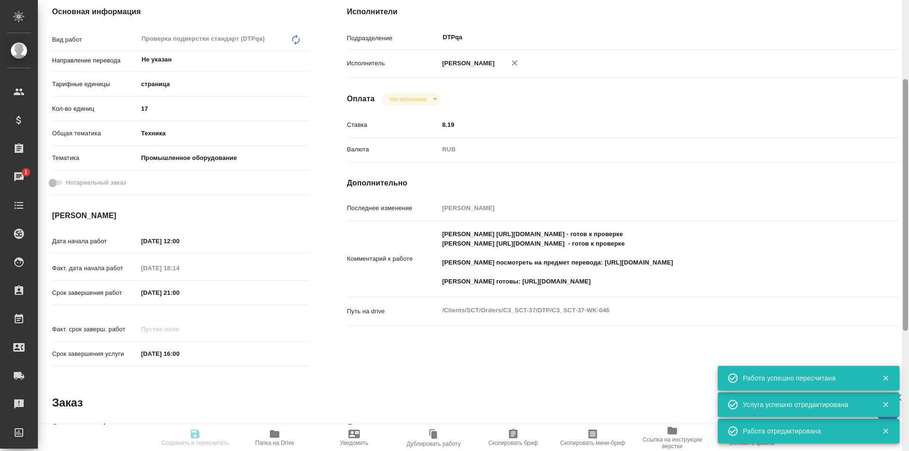
type input "inProgress"
type input "Не указан"
type input "5a8b1489cc6b4906c91bfdb2"
type input "17"
type input "tech"
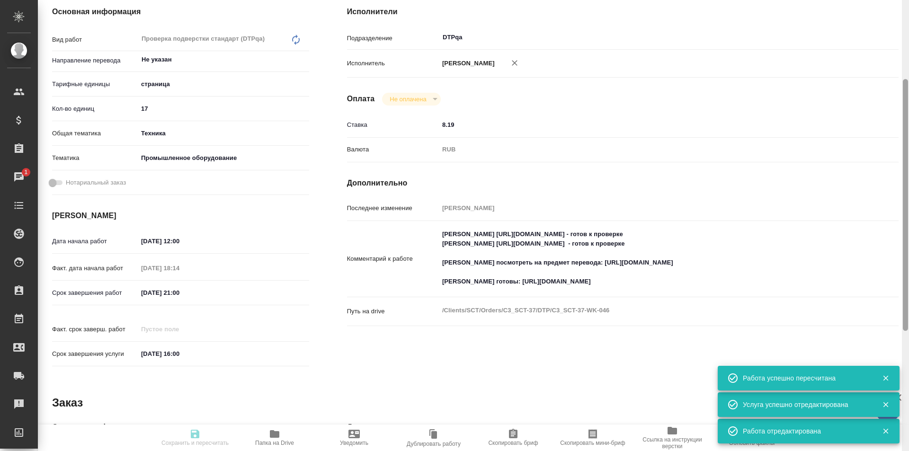
type input "5f647205b73bc97568ca66bc"
type input "01.09.2025 12:00"
type input "04.09.2025 18:14"
type input "05.09.2025 21:00"
type input "[DATE] 16:00"
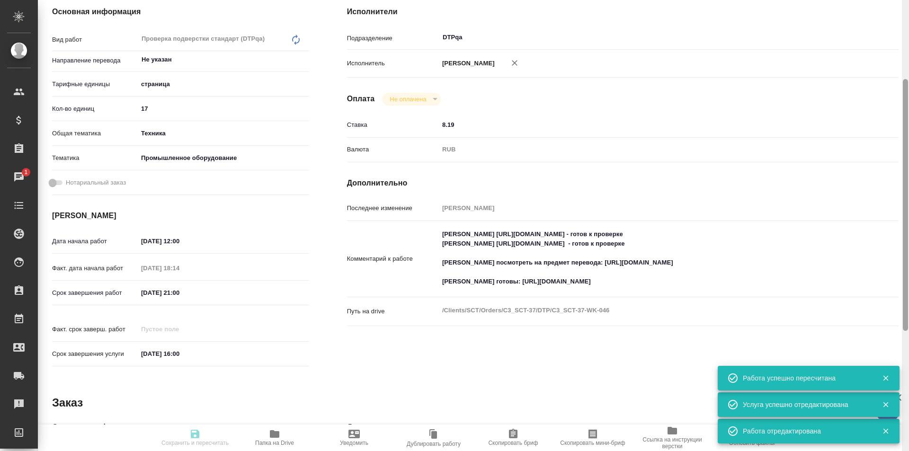
type input "DTPqa"
type input "notPayed"
type input "8.19"
type input "RUB"
type input "Исмагилова Диана"
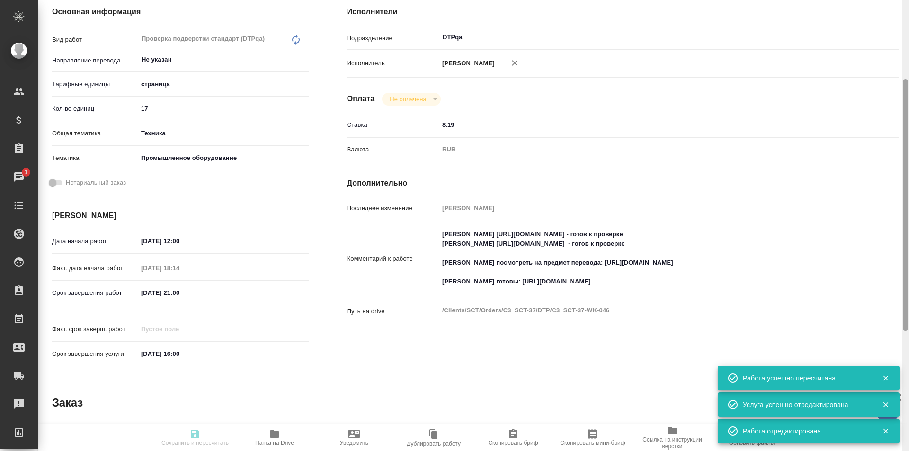
type input "C3_SCT-37"
type input "Верстка чертежа. Количество надписей: до 75"
type input "Приемка разверстки, Верстка чертежа. Количество надписей: до 75, Приемка подвер…"
type input "[PERSON_NAME]"
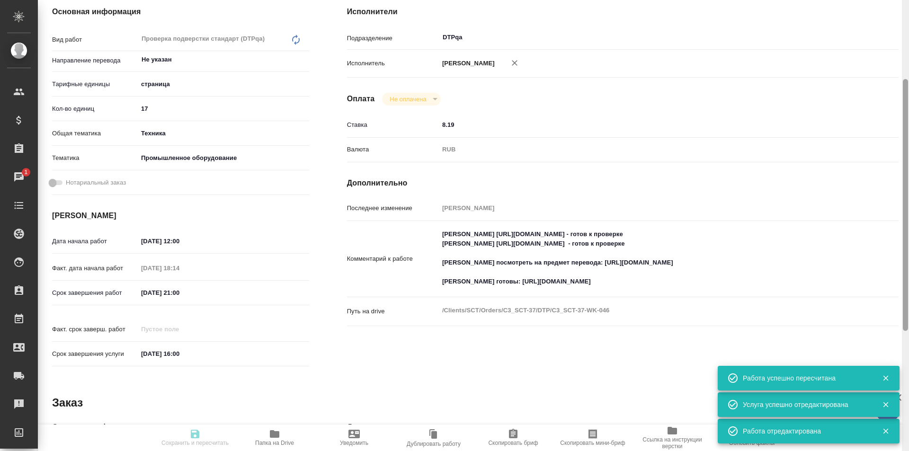
type input "/Clients/SCT/Orders/C3_SCT-37"
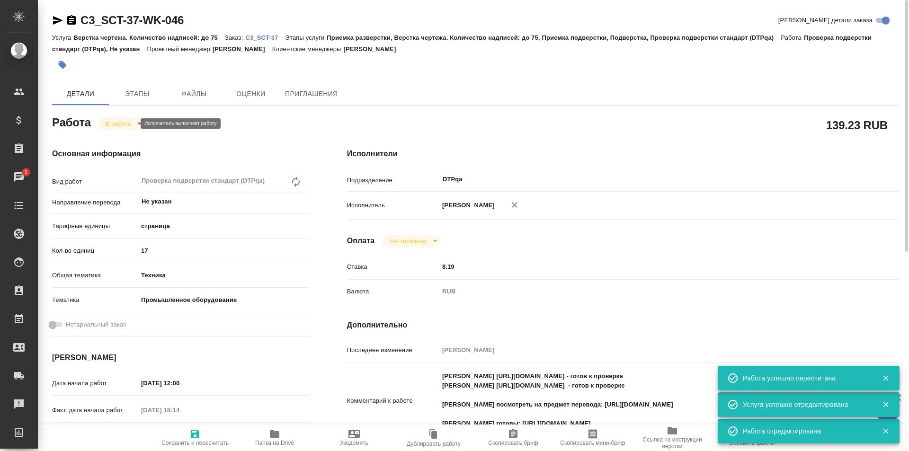
click at [129, 123] on body "🙏 .cls-1 fill:#fff; AWATERA Ismagilova Diana Клиенты Спецификации Заказы 1 Чаты…" at bounding box center [454, 225] width 909 height 451
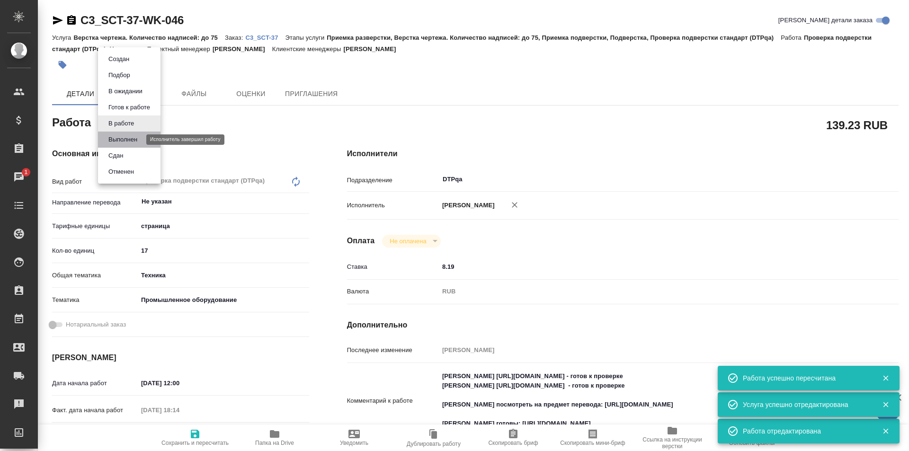
click at [122, 140] on button "Выполнен" at bounding box center [123, 139] width 35 height 10
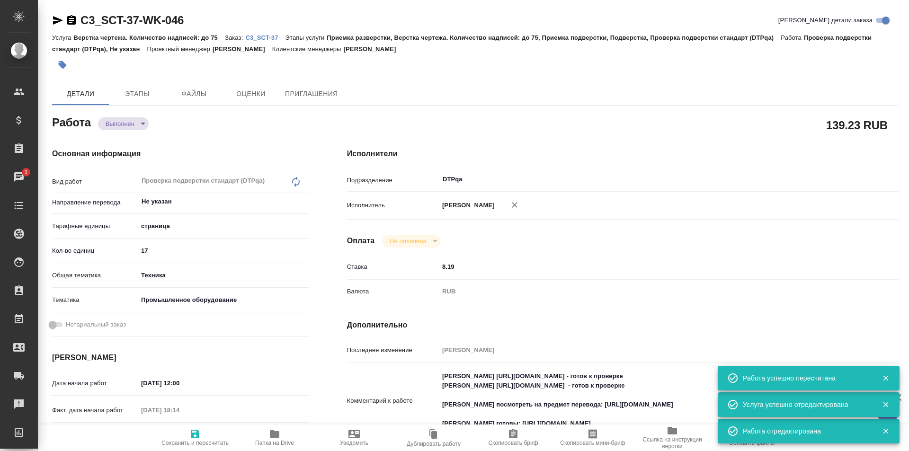
type textarea "x"
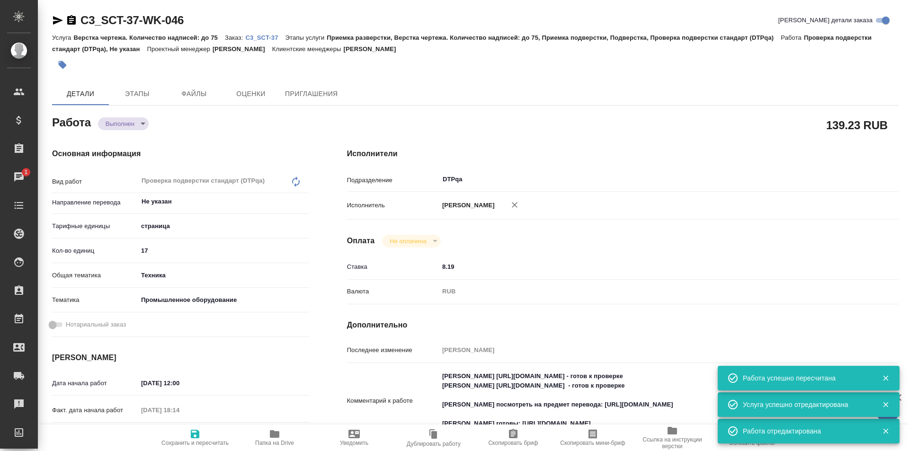
type textarea "x"
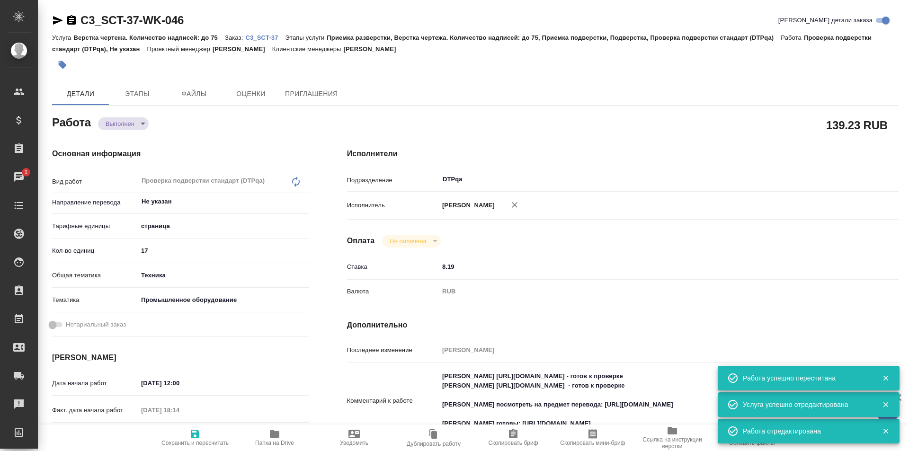
type textarea "x"
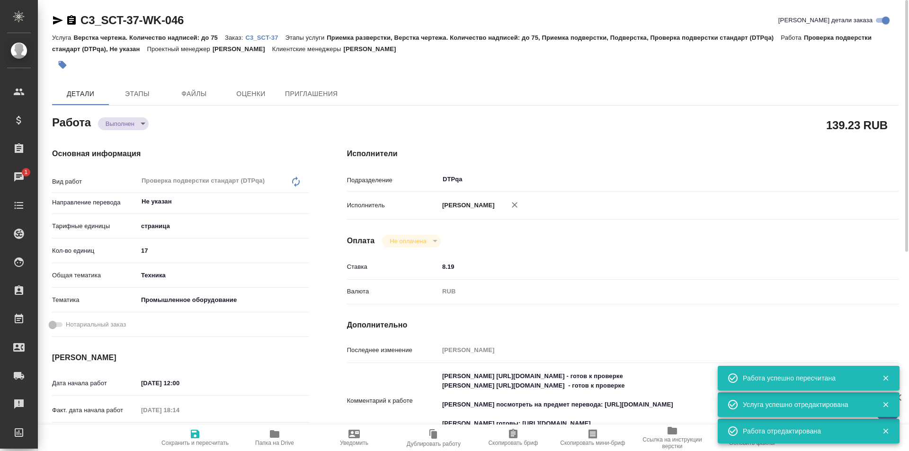
type textarea "x"
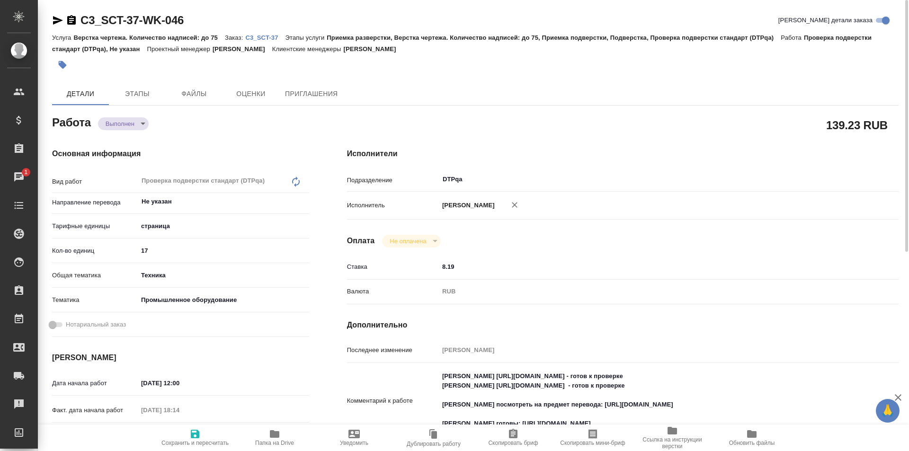
click at [58, 19] on icon "button" at bounding box center [58, 20] width 10 height 9
drag, startPoint x: 642, startPoint y: 375, endPoint x: 469, endPoint y: 375, distance: 172.2
click at [469, 375] on textarea "Шарина https://tera.awatera.com/Work/68aeda70ffdcefb4f90b9231/ - готов к провер…" at bounding box center [645, 400] width 413 height 63
type textarea "x"
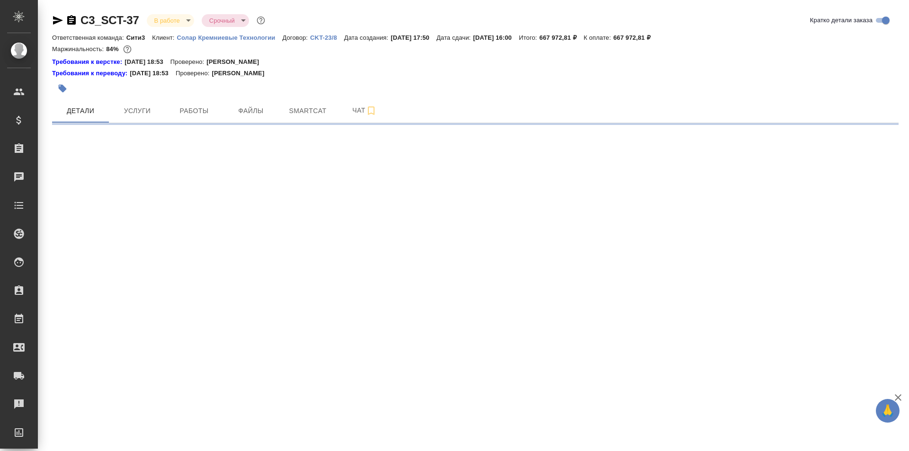
select select "RU"
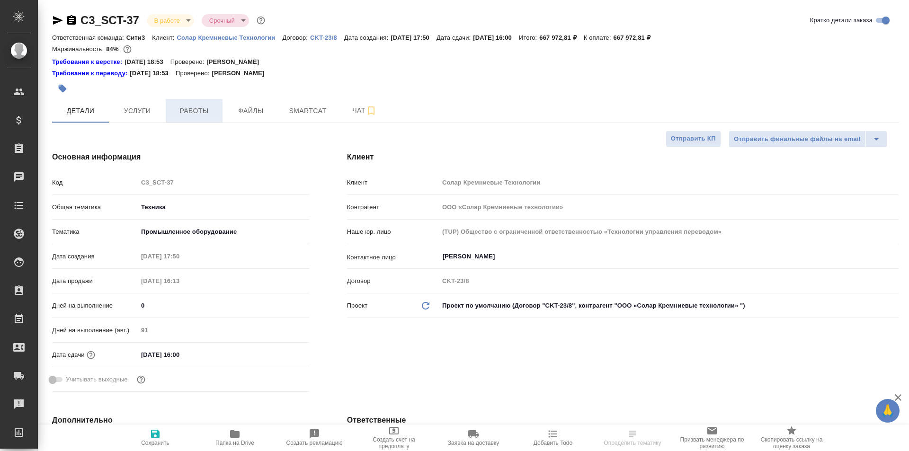
click at [185, 112] on span "Работы" at bounding box center [193, 111] width 45 height 12
type textarea "x"
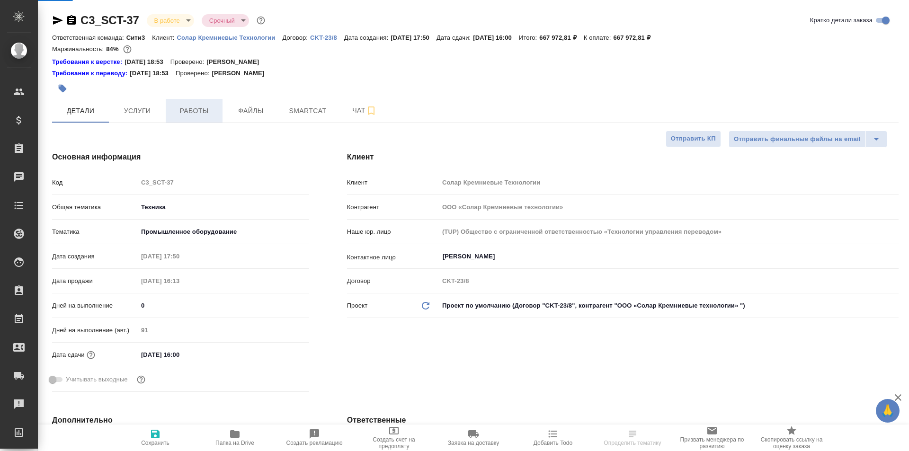
type textarea "x"
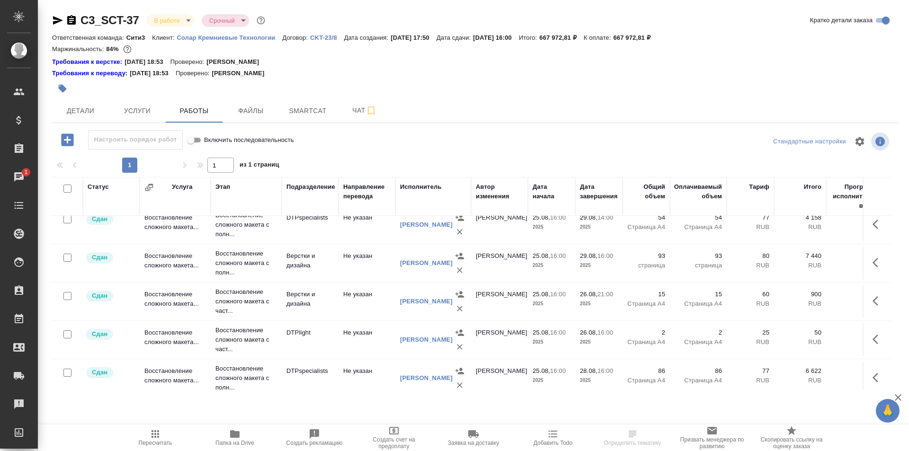
scroll to position [142, 0]
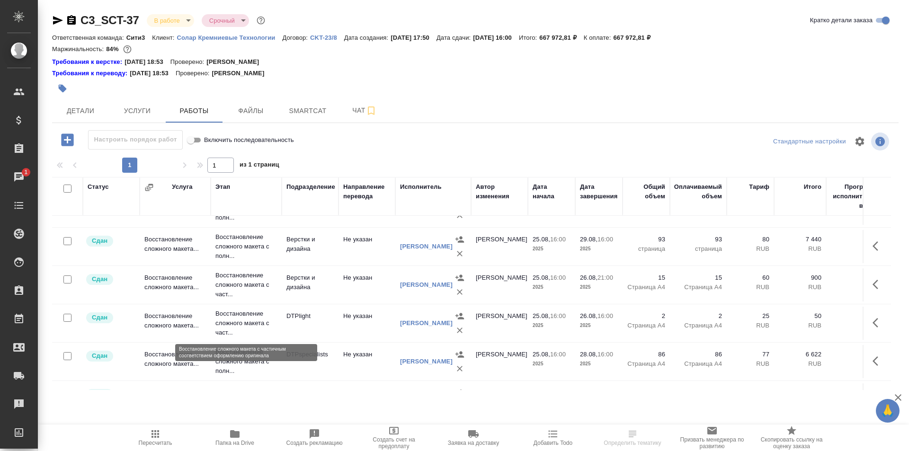
click at [249, 322] on p "Восстановление сложного макета с част..." at bounding box center [246, 323] width 62 height 28
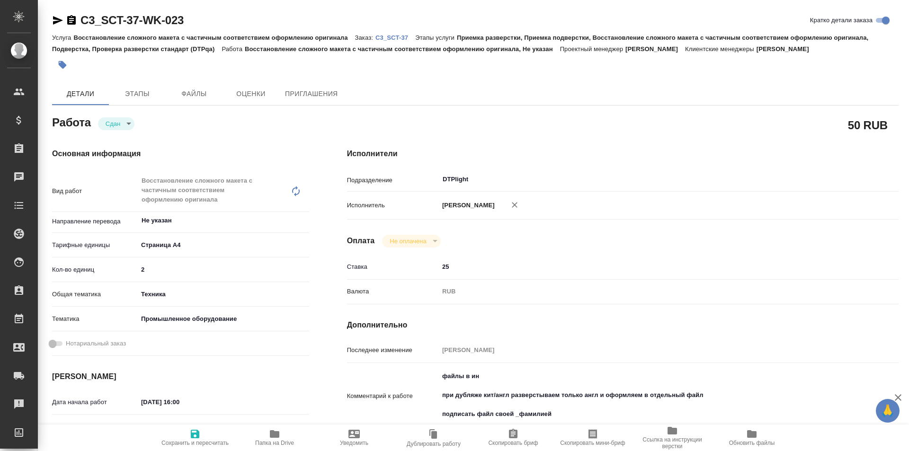
type textarea "x"
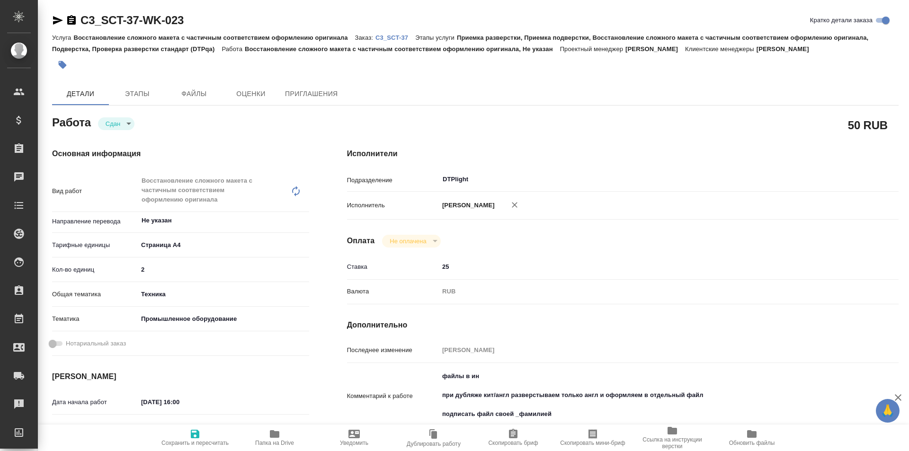
type textarea "x"
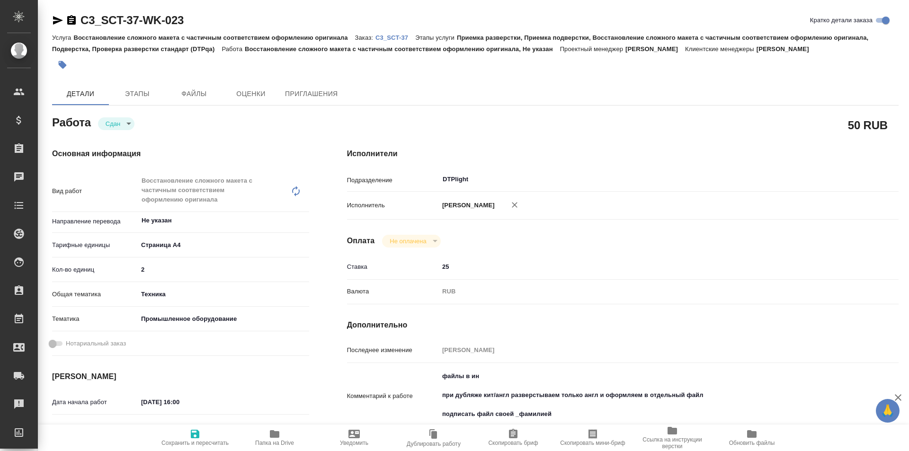
type textarea "x"
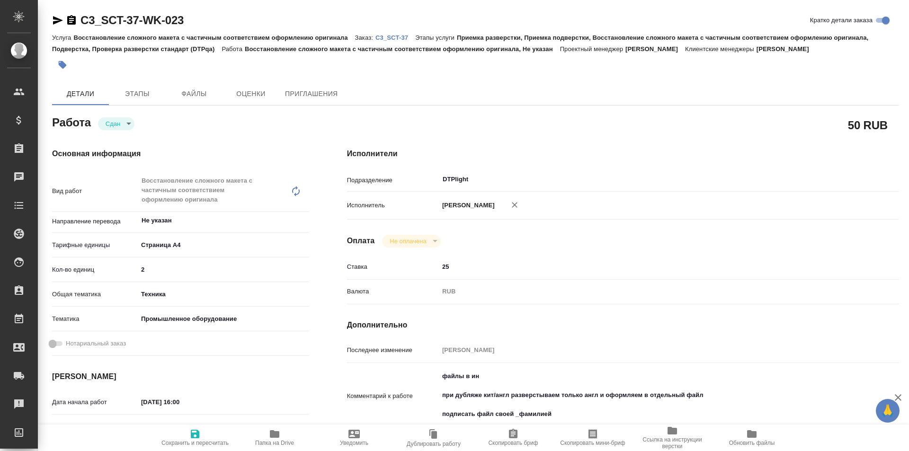
type textarea "x"
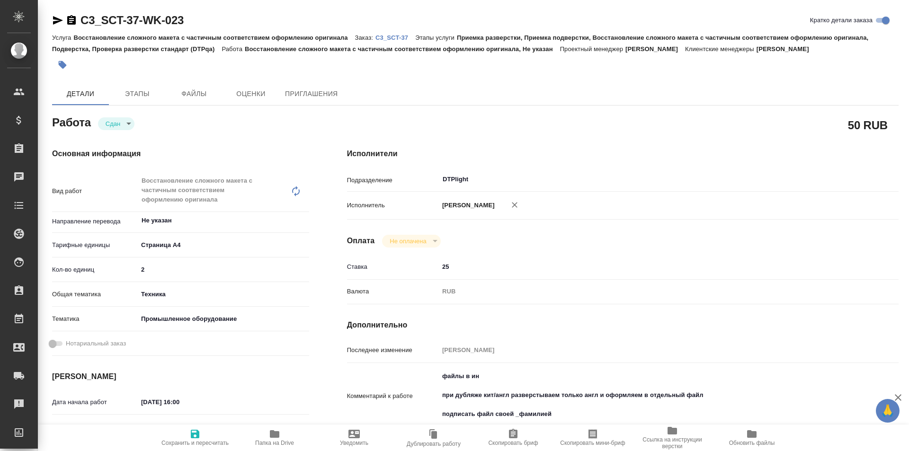
type textarea "x"
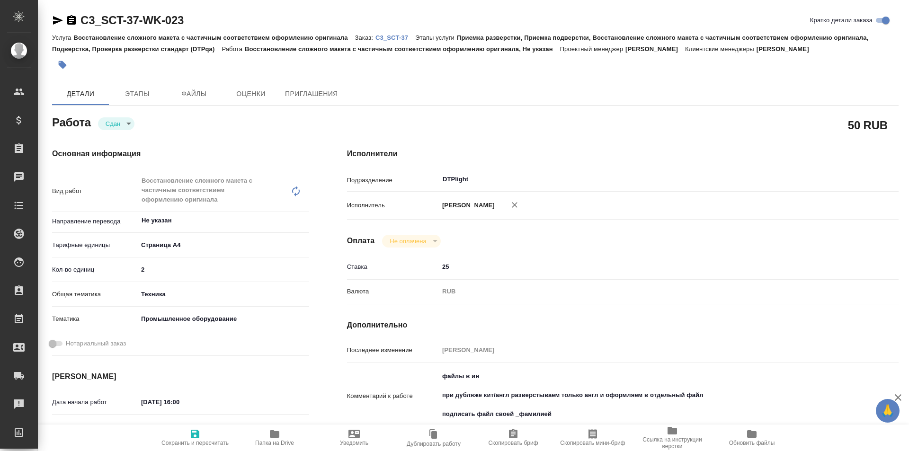
type textarea "x"
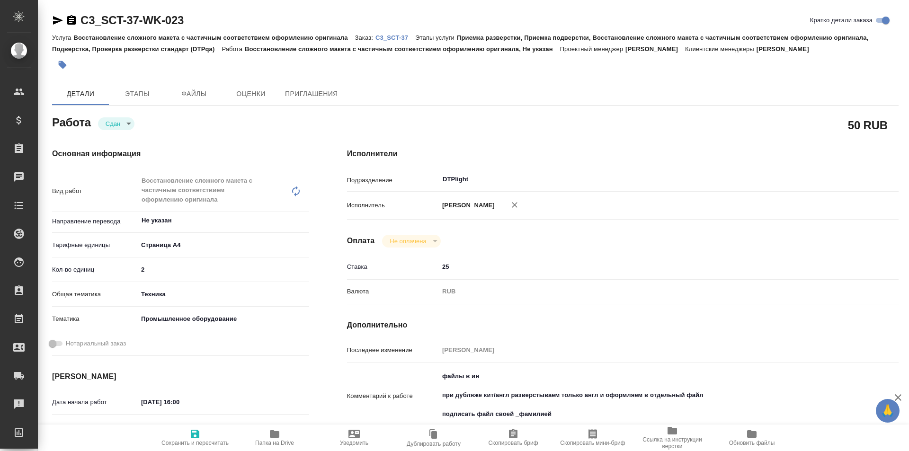
type textarea "x"
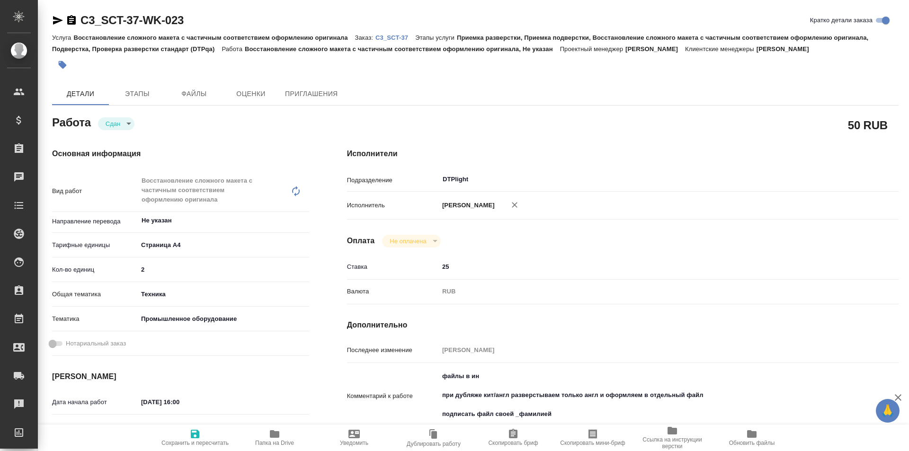
scroll to position [47, 0]
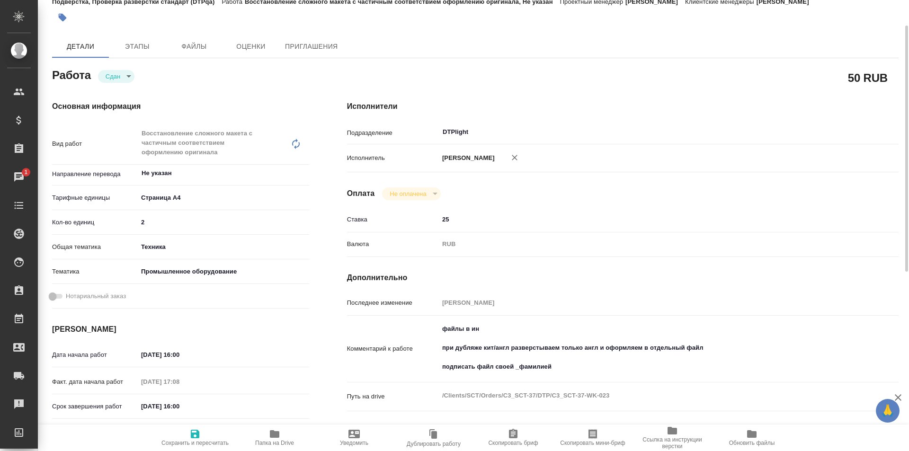
click at [269, 438] on icon "button" at bounding box center [274, 433] width 11 height 11
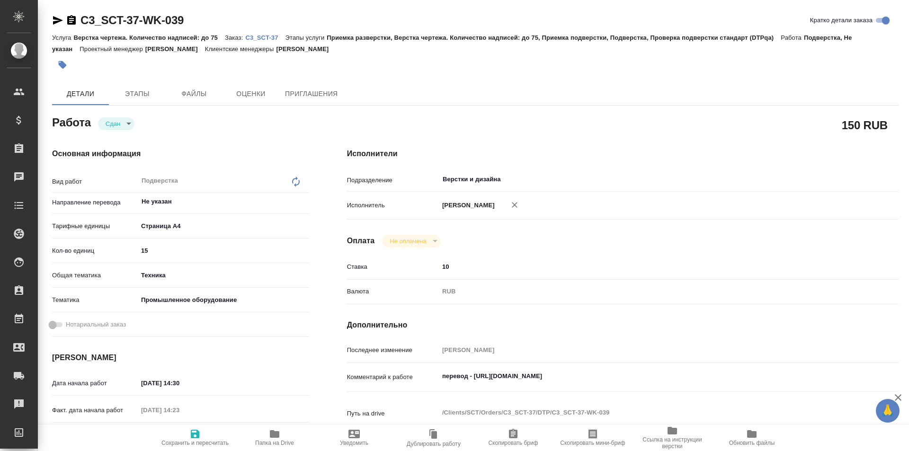
type textarea "x"
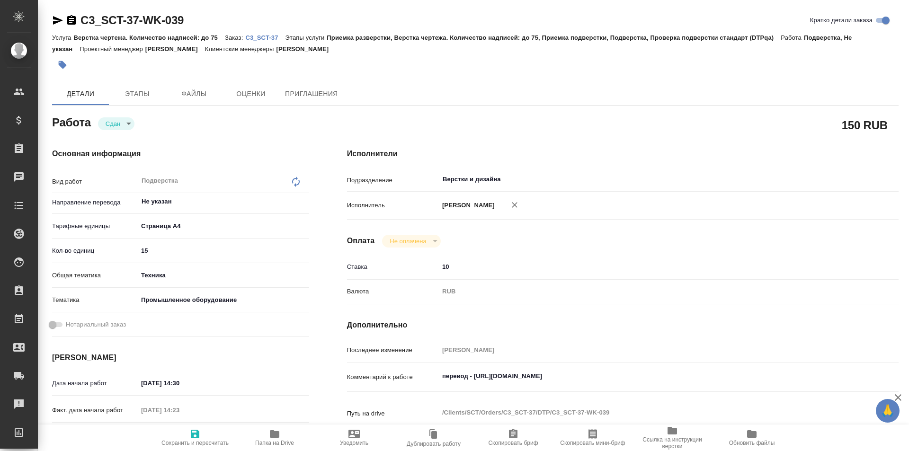
type textarea "x"
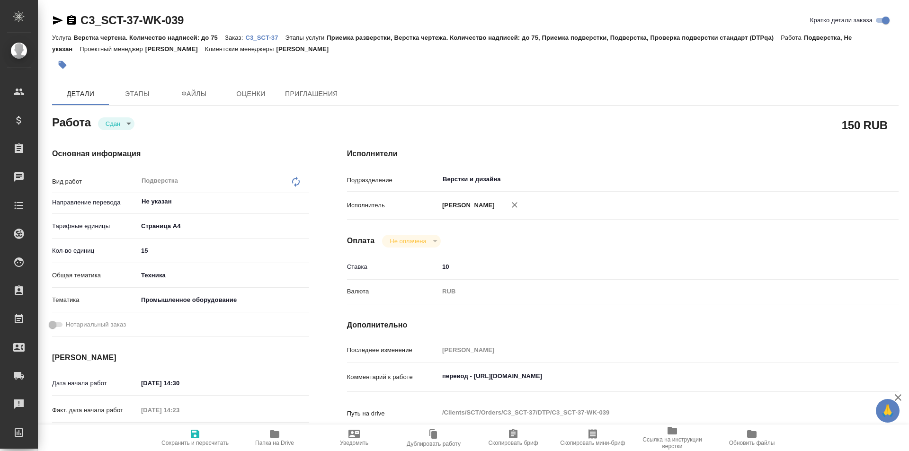
type textarea "x"
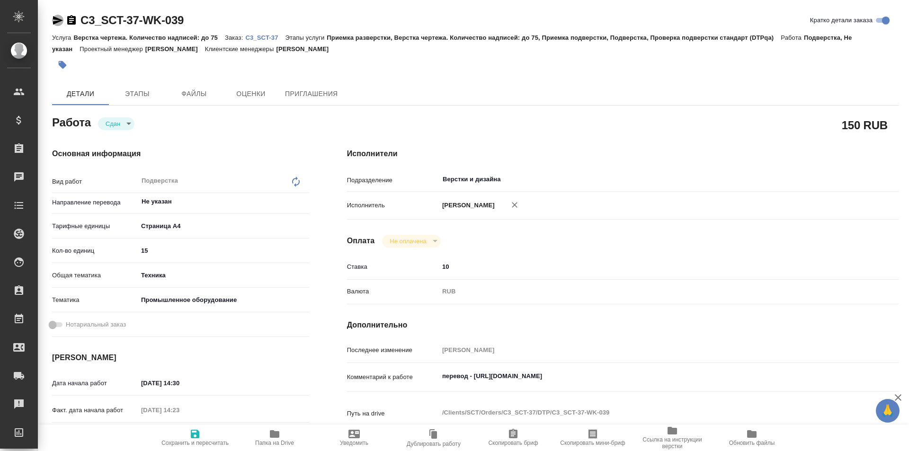
click at [59, 18] on icon "button" at bounding box center [57, 20] width 11 height 11
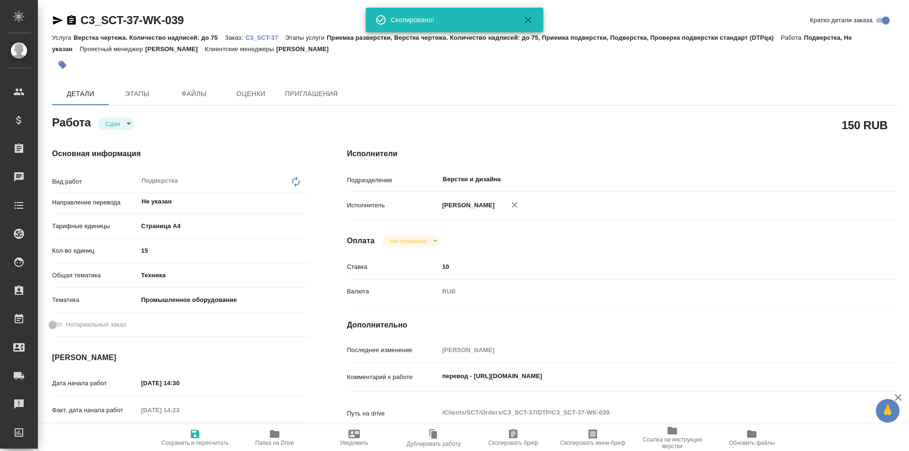
type textarea "x"
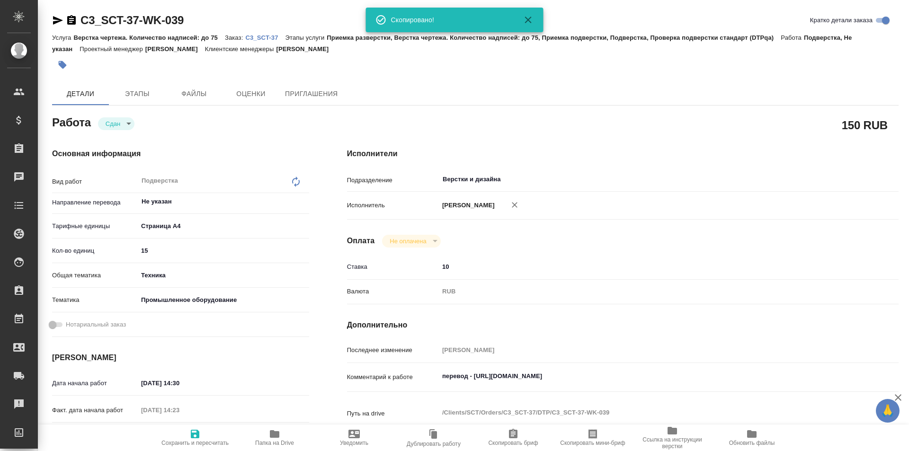
type textarea "x"
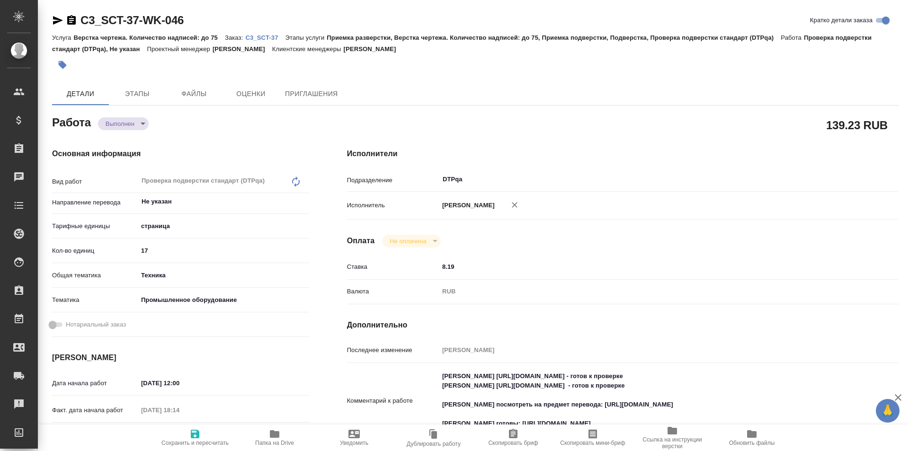
type textarea "x"
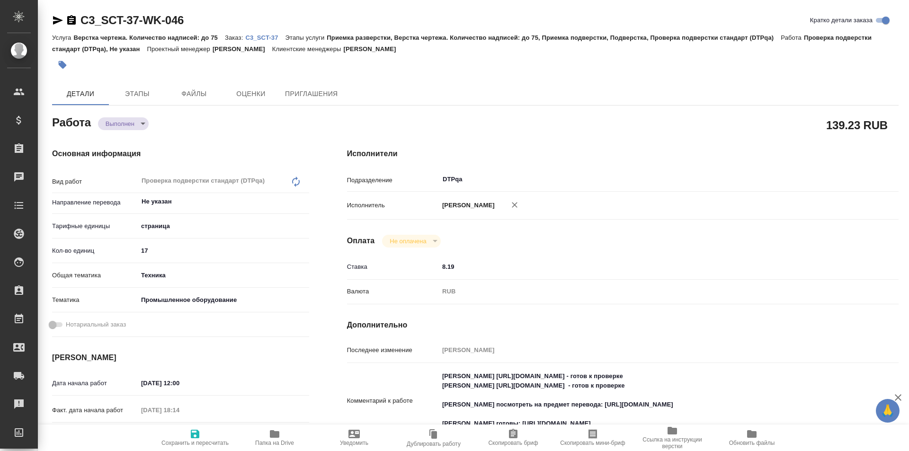
type textarea "x"
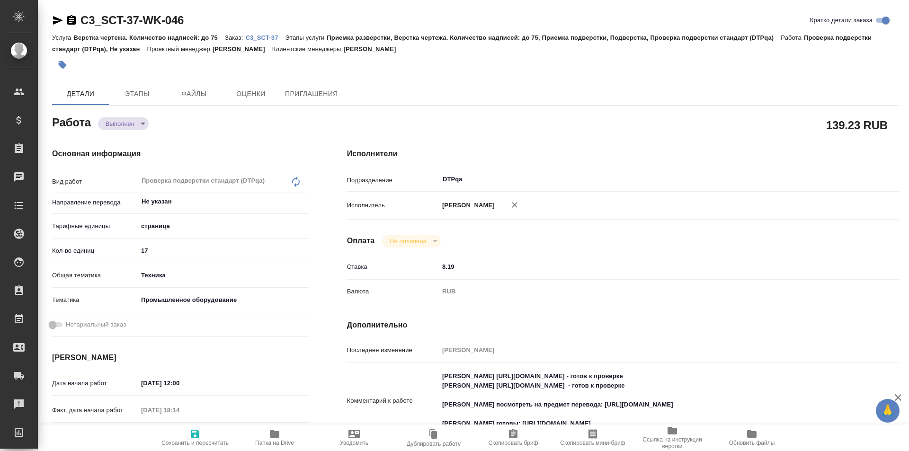
type textarea "x"
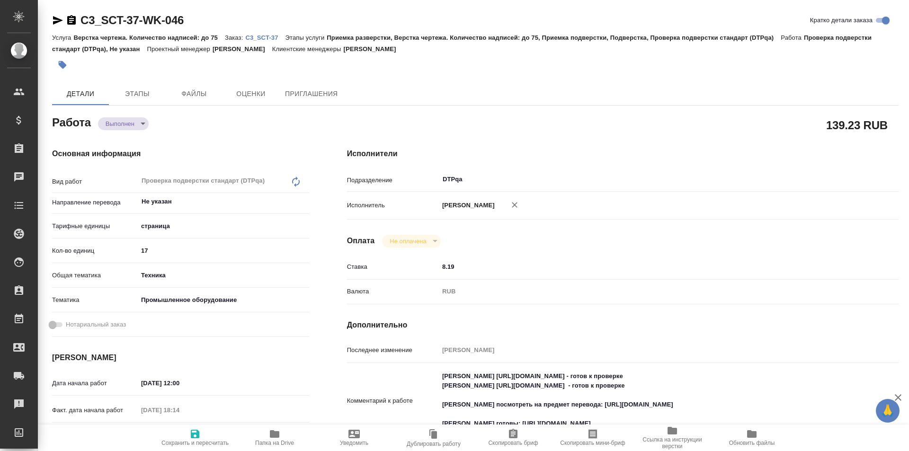
scroll to position [95, 0]
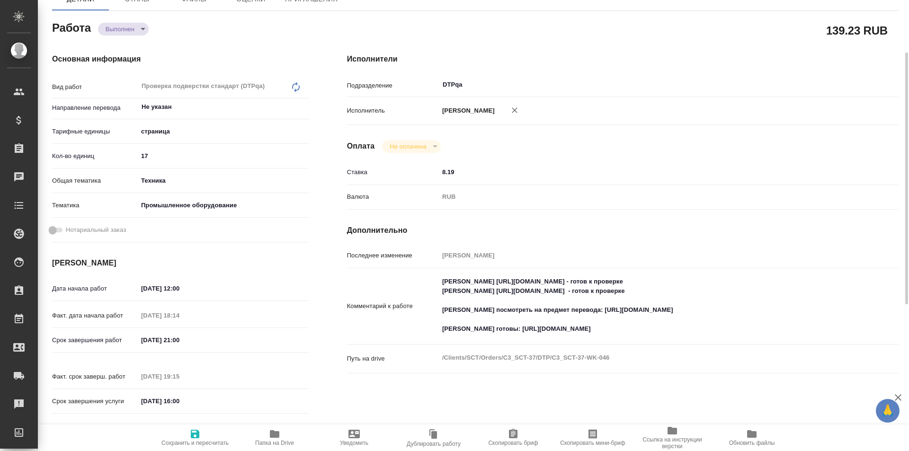
type textarea "x"
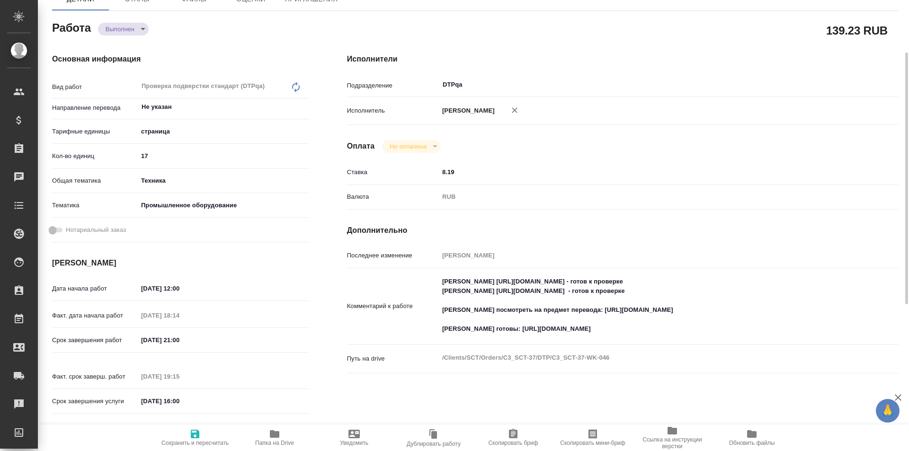
type textarea "x"
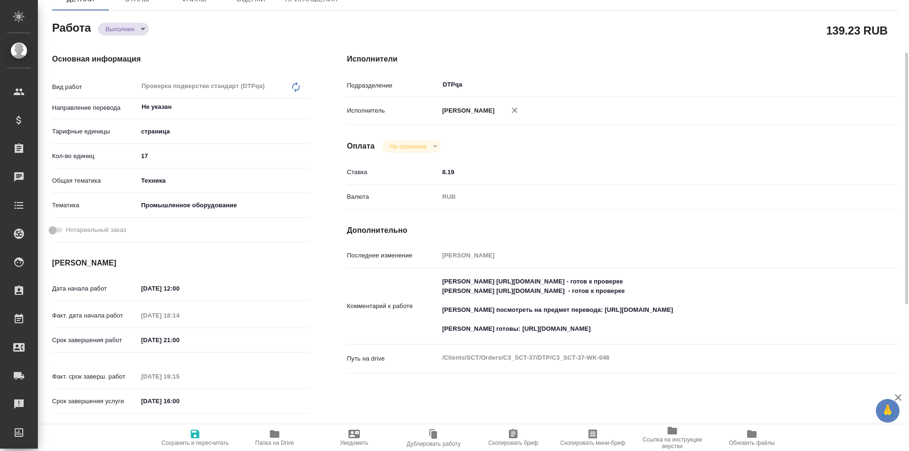
type textarea "x"
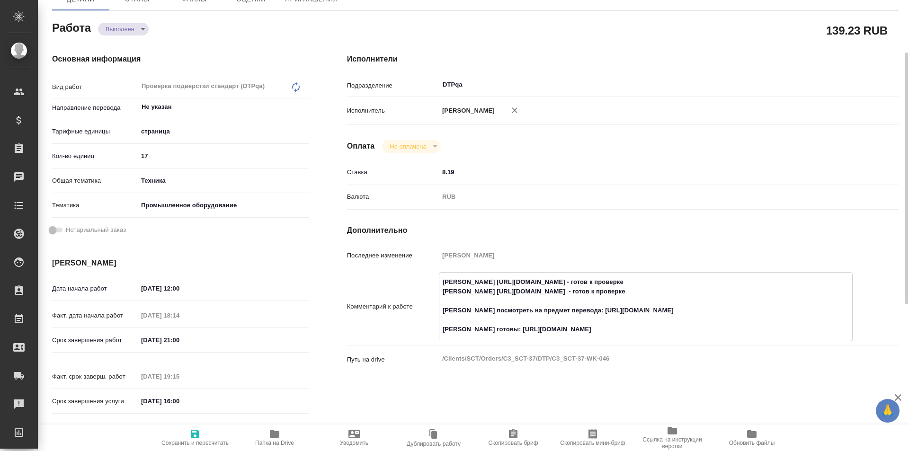
type textarea "x"
drag, startPoint x: 647, startPoint y: 290, endPoint x: 480, endPoint y: 289, distance: 167.0
click at [474, 290] on textarea "[PERSON_NAME] [URL][DOMAIN_NAME] - готов к проверке [PERSON_NAME] [URL][DOMAIN_…" at bounding box center [645, 305] width 413 height 63
type textarea "x"
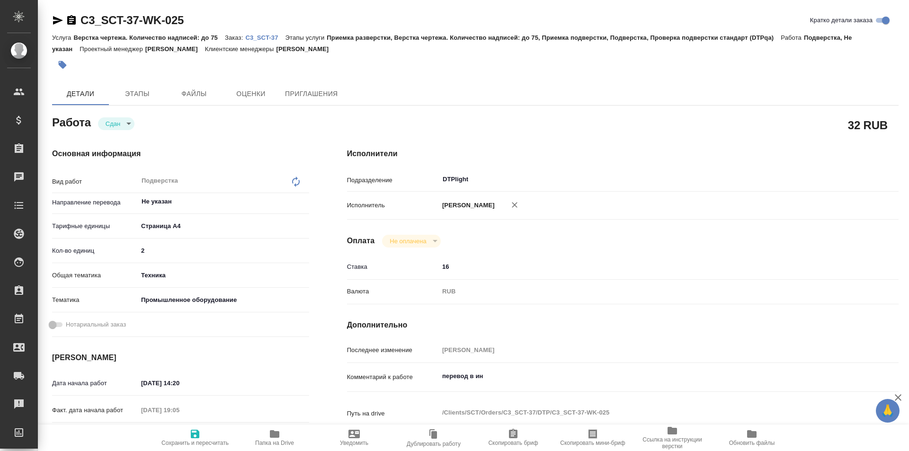
type textarea "x"
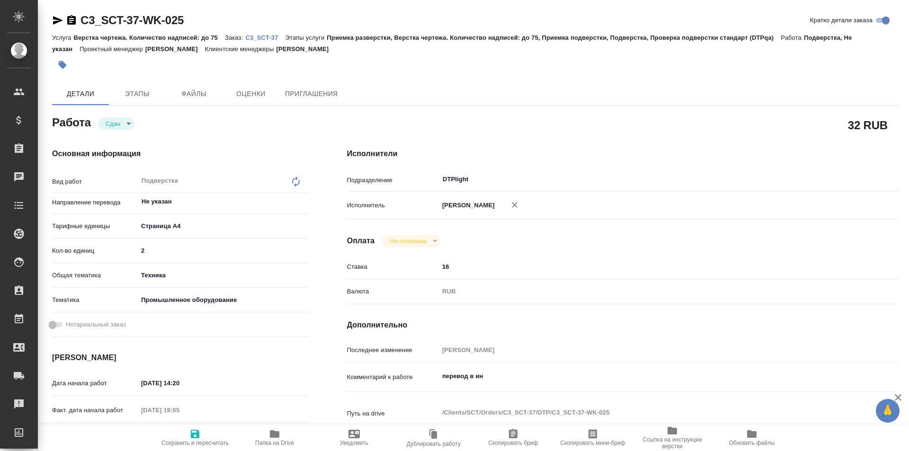
type textarea "x"
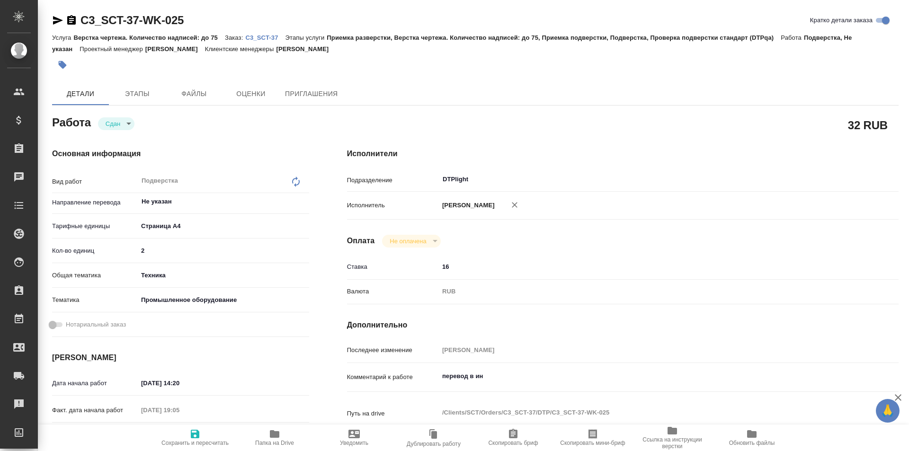
type textarea "x"
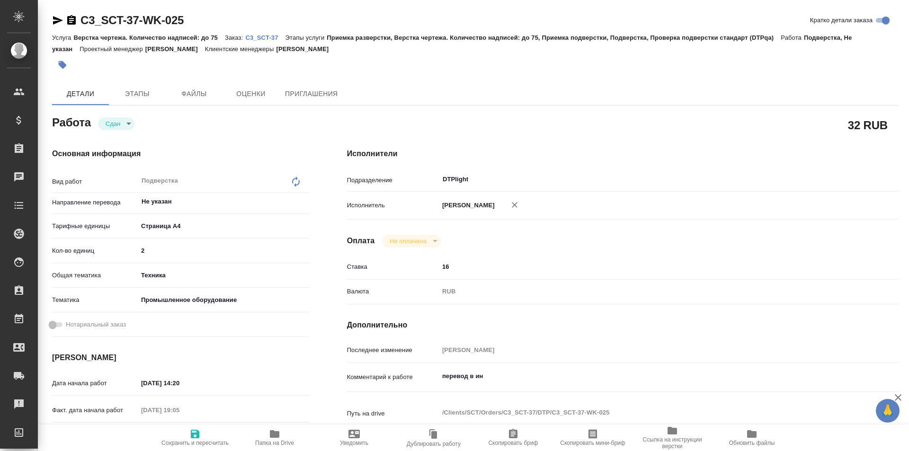
type textarea "x"
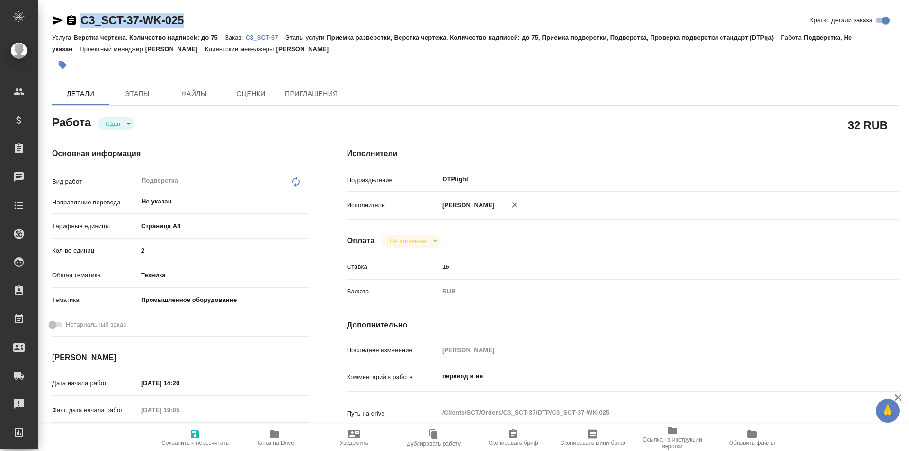
drag, startPoint x: 194, startPoint y: 15, endPoint x: 78, endPoint y: 13, distance: 116.4
click at [78, 13] on div "C3_SCT-37-WK-025 Кратко детали заказа" at bounding box center [475, 20] width 846 height 15
copy link "C3_SCT-37-WK-025"
type textarea "x"
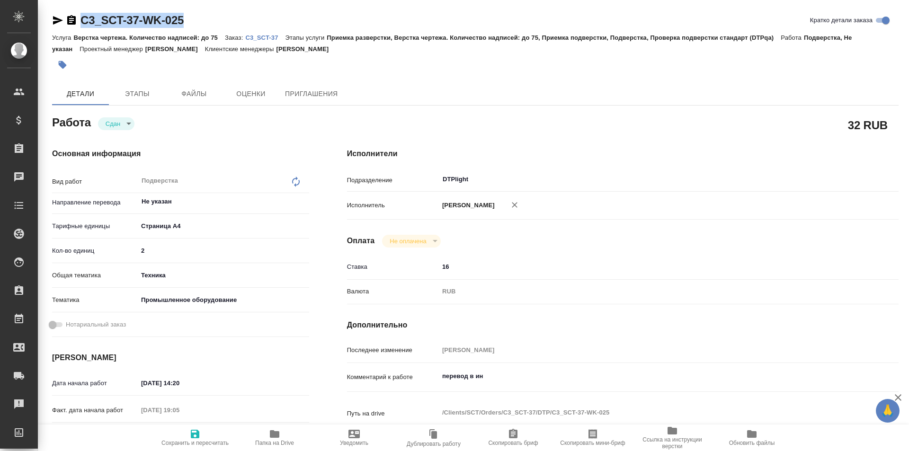
type textarea "x"
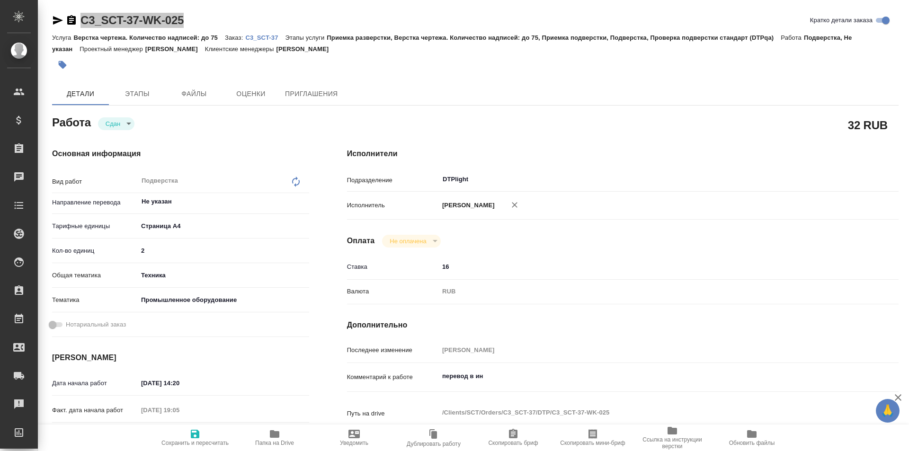
type textarea "x"
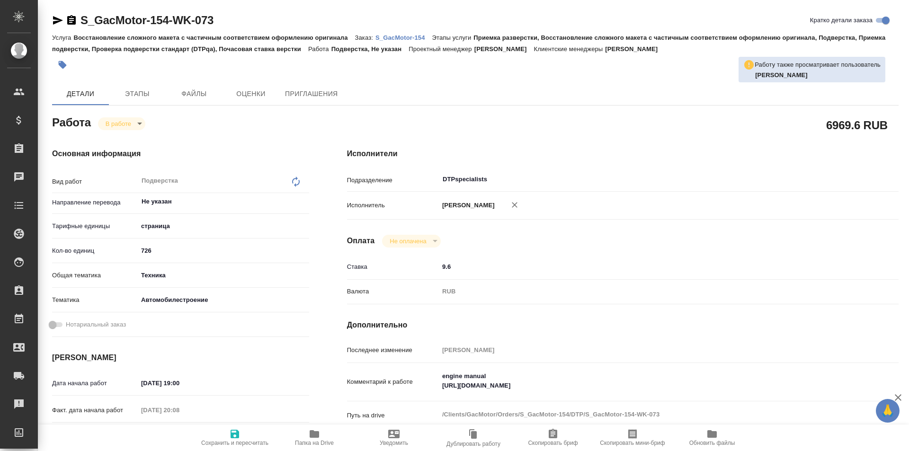
type textarea "x"
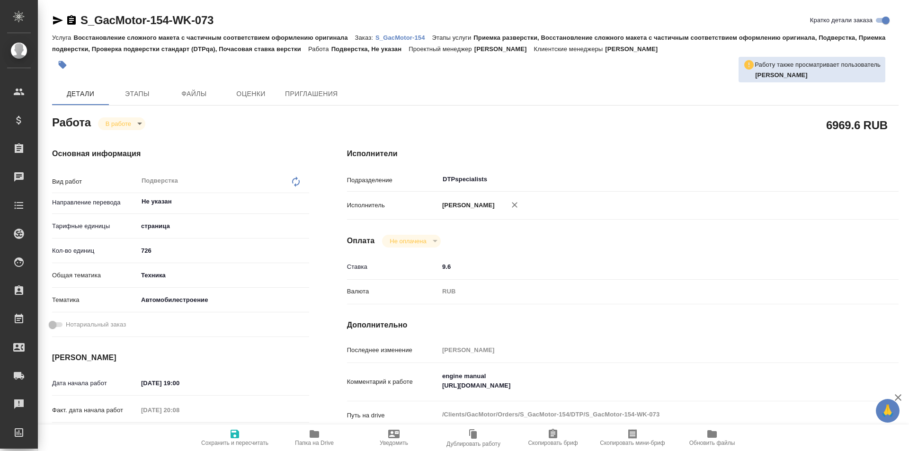
type textarea "x"
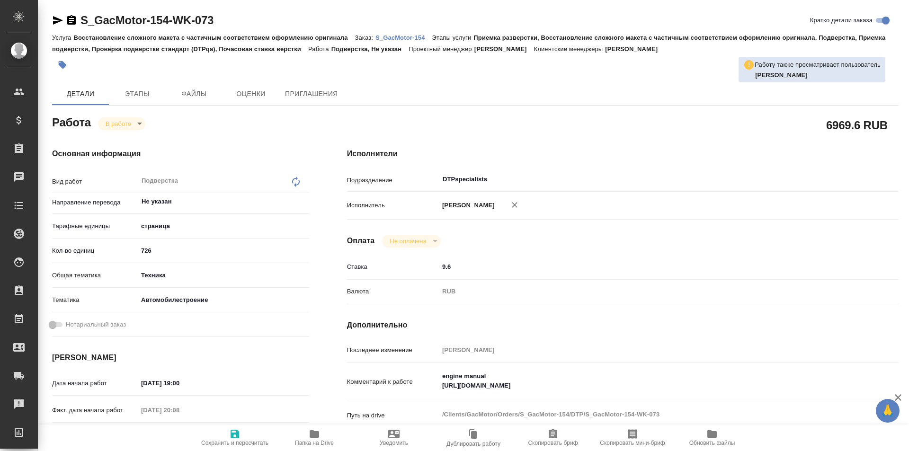
type textarea "x"
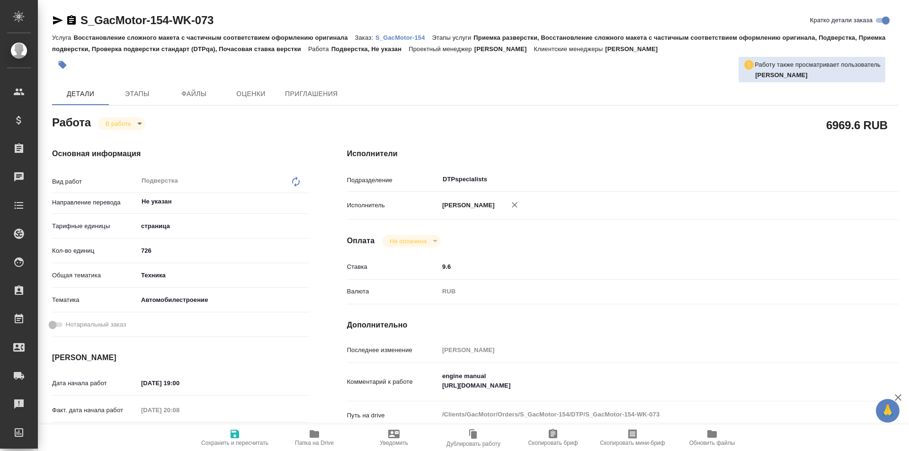
type textarea "x"
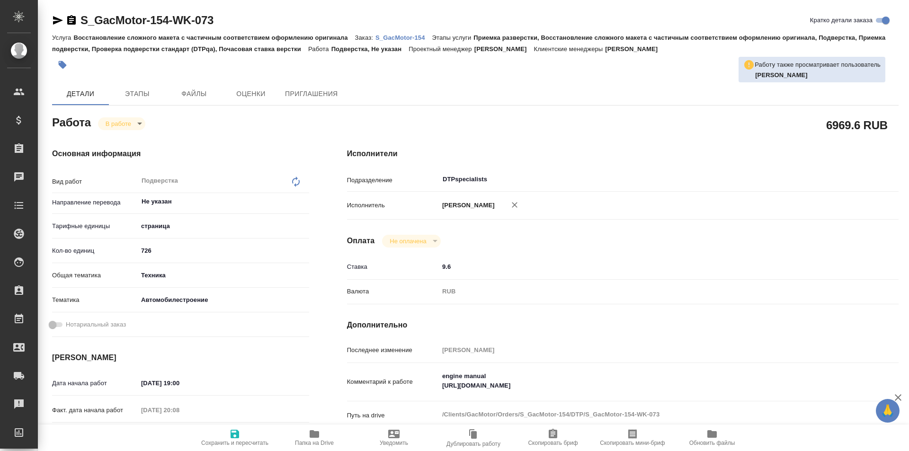
scroll to position [95, 0]
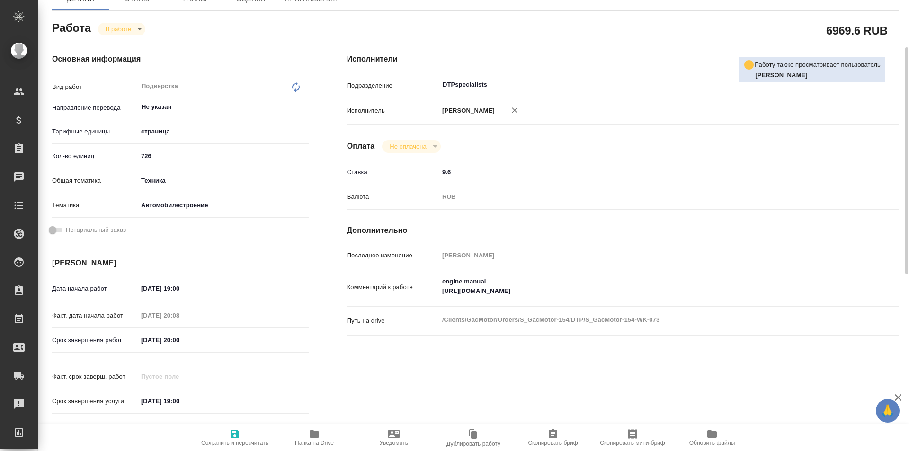
type textarea "x"
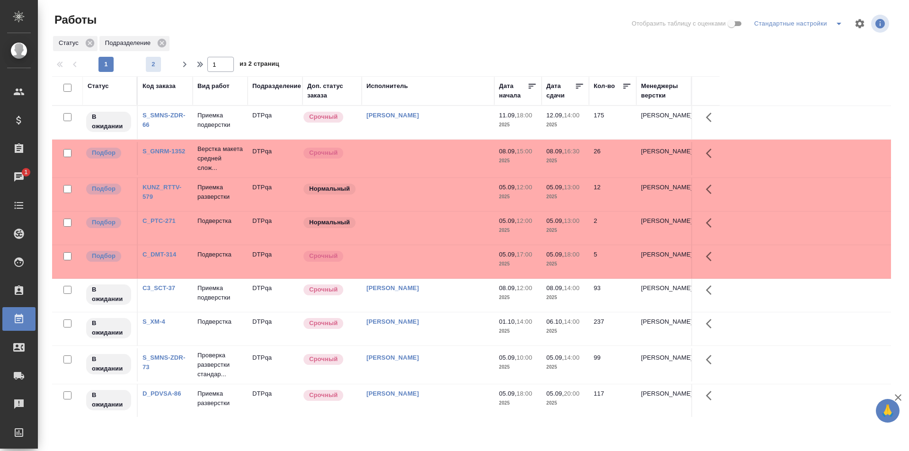
click at [160, 63] on span "2" at bounding box center [153, 64] width 15 height 9
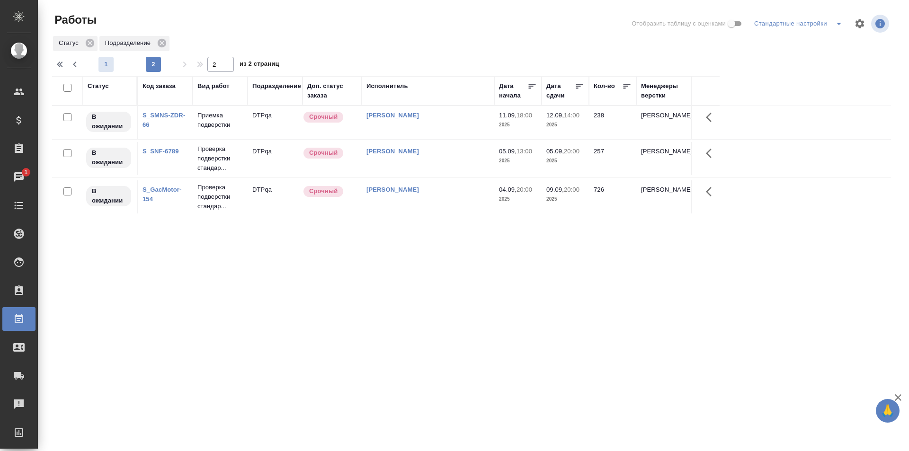
click at [108, 70] on button "1" at bounding box center [105, 64] width 15 height 15
type input "1"
